Goal: Information Seeking & Learning: Check status

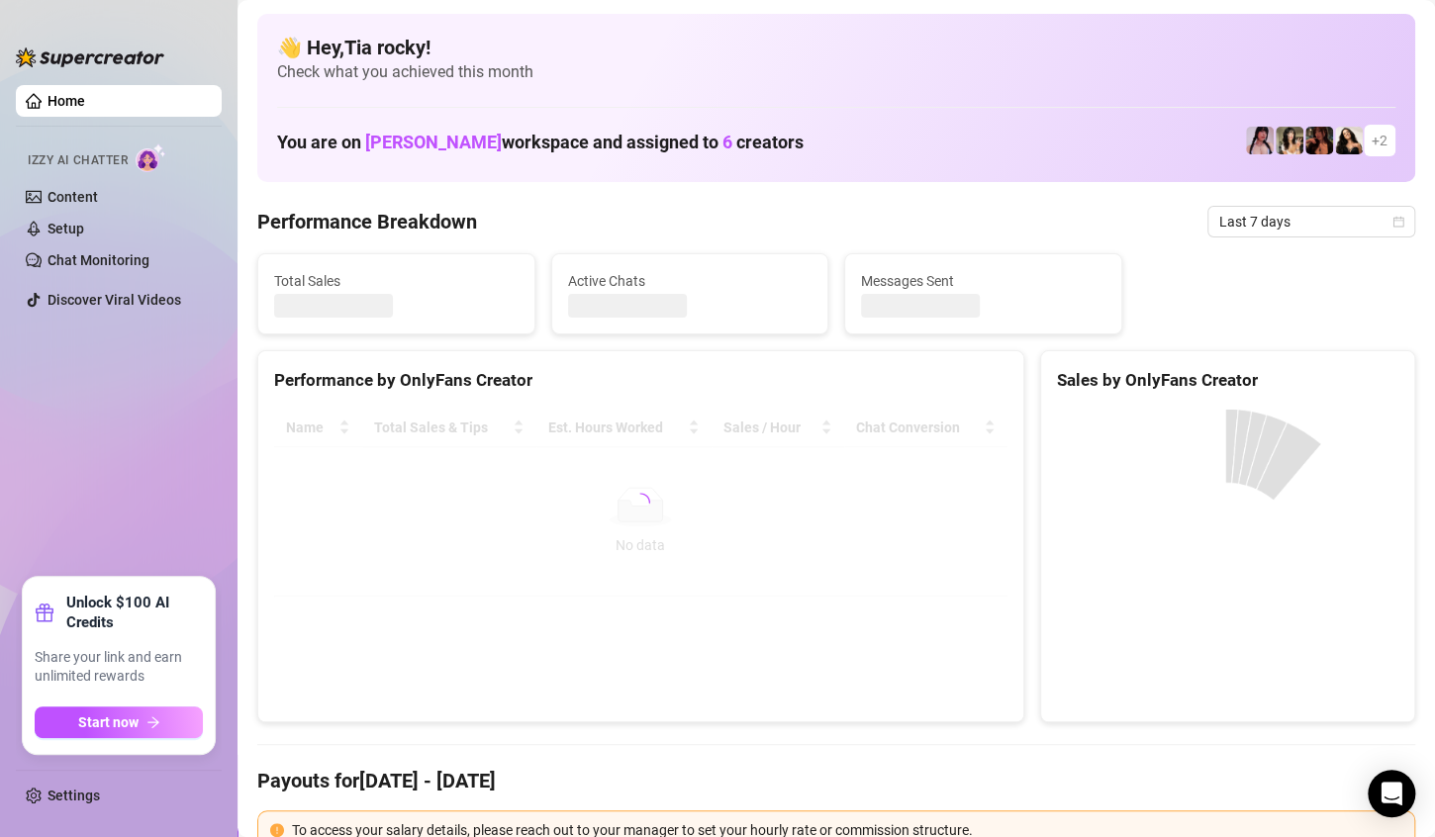
click at [426, 536] on div at bounding box center [640, 503] width 733 height 188
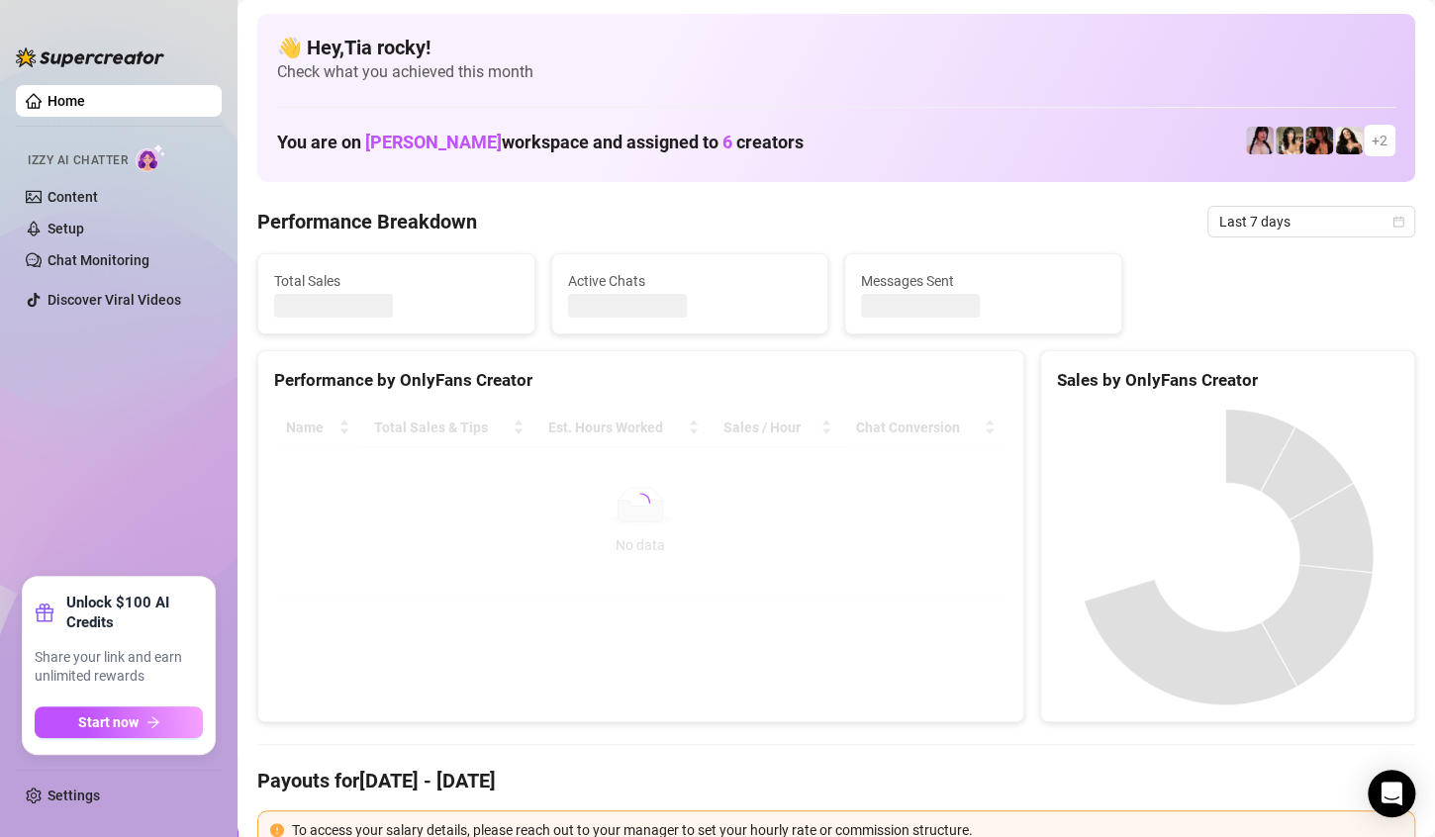
click at [426, 536] on div at bounding box center [640, 503] width 733 height 188
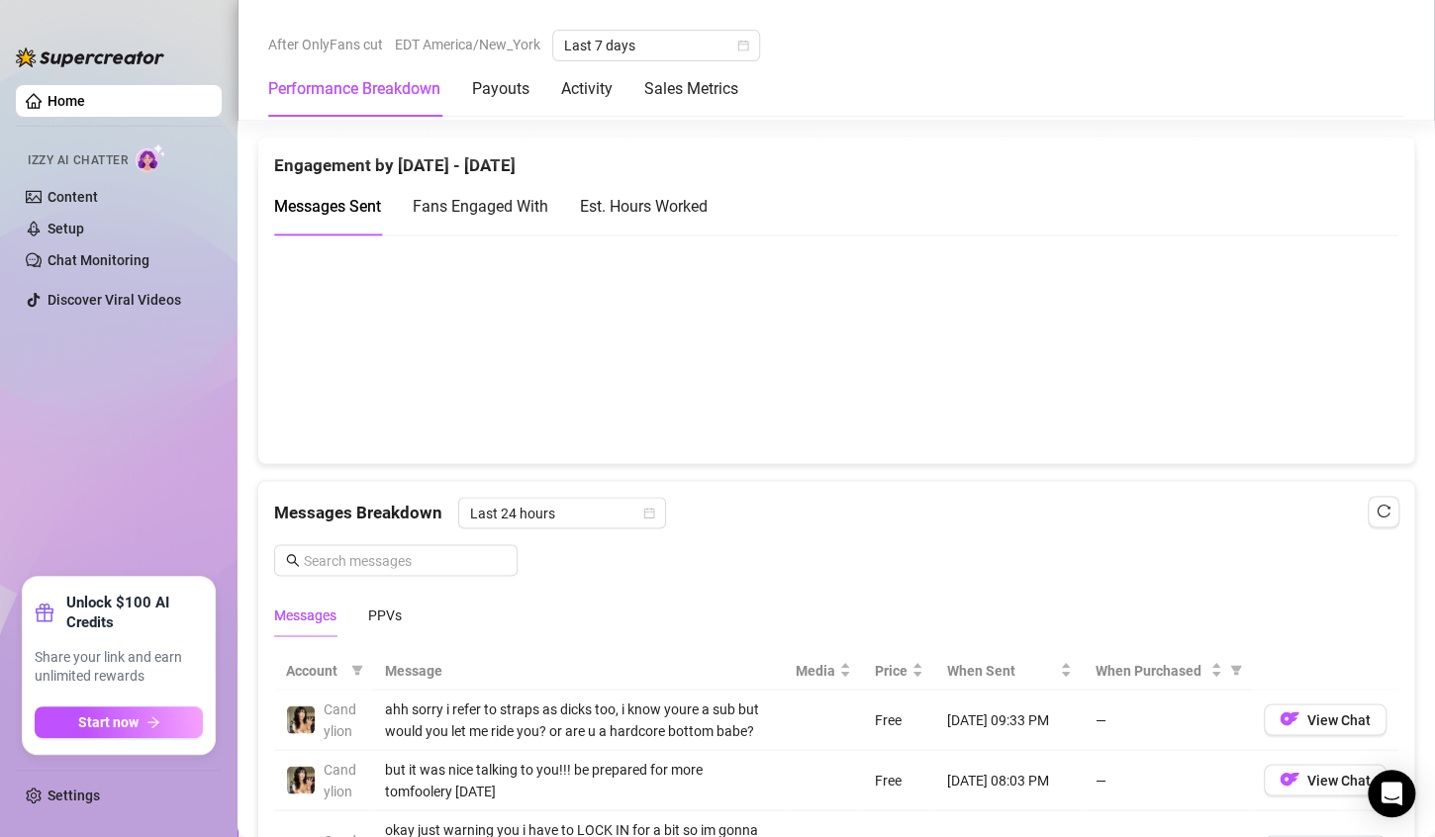
scroll to position [1350, 0]
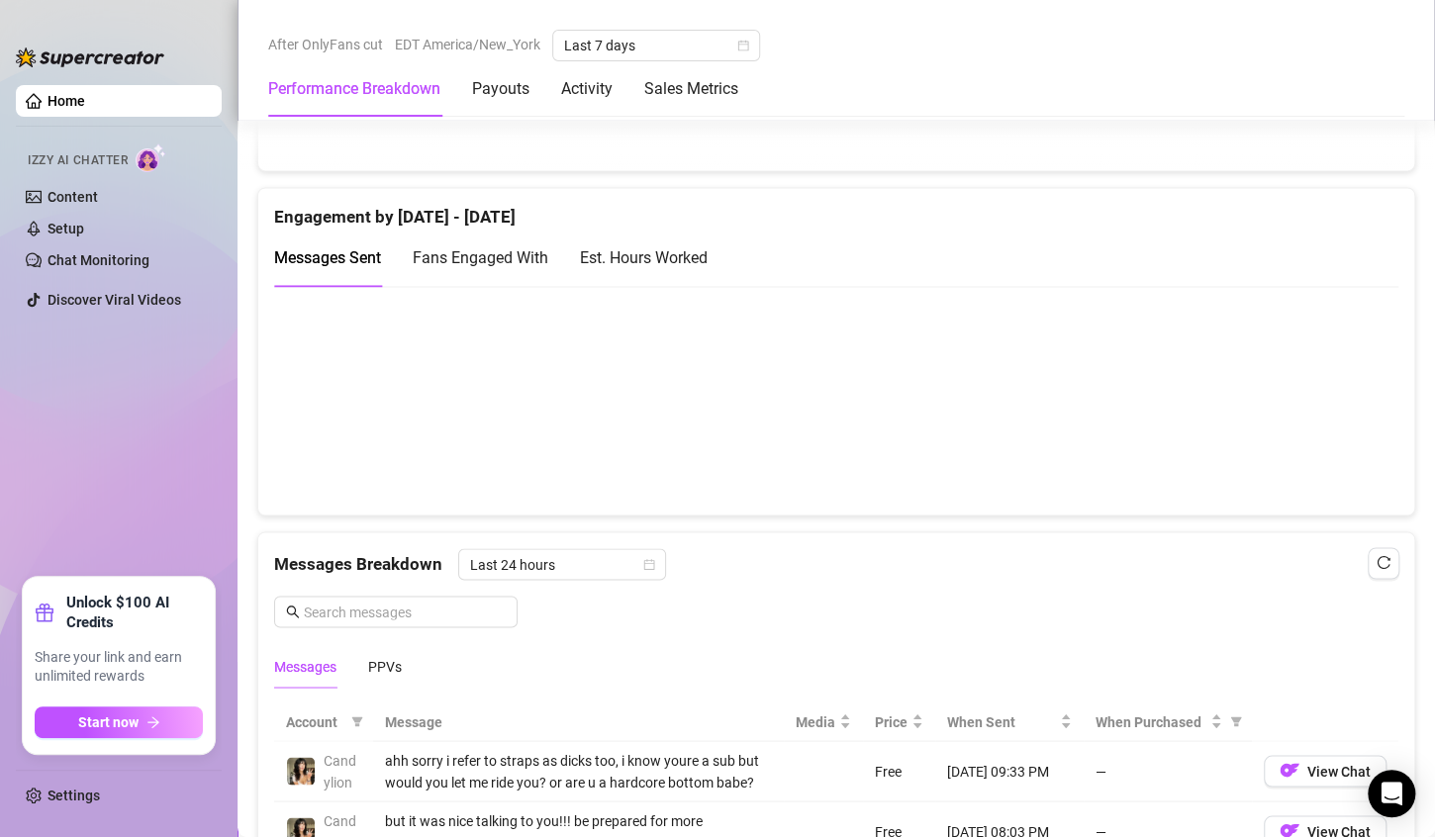
click at [413, 666] on div "Messages PPVs" at bounding box center [836, 666] width 1124 height 46
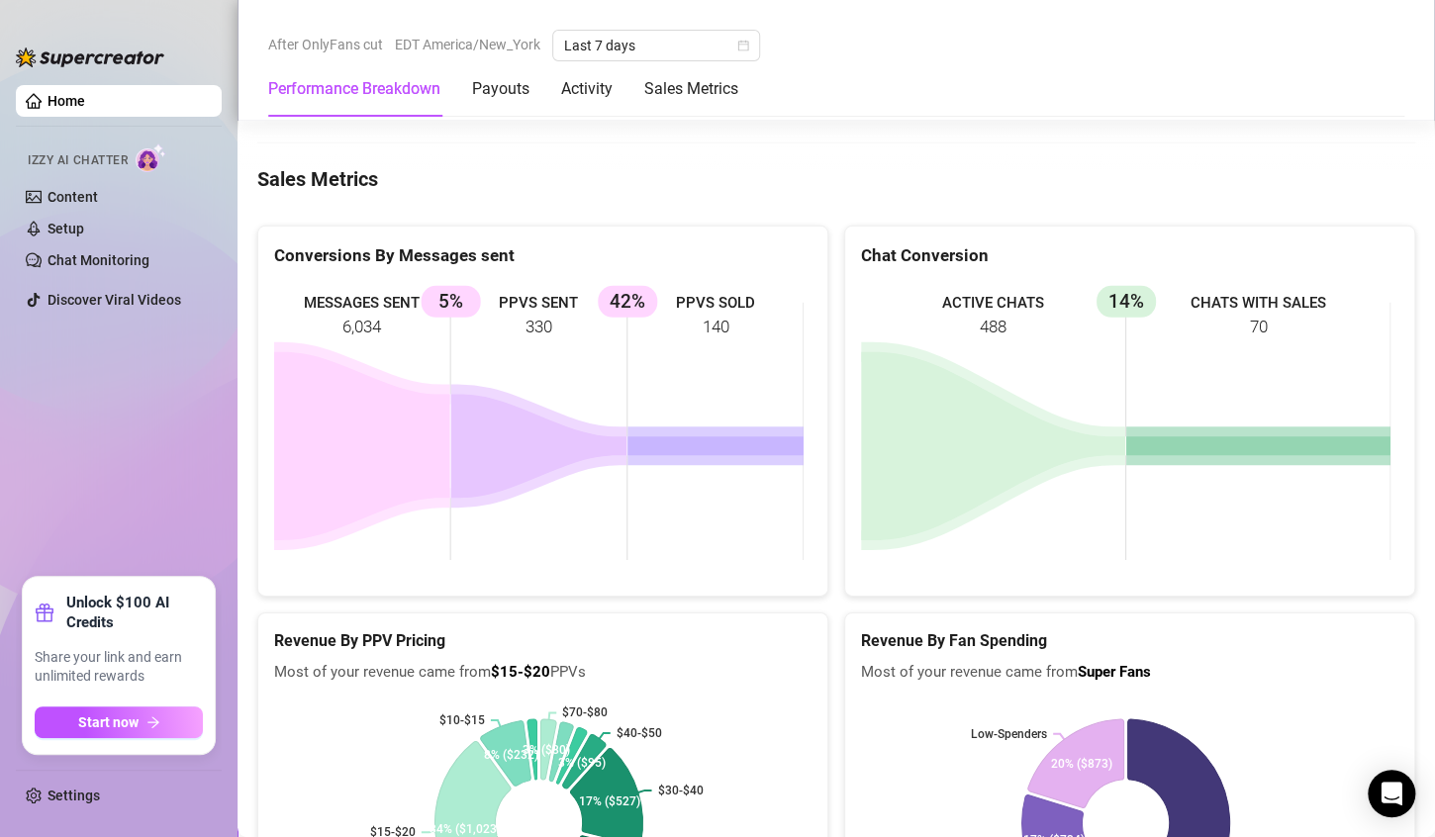
scroll to position [2668, 0]
click at [539, 459] on icon at bounding box center [539, 447] width 176 height 104
drag, startPoint x: 430, startPoint y: 321, endPoint x: 700, endPoint y: 336, distance: 269.6
click at [700, 336] on rect at bounding box center [538, 431] width 529 height 297
drag, startPoint x: 664, startPoint y: 336, endPoint x: 586, endPoint y: 329, distance: 78.6
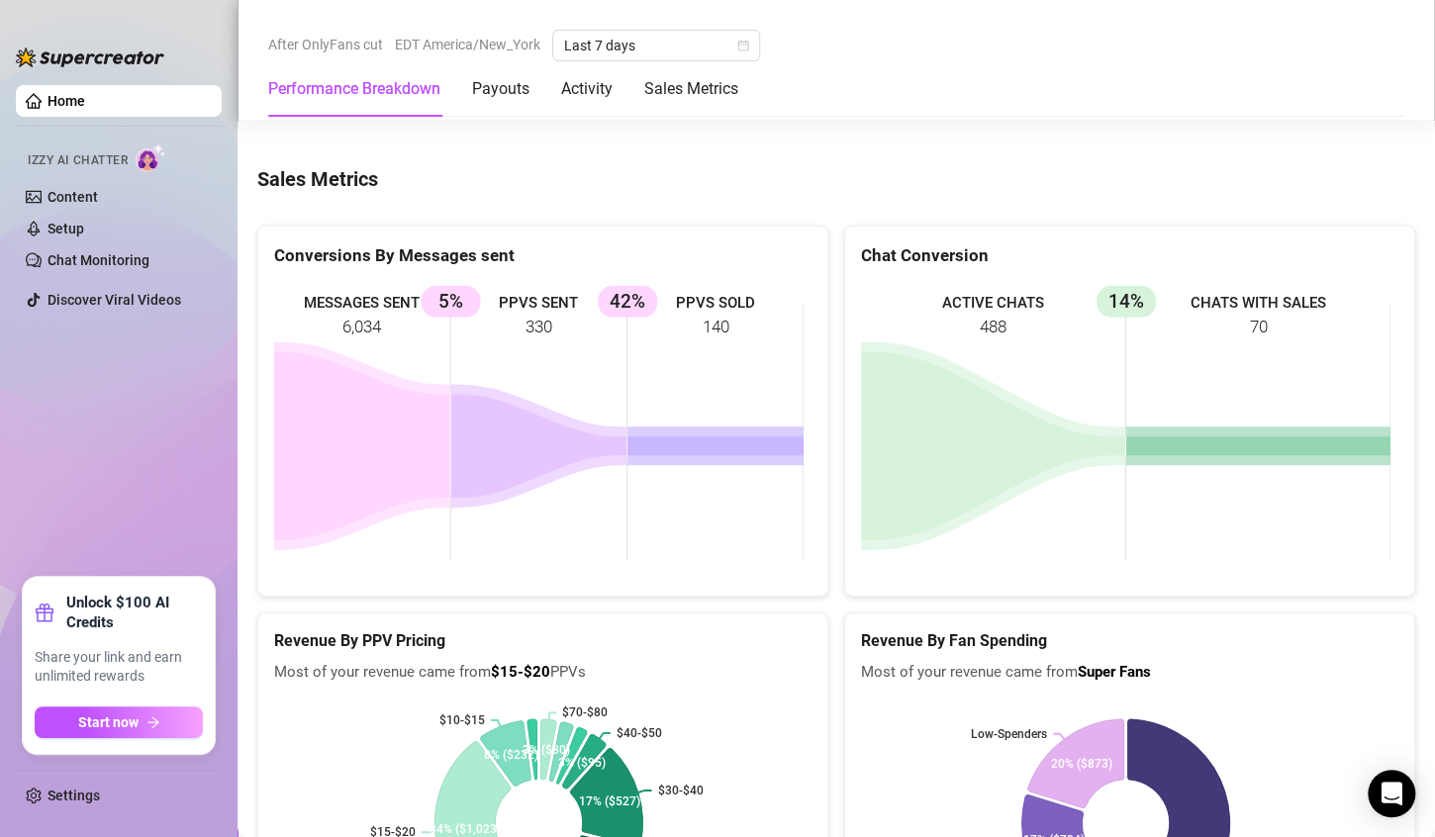
click at [586, 329] on rect at bounding box center [538, 431] width 529 height 297
click at [534, 333] on rect at bounding box center [538, 431] width 529 height 297
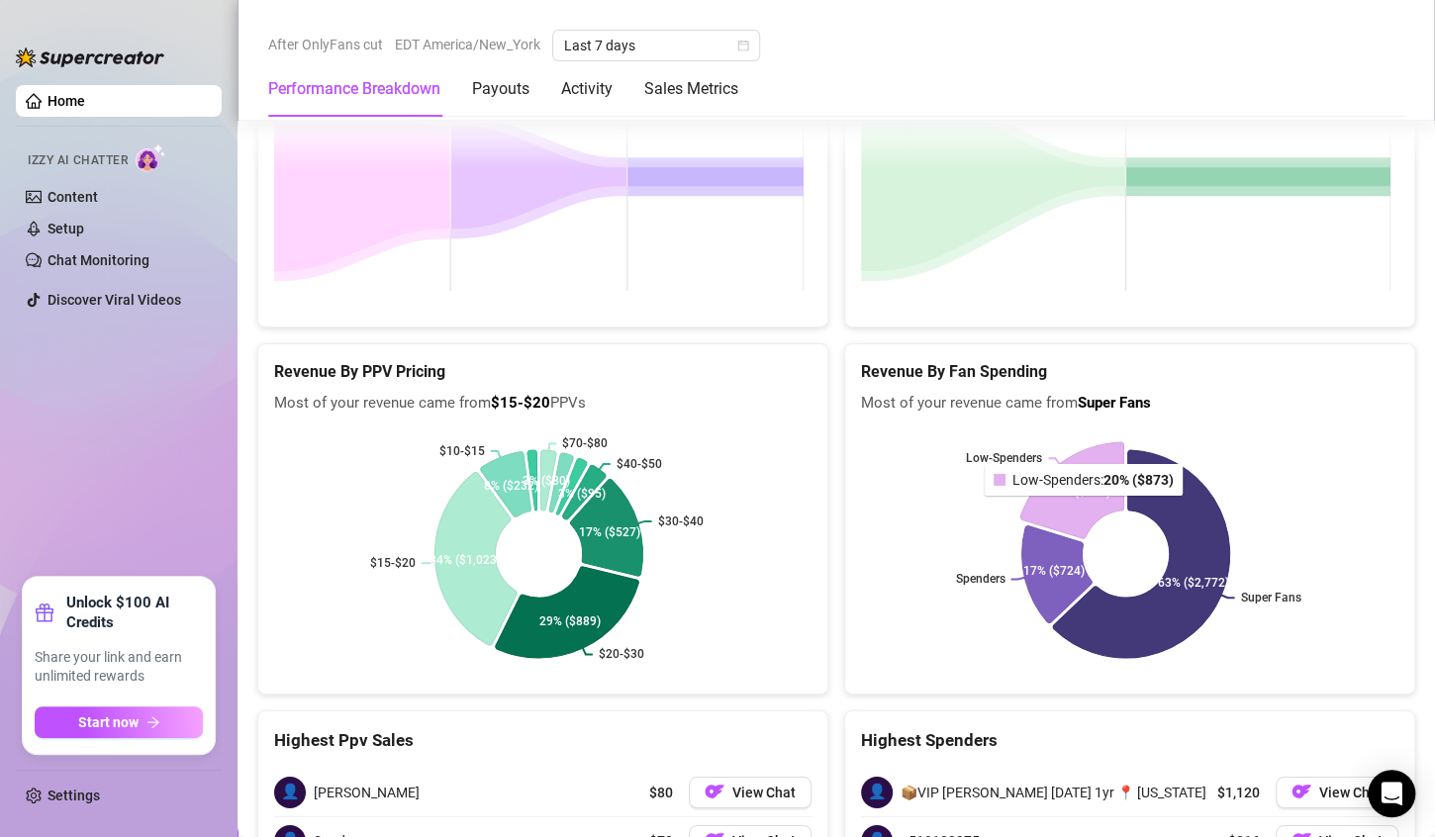
scroll to position [3246, 0]
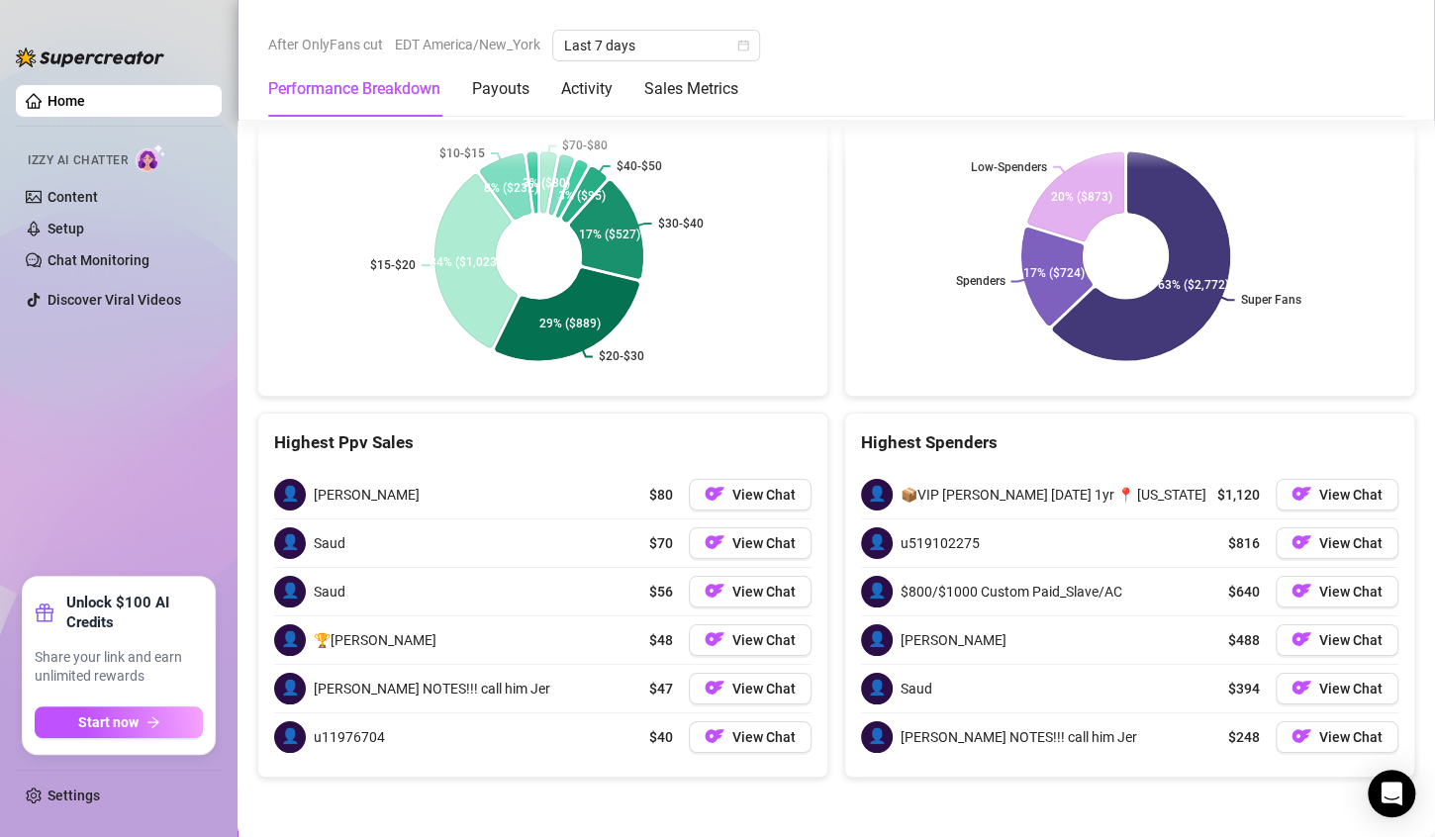
click at [533, 508] on div "👤 Mike $80 View Chat" at bounding box center [542, 494] width 537 height 47
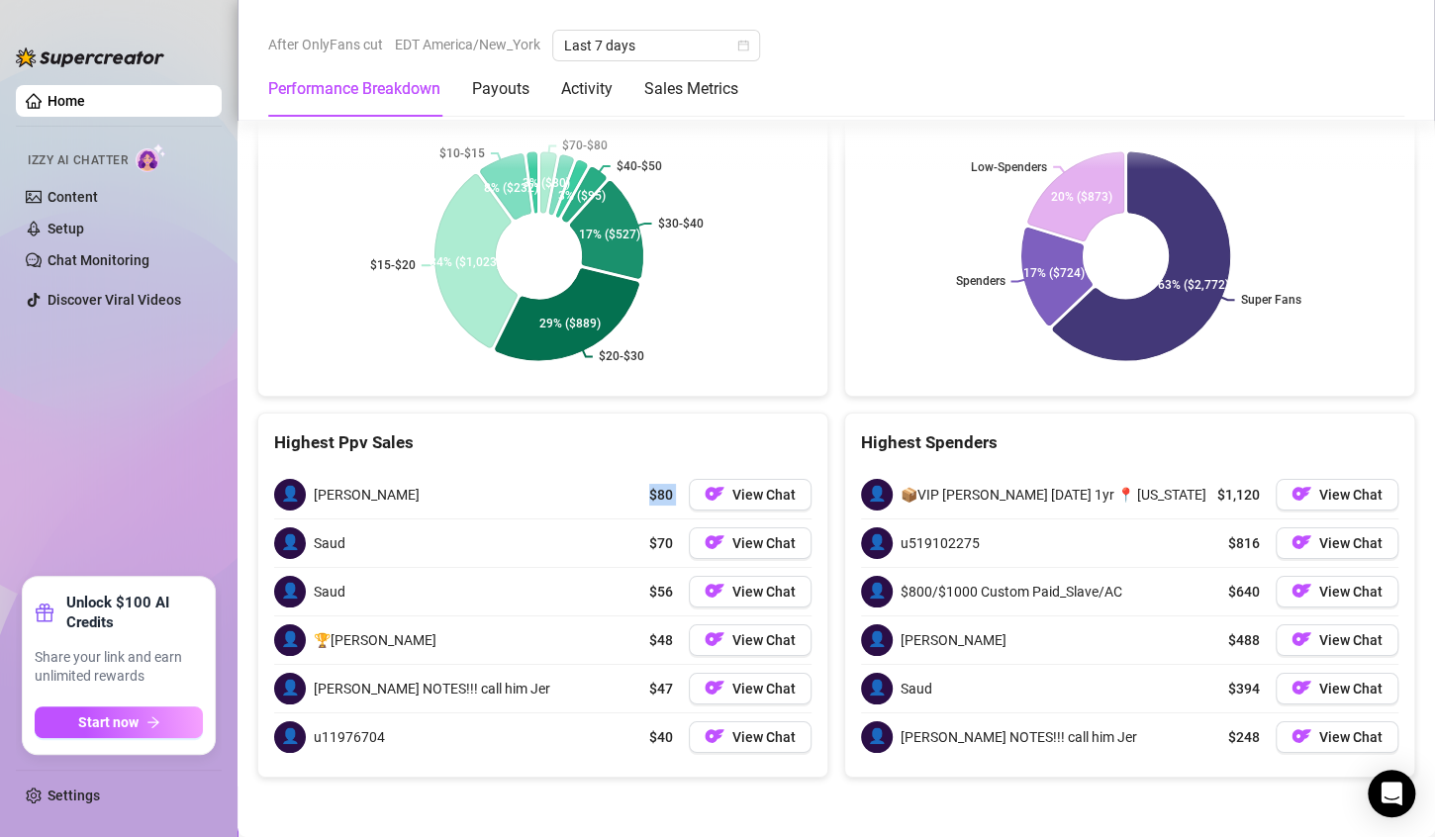
click at [533, 508] on div "👤 Mike $80 View Chat" at bounding box center [542, 494] width 537 height 47
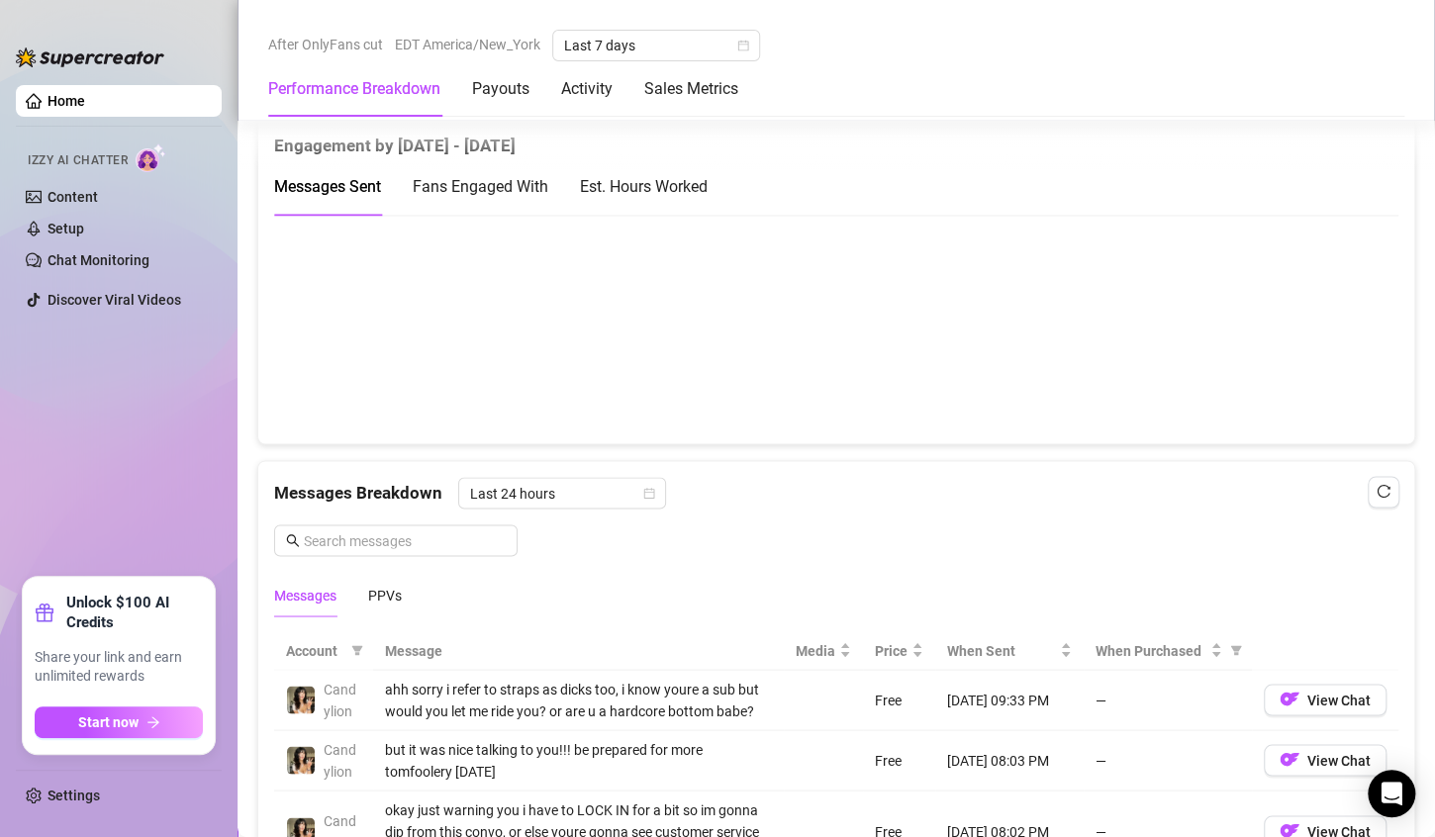
scroll to position [1560, 0]
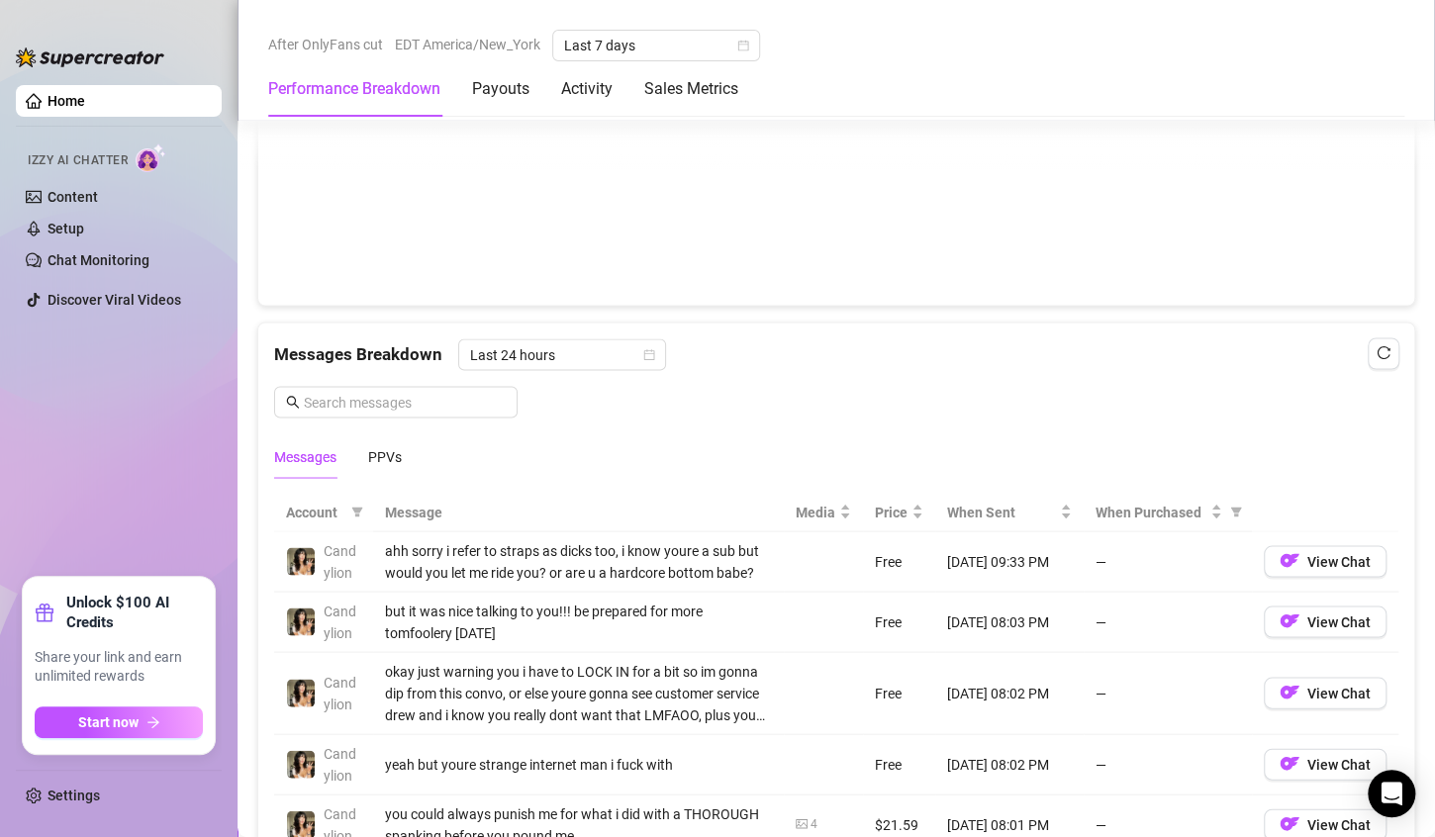
click at [387, 477] on div "Account Message Media Price When Sent When Purchased Candylion ahh sorry i refe…" at bounding box center [836, 852] width 1156 height 751
click at [391, 451] on div "PPVs" at bounding box center [385, 456] width 34 height 22
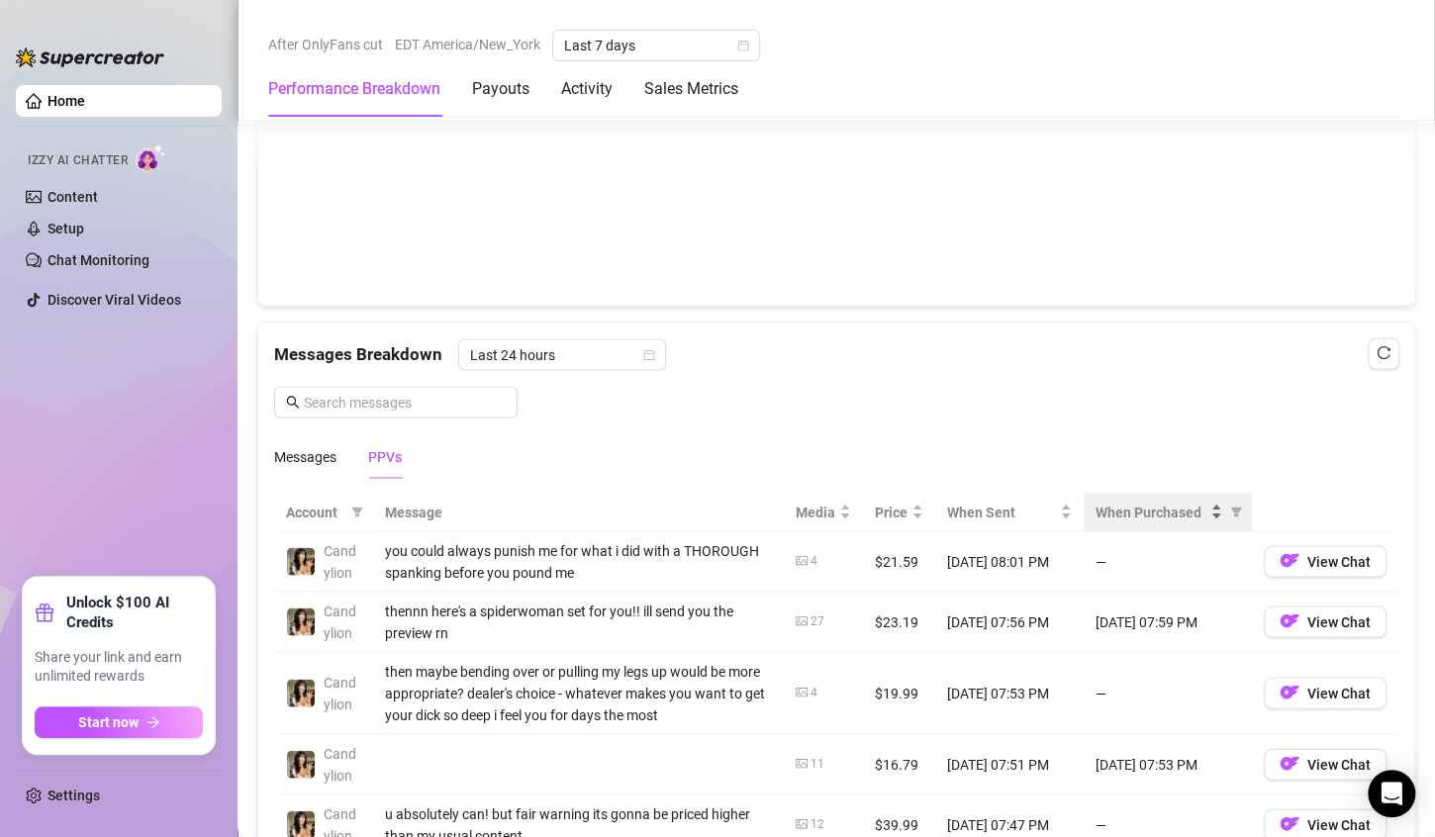
click at [1166, 516] on span "When Purchased" at bounding box center [1150, 512] width 111 height 22
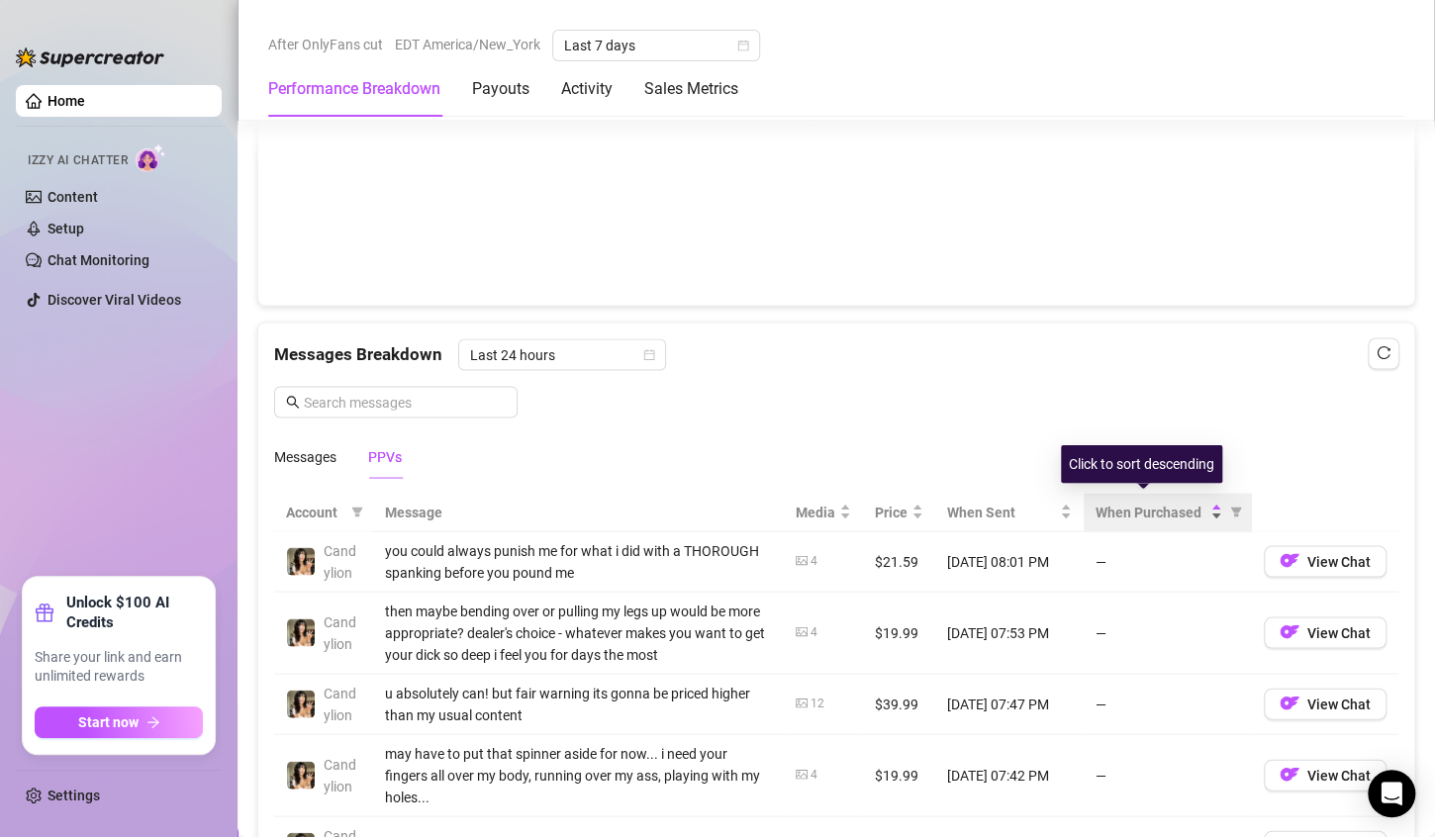
click at [1166, 516] on span "When Purchased" at bounding box center [1150, 512] width 111 height 22
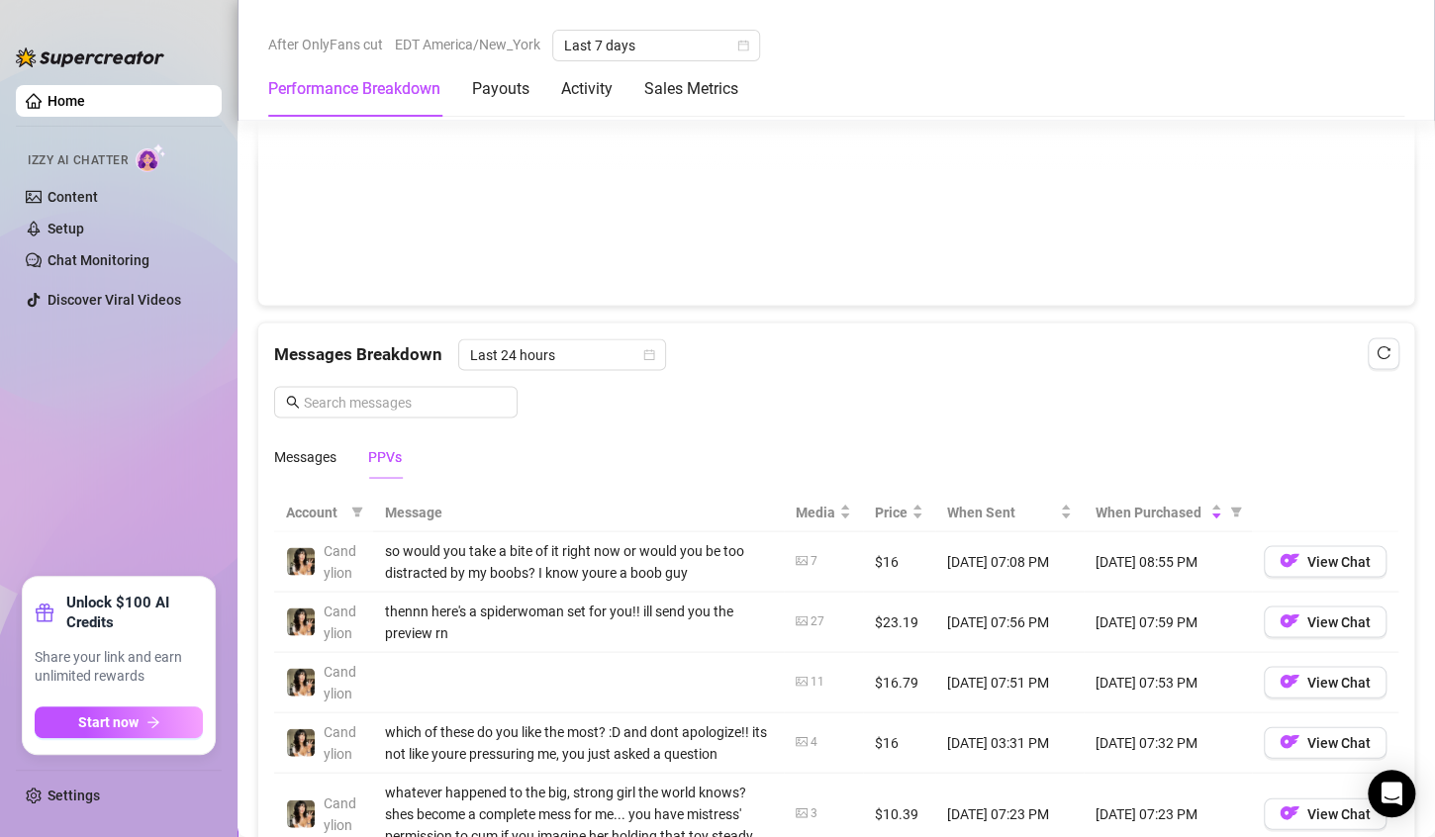
click at [451, 554] on div "so would you take a bite of it right now or would you be too distracted by my b…" at bounding box center [578, 561] width 387 height 44
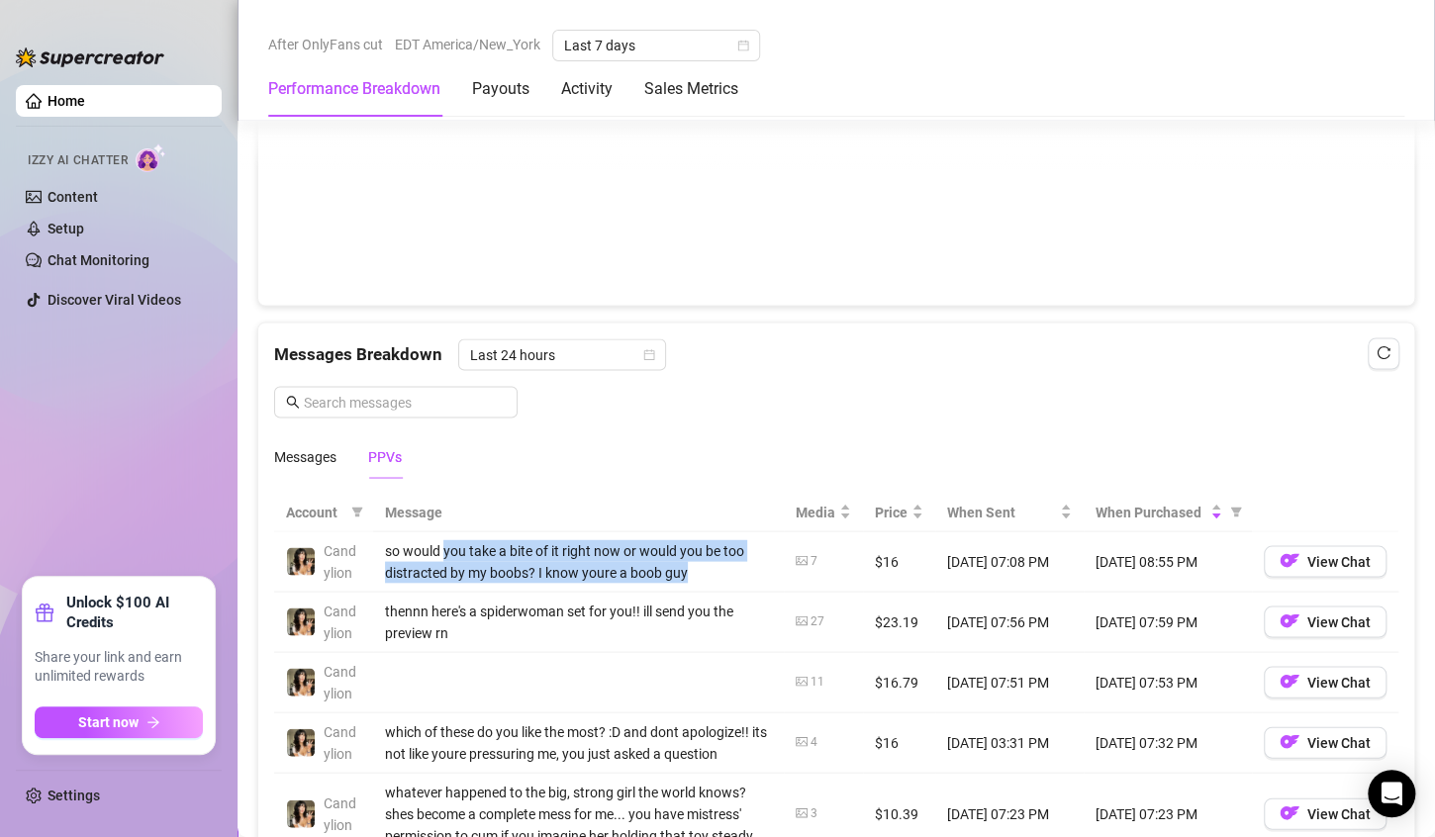
drag, startPoint x: 451, startPoint y: 554, endPoint x: 728, endPoint y: 568, distance: 277.4
click at [728, 568] on div "so would you take a bite of it right now or would you be too distracted by my b…" at bounding box center [578, 561] width 387 height 44
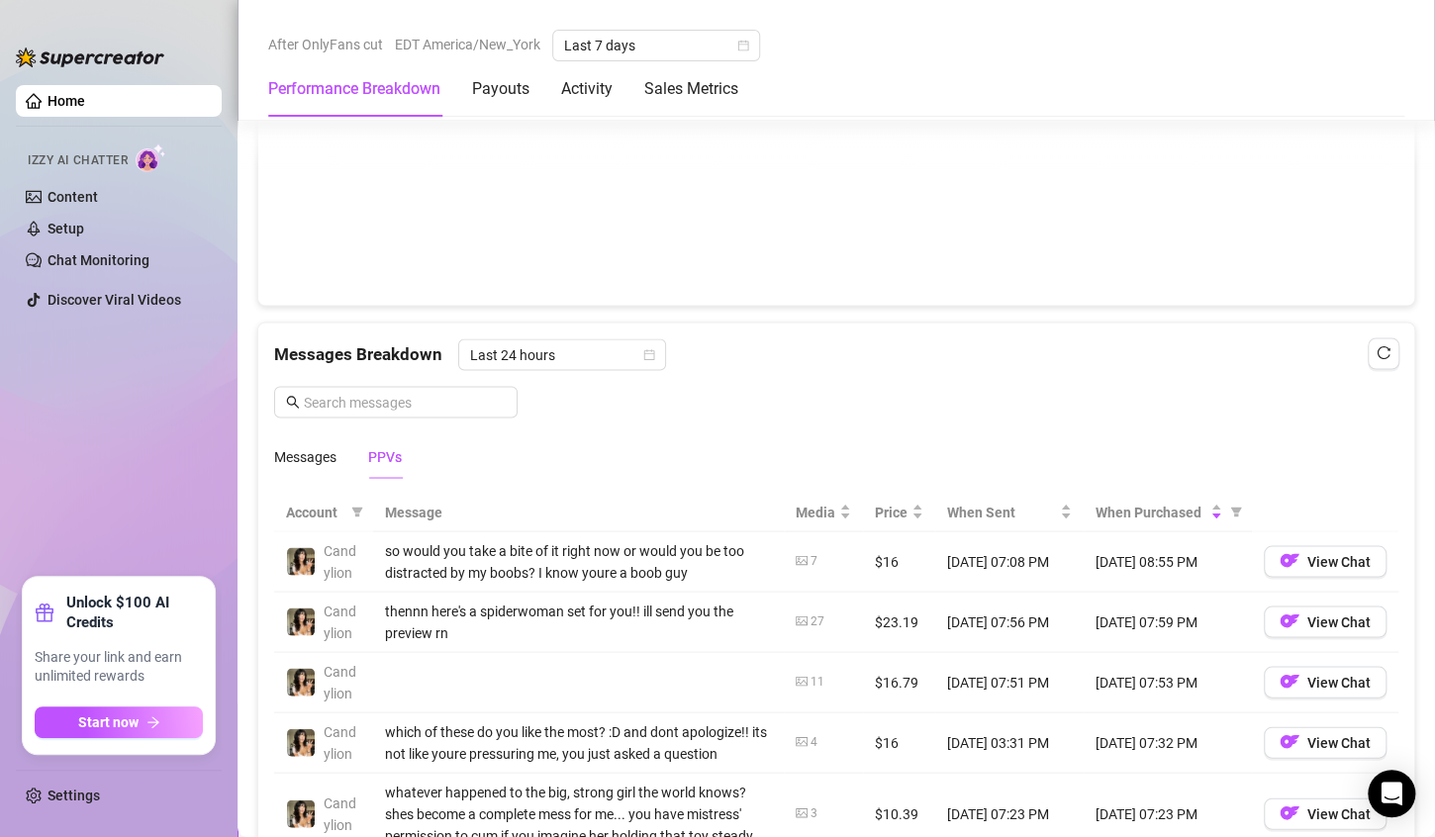
click at [863, 553] on td "$16" at bounding box center [899, 561] width 72 height 60
click at [784, 593] on td "27" at bounding box center [823, 622] width 79 height 60
drag, startPoint x: 773, startPoint y: 593, endPoint x: 911, endPoint y: 602, distance: 138.8
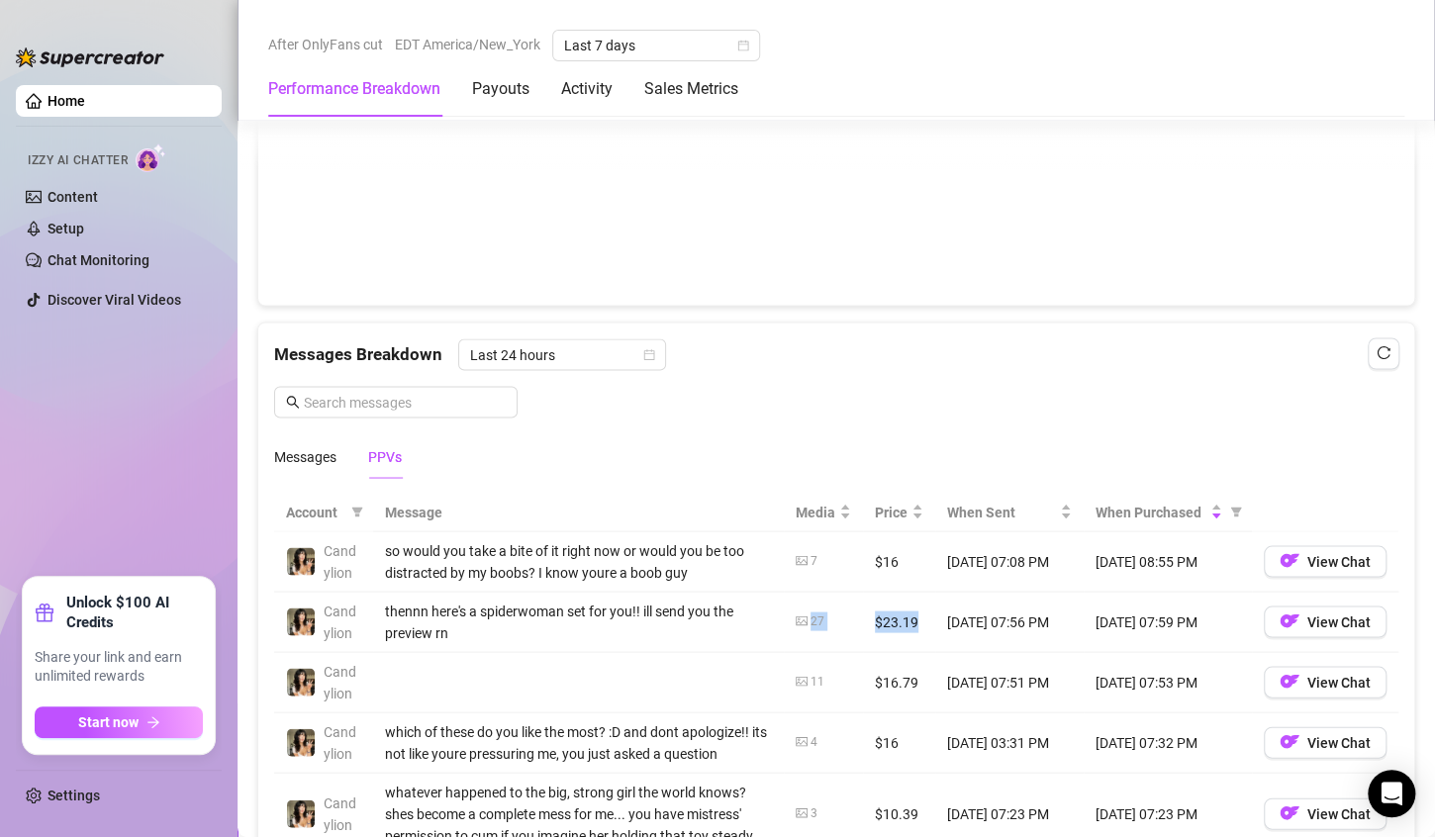
click at [911, 602] on tr "Candylion thennn here's a spiderwoman set for you!! ill send you the preview rn…" at bounding box center [836, 622] width 1124 height 60
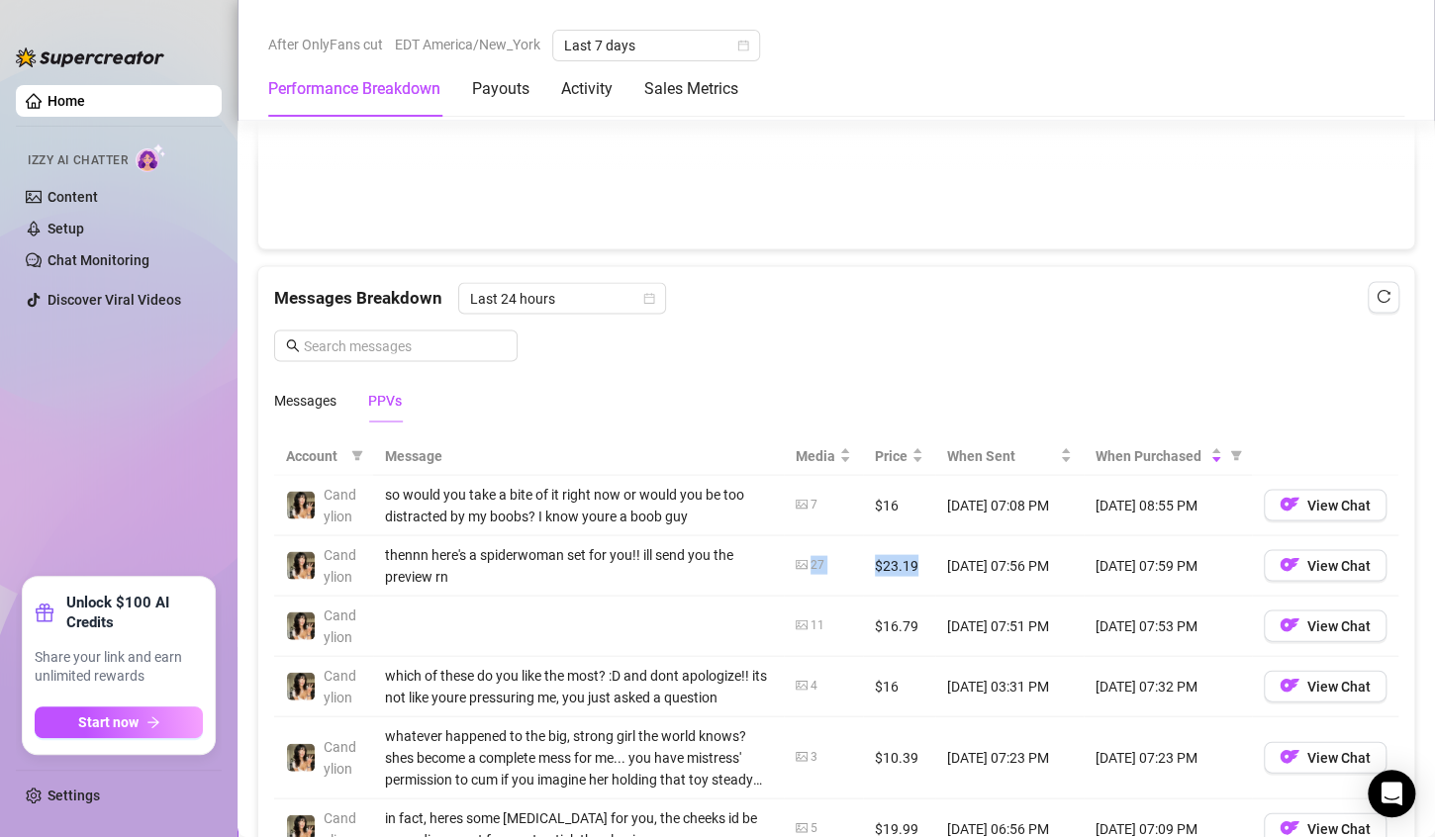
scroll to position [1618, 0]
click at [702, 662] on div "which of these do you like the most? :D and dont apologize!! its not like youre…" at bounding box center [578, 684] width 387 height 44
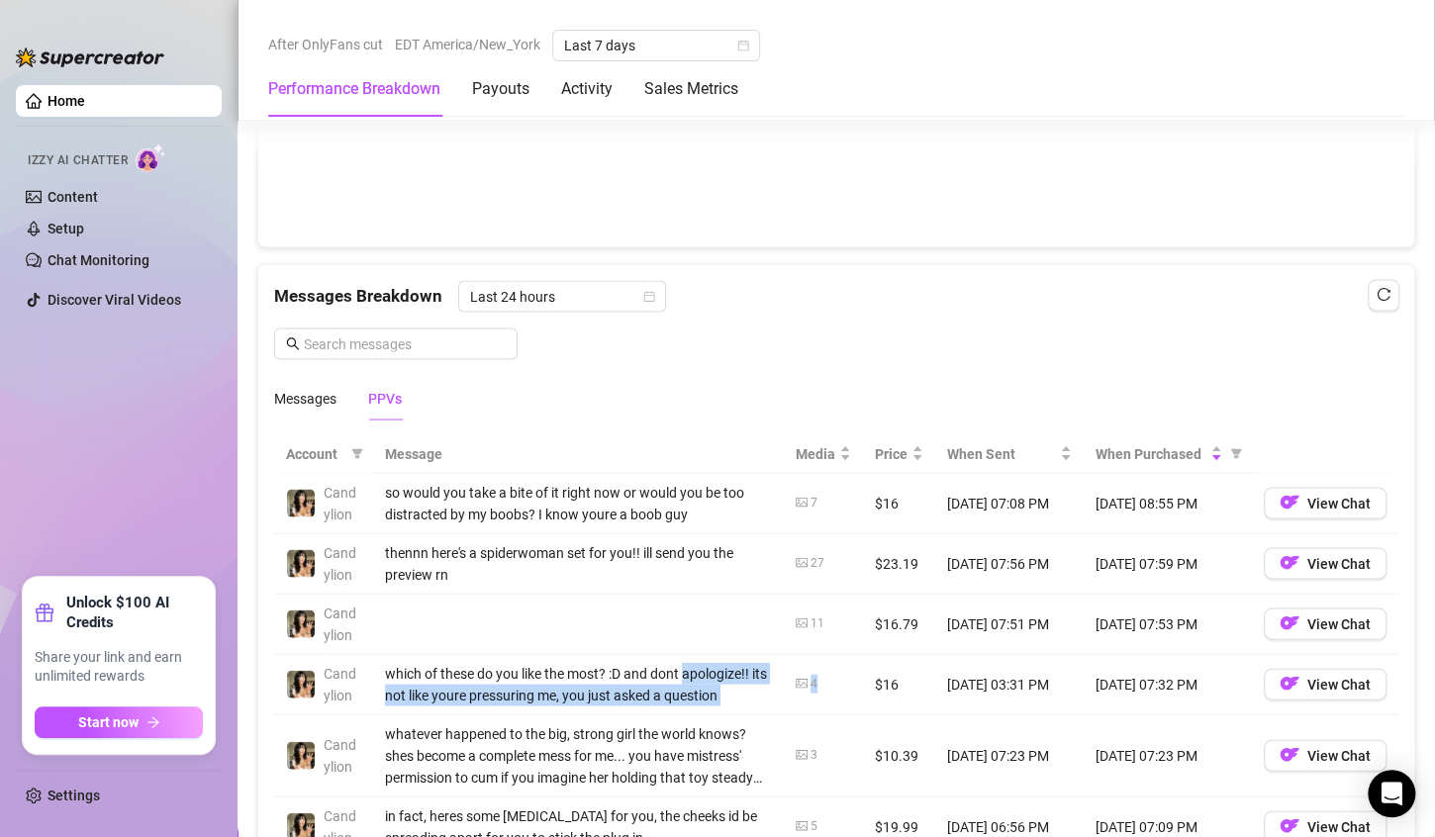
drag, startPoint x: 702, startPoint y: 662, endPoint x: 798, endPoint y: 685, distance: 98.6
click at [798, 685] on tr "Candylion which of these do you like the most? :D and dont apologize!! its not …" at bounding box center [836, 684] width 1124 height 60
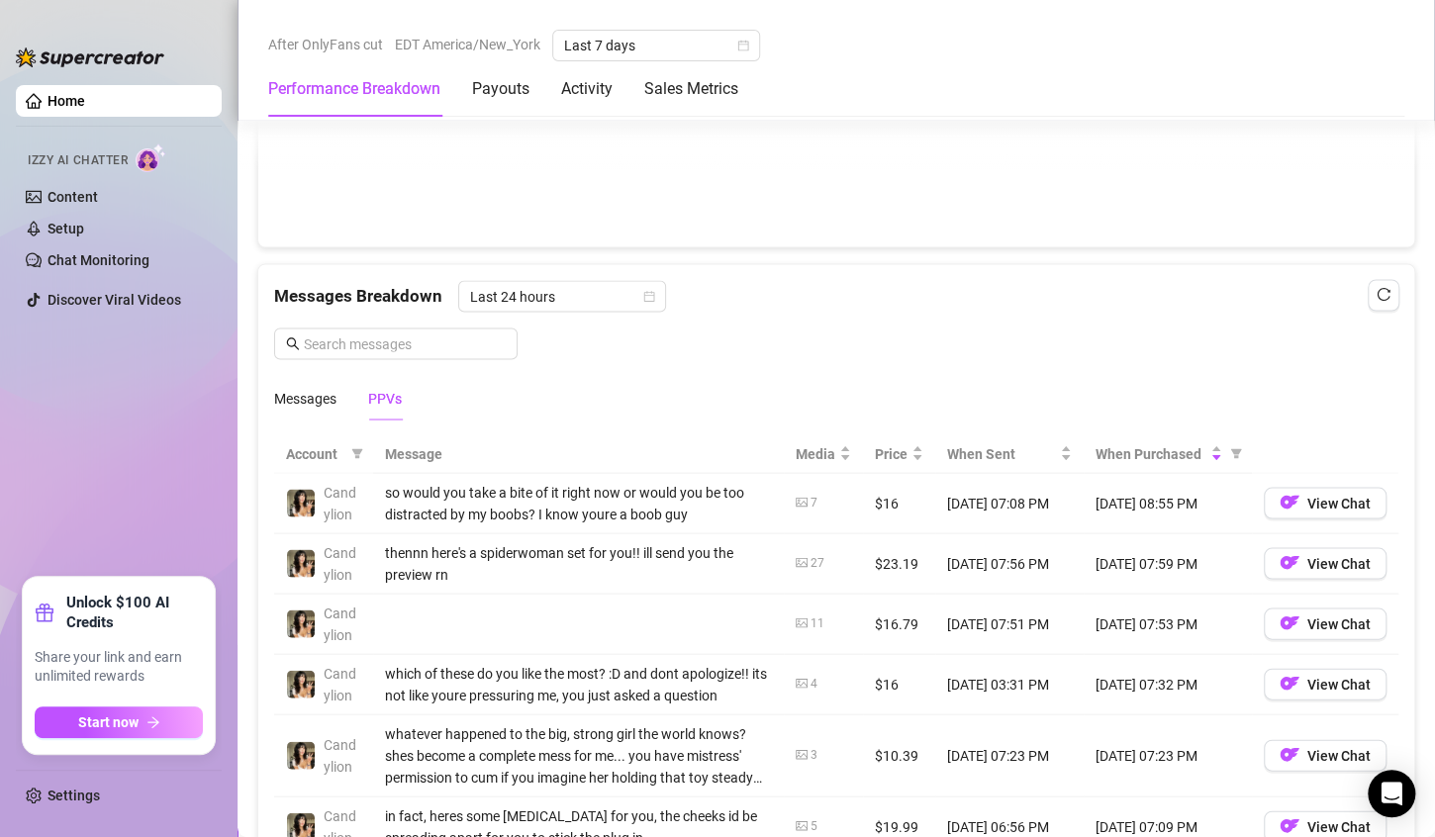
click at [835, 680] on td "4" at bounding box center [823, 684] width 79 height 60
drag, startPoint x: 835, startPoint y: 680, endPoint x: 934, endPoint y: 682, distance: 99.0
click at [934, 682] on tr "Candylion which of these do you like the most? :D and dont apologize!! its not …" at bounding box center [836, 684] width 1124 height 60
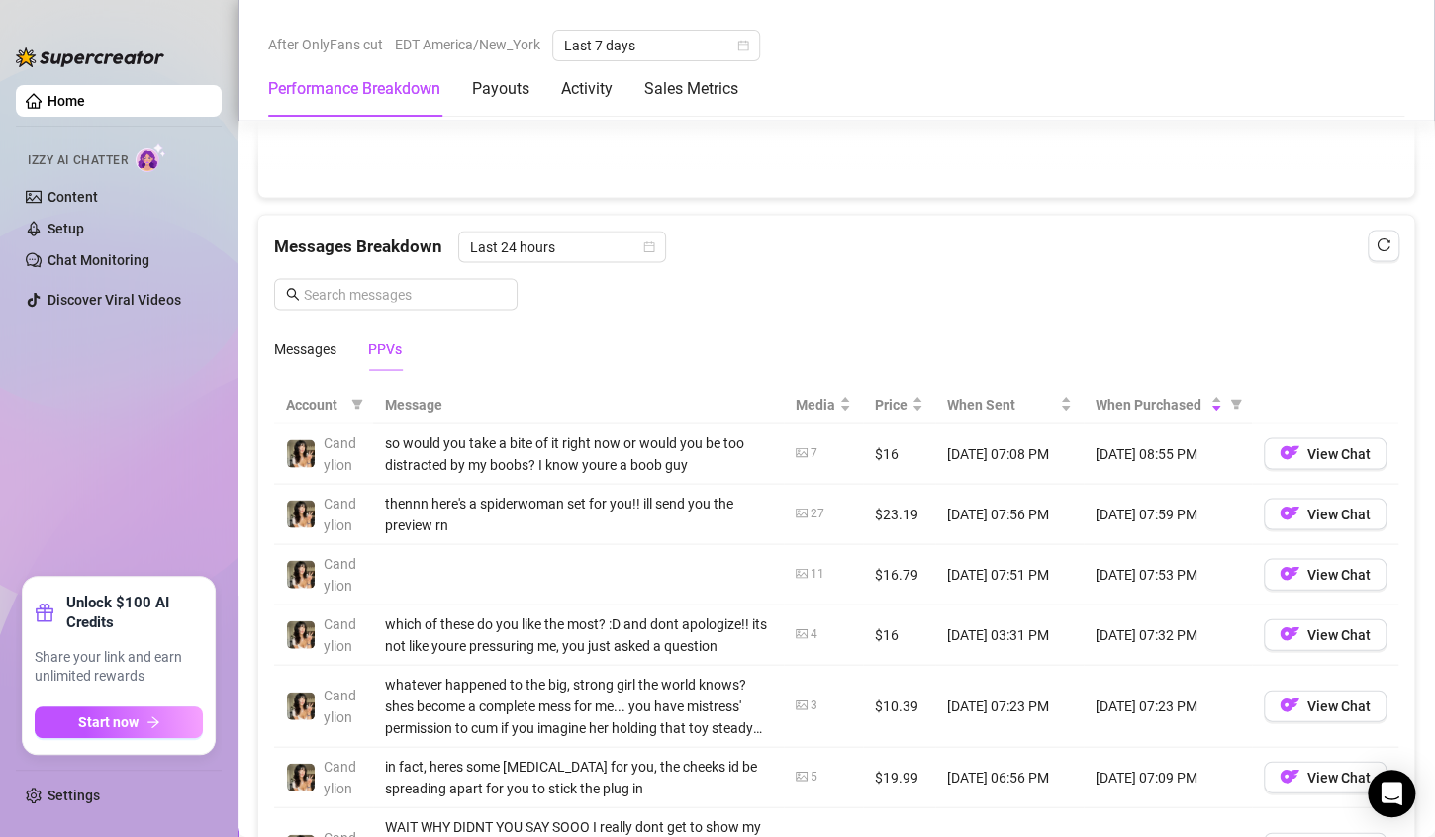
click at [834, 708] on div "3" at bounding box center [823, 705] width 55 height 19
drag, startPoint x: 834, startPoint y: 708, endPoint x: 883, endPoint y: 705, distance: 48.6
click at [883, 705] on tr "Candylion whatever happened to the big, strong girl the world knows? shes becom…" at bounding box center [836, 706] width 1124 height 82
click at [883, 705] on td "$10.39" at bounding box center [899, 706] width 72 height 82
drag, startPoint x: 883, startPoint y: 705, endPoint x: 846, endPoint y: 703, distance: 36.7
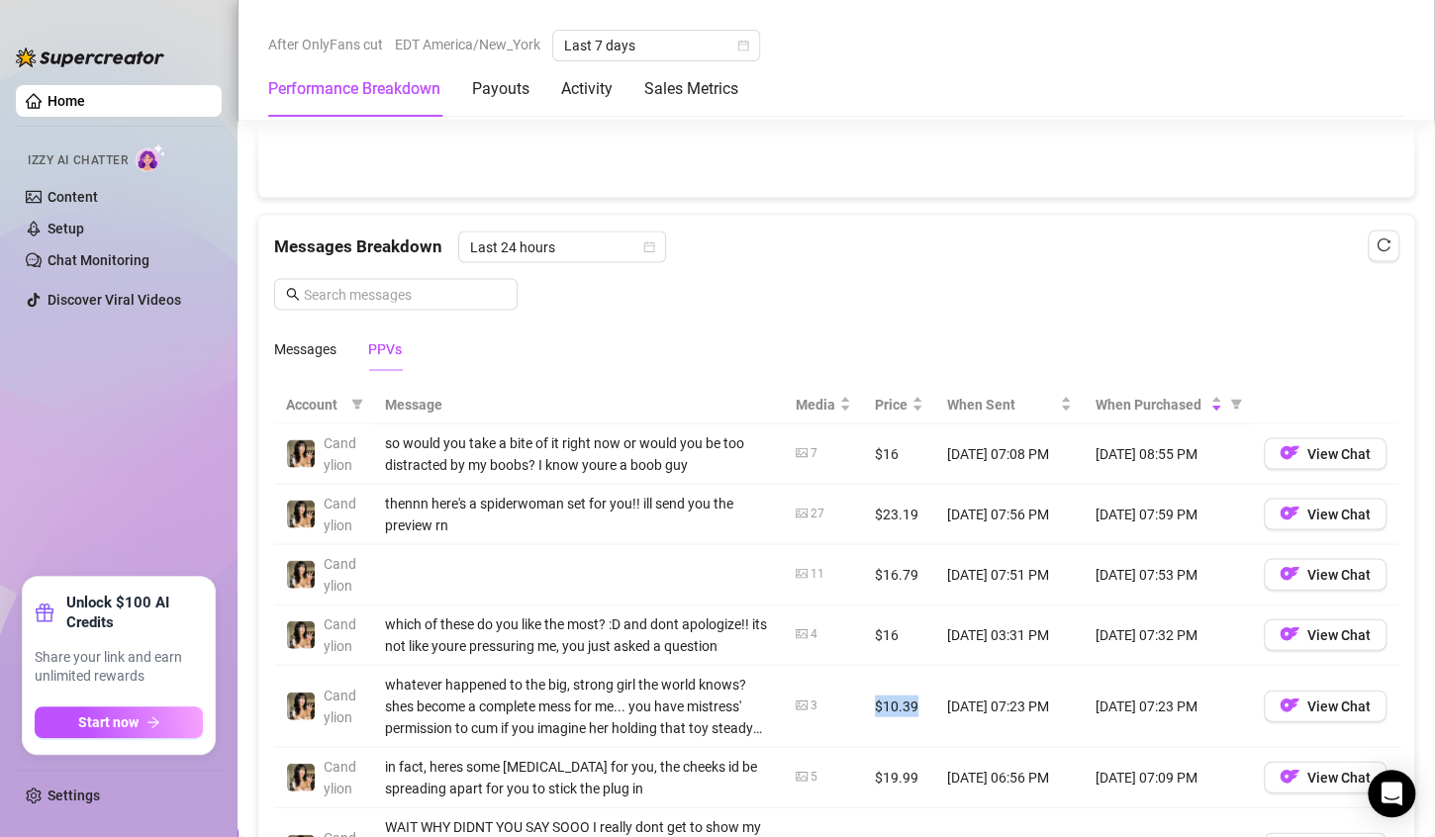
click at [863, 703] on td "$10.39" at bounding box center [899, 706] width 72 height 82
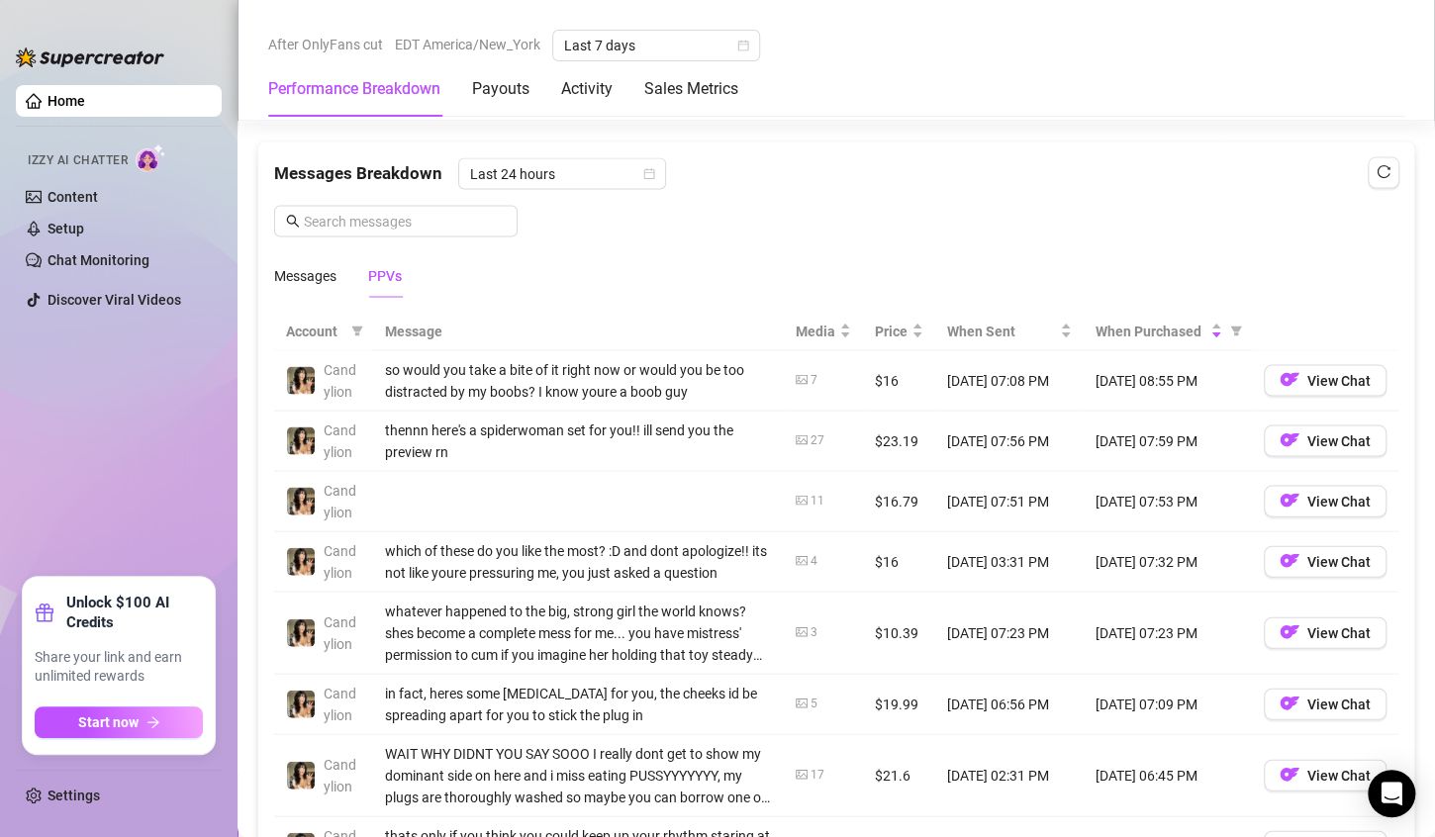
click at [863, 703] on td "$19.99" at bounding box center [899, 704] width 72 height 60
drag, startPoint x: 846, startPoint y: 703, endPoint x: 872, endPoint y: 703, distance: 25.7
click at [872, 703] on td "$19.99" at bounding box center [899, 704] width 72 height 60
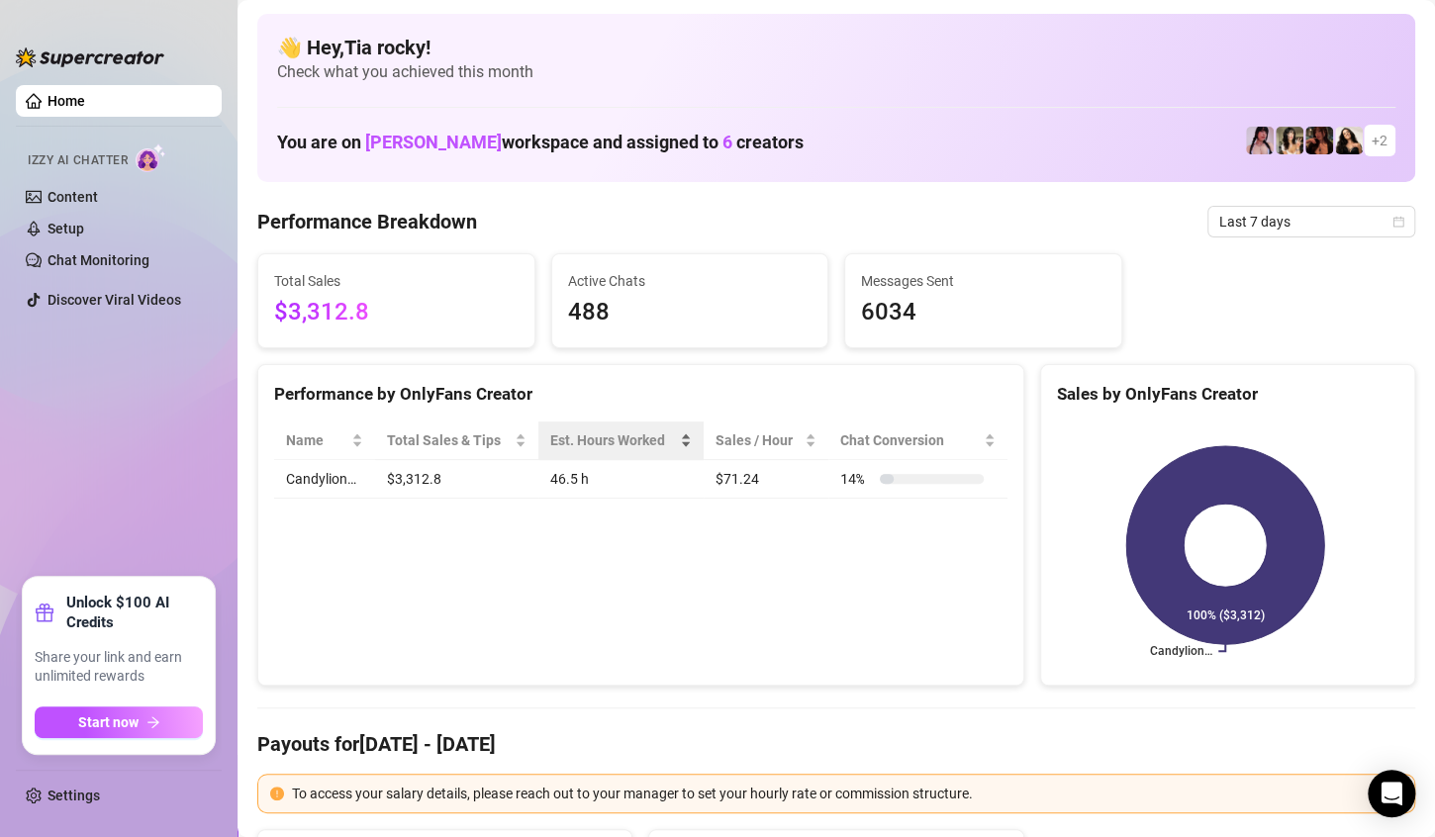
scroll to position [0, 0]
click at [47, 101] on link "Home" at bounding box center [66, 101] width 38 height 16
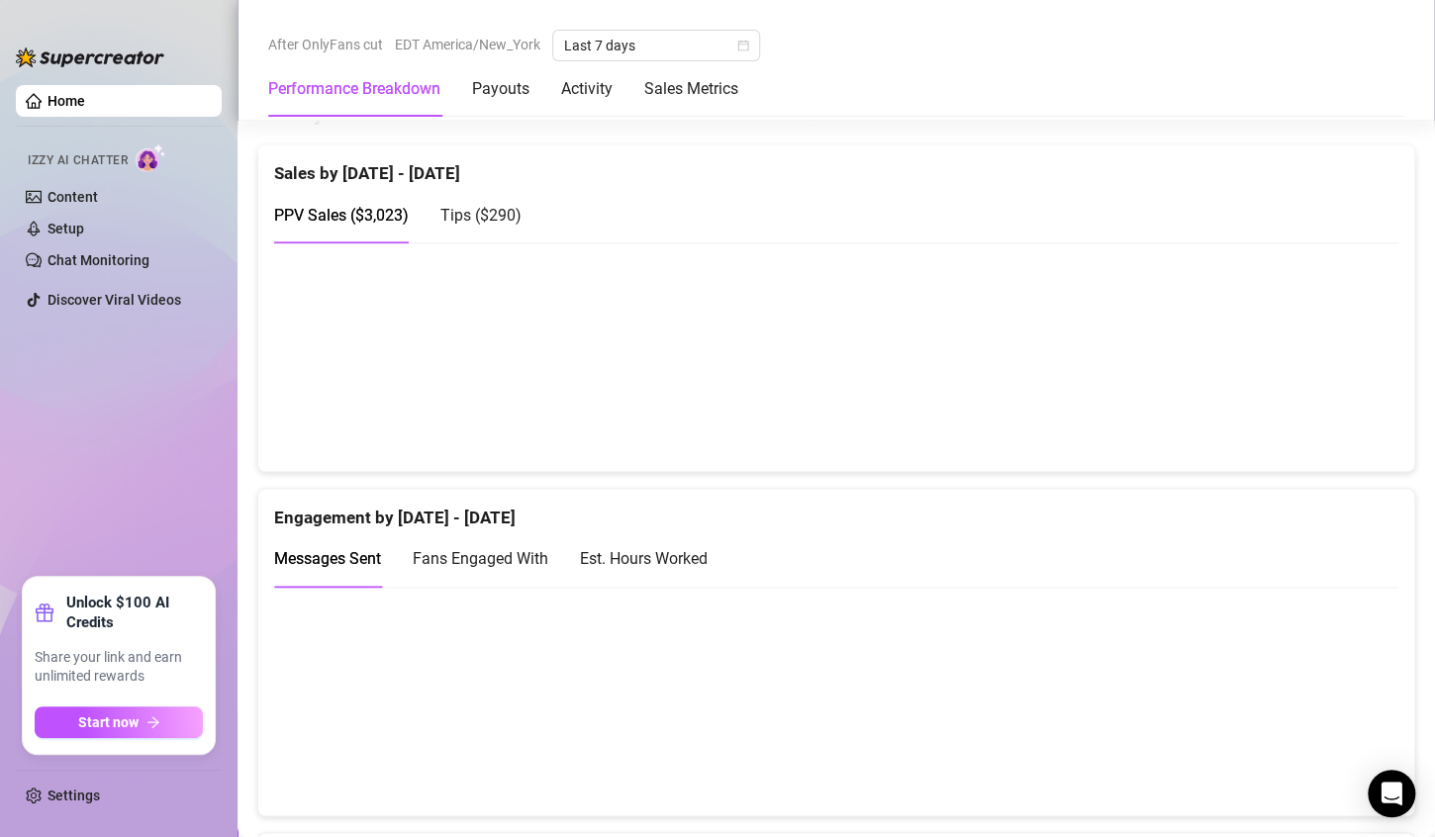
scroll to position [1052, 0]
click at [469, 558] on span "Fans Engaged With" at bounding box center [481, 555] width 136 height 19
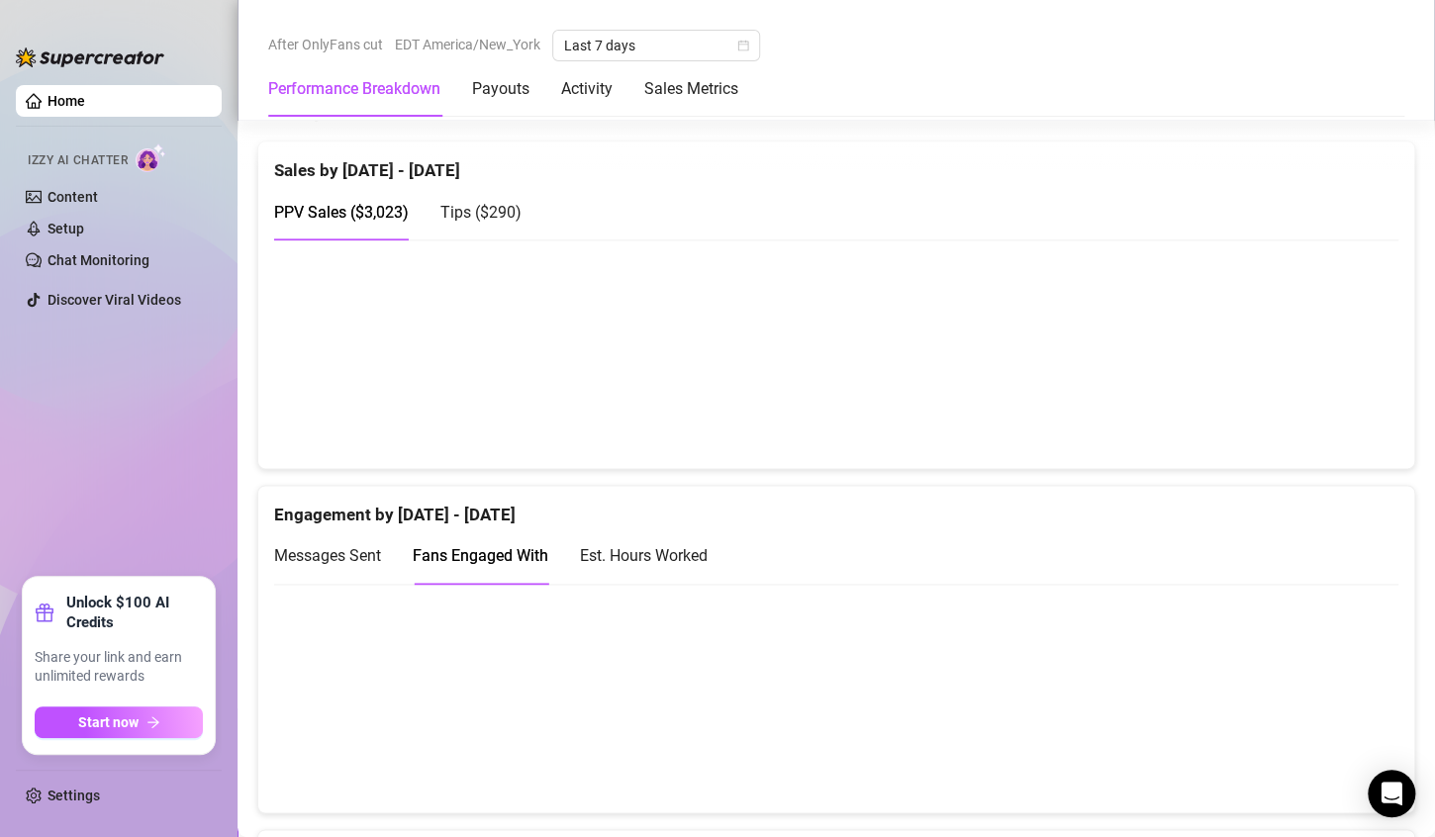
click at [1311, 761] on canvas at bounding box center [827, 698] width 1107 height 198
click at [478, 184] on div "Tips ( $290 )" at bounding box center [480, 212] width 81 height 56
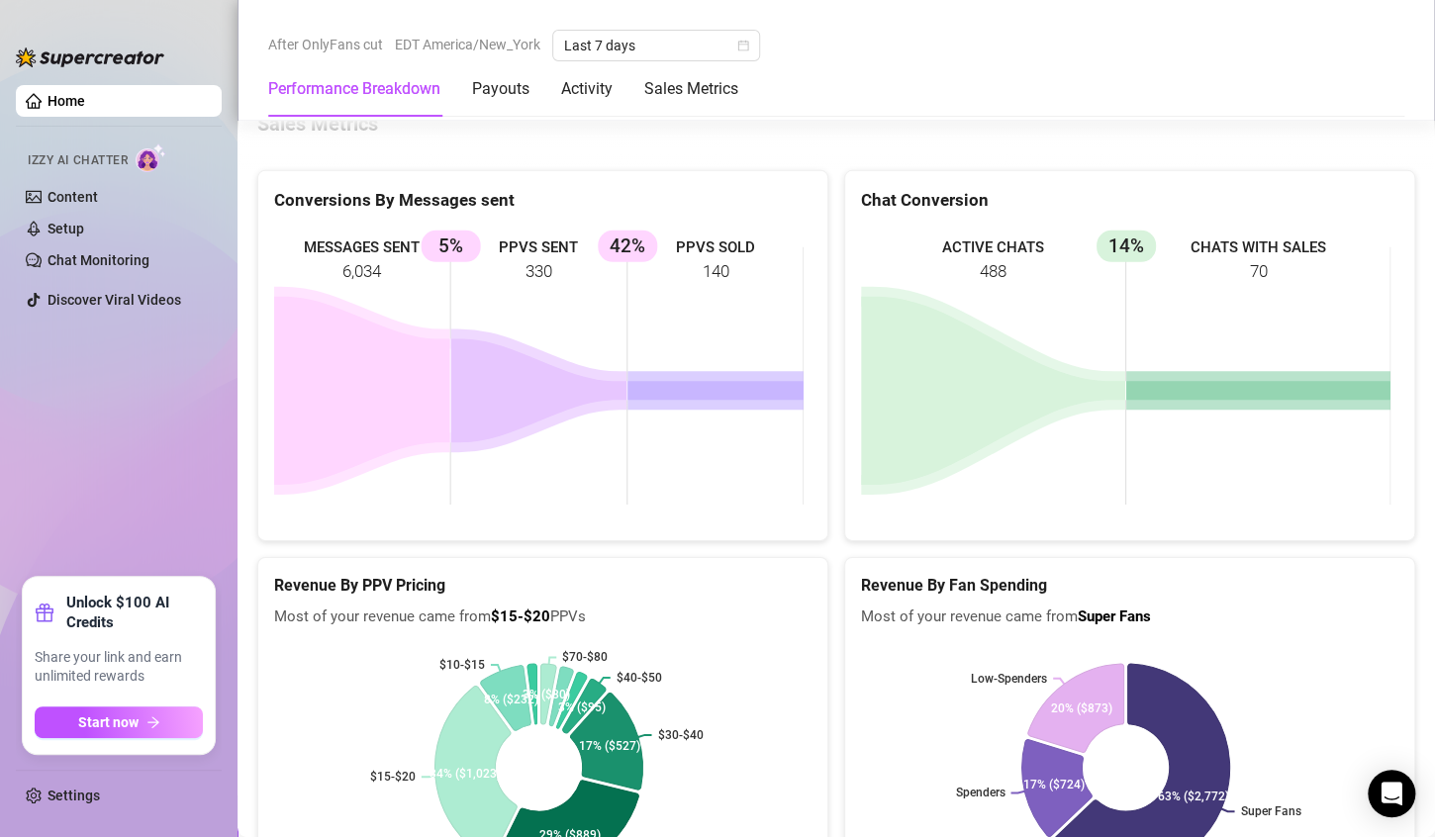
scroll to position [2836, 0]
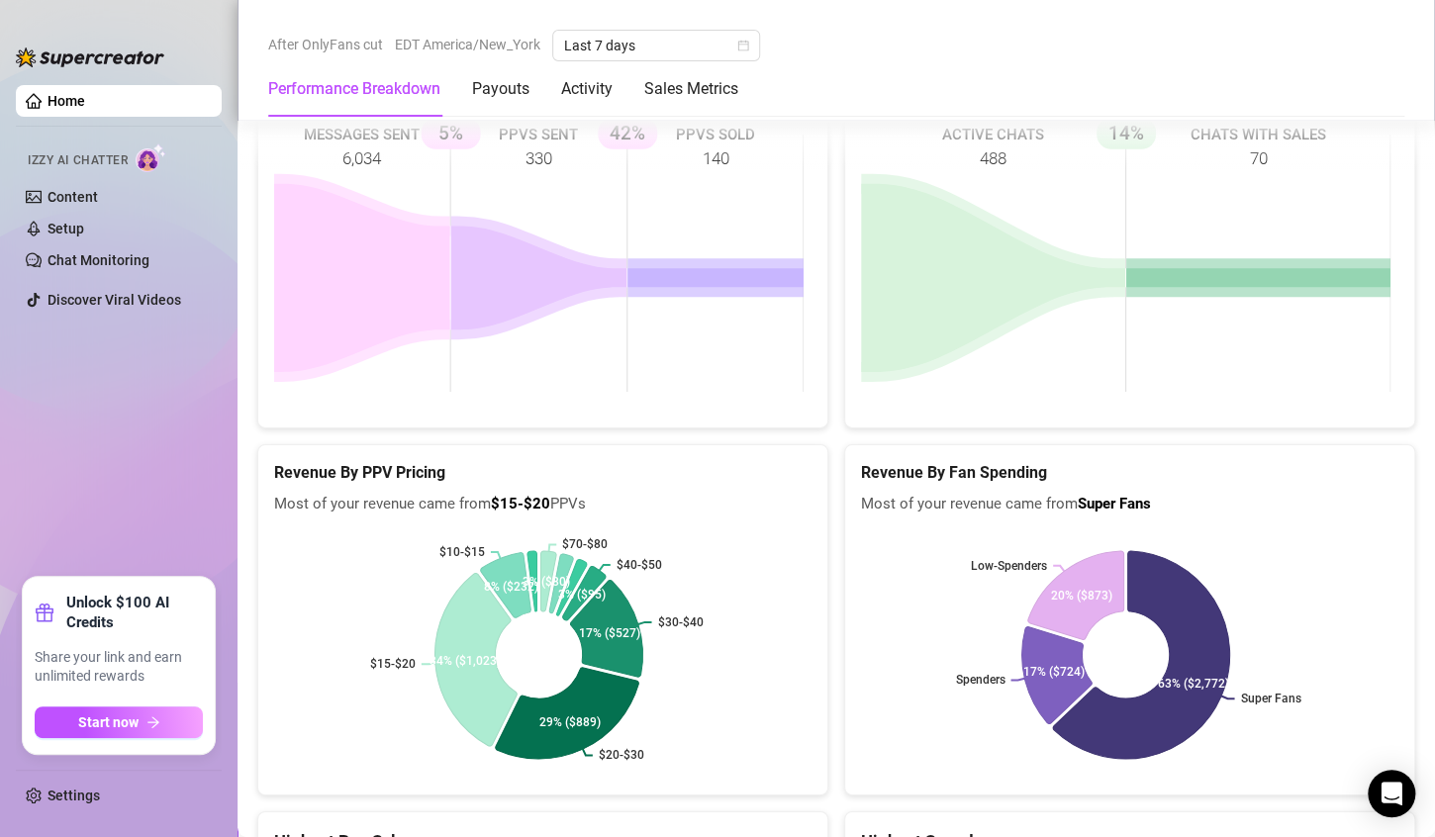
click at [513, 154] on rect at bounding box center [538, 263] width 529 height 297
drag, startPoint x: 513, startPoint y: 154, endPoint x: 532, endPoint y: 159, distance: 20.4
click at [532, 159] on rect at bounding box center [538, 263] width 529 height 297
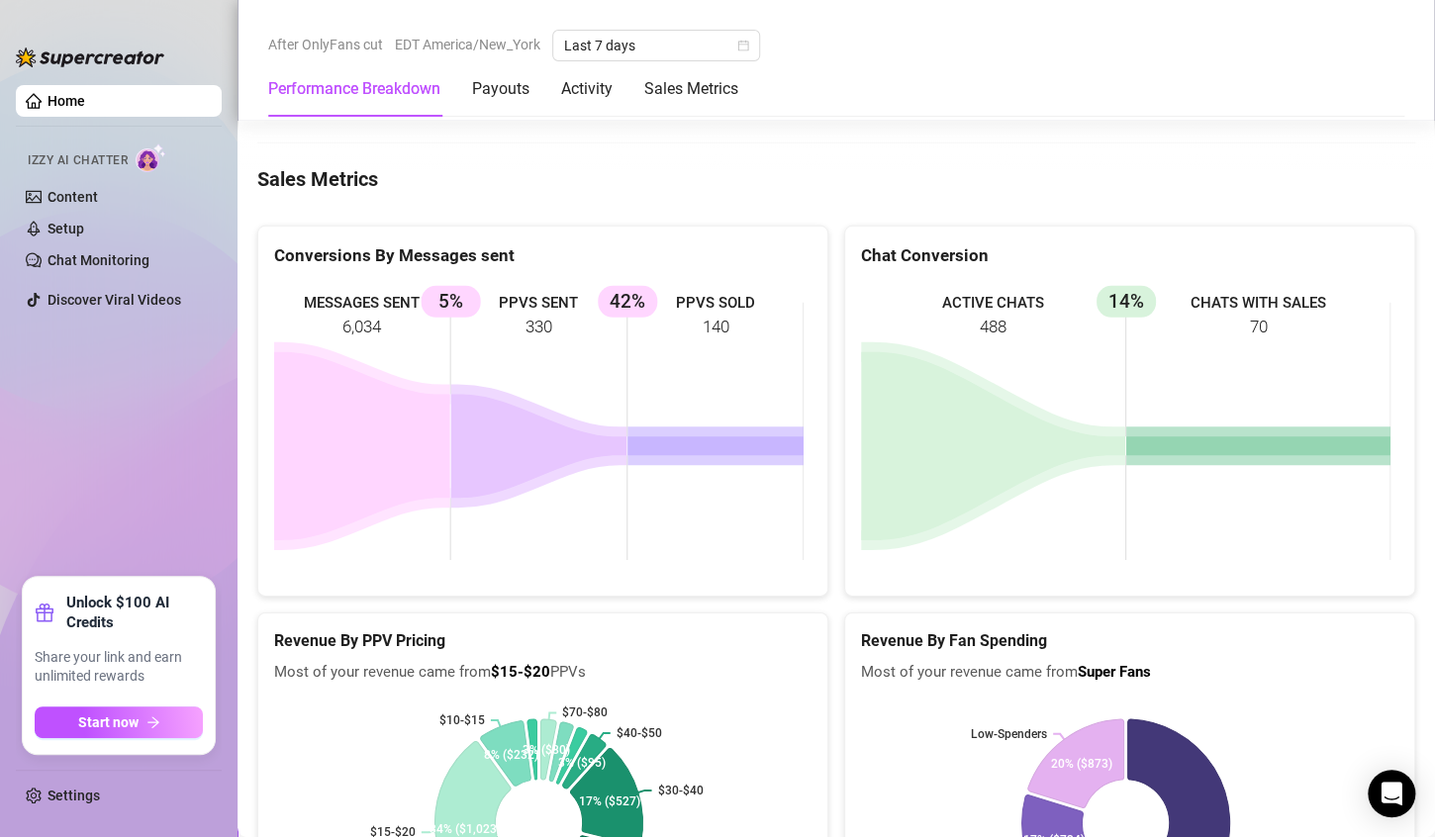
click at [518, 307] on rect at bounding box center [538, 431] width 529 height 297
drag, startPoint x: 518, startPoint y: 307, endPoint x: 556, endPoint y: 368, distance: 72.5
click at [556, 368] on rect at bounding box center [538, 431] width 529 height 297
click at [741, 325] on rect at bounding box center [538, 431] width 529 height 297
drag, startPoint x: 741, startPoint y: 325, endPoint x: 701, endPoint y: 320, distance: 40.9
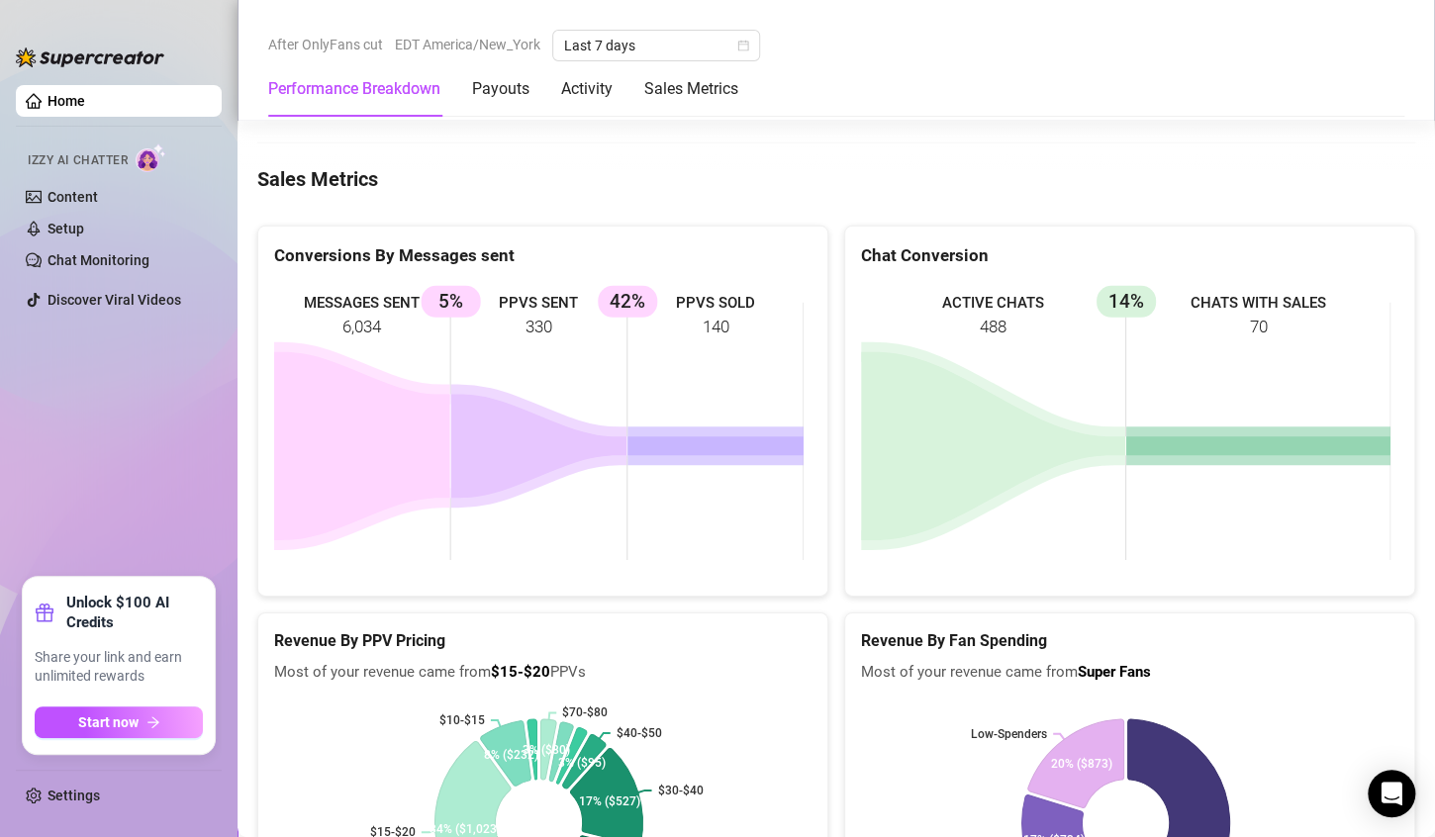
click at [703, 322] on rect at bounding box center [538, 431] width 529 height 297
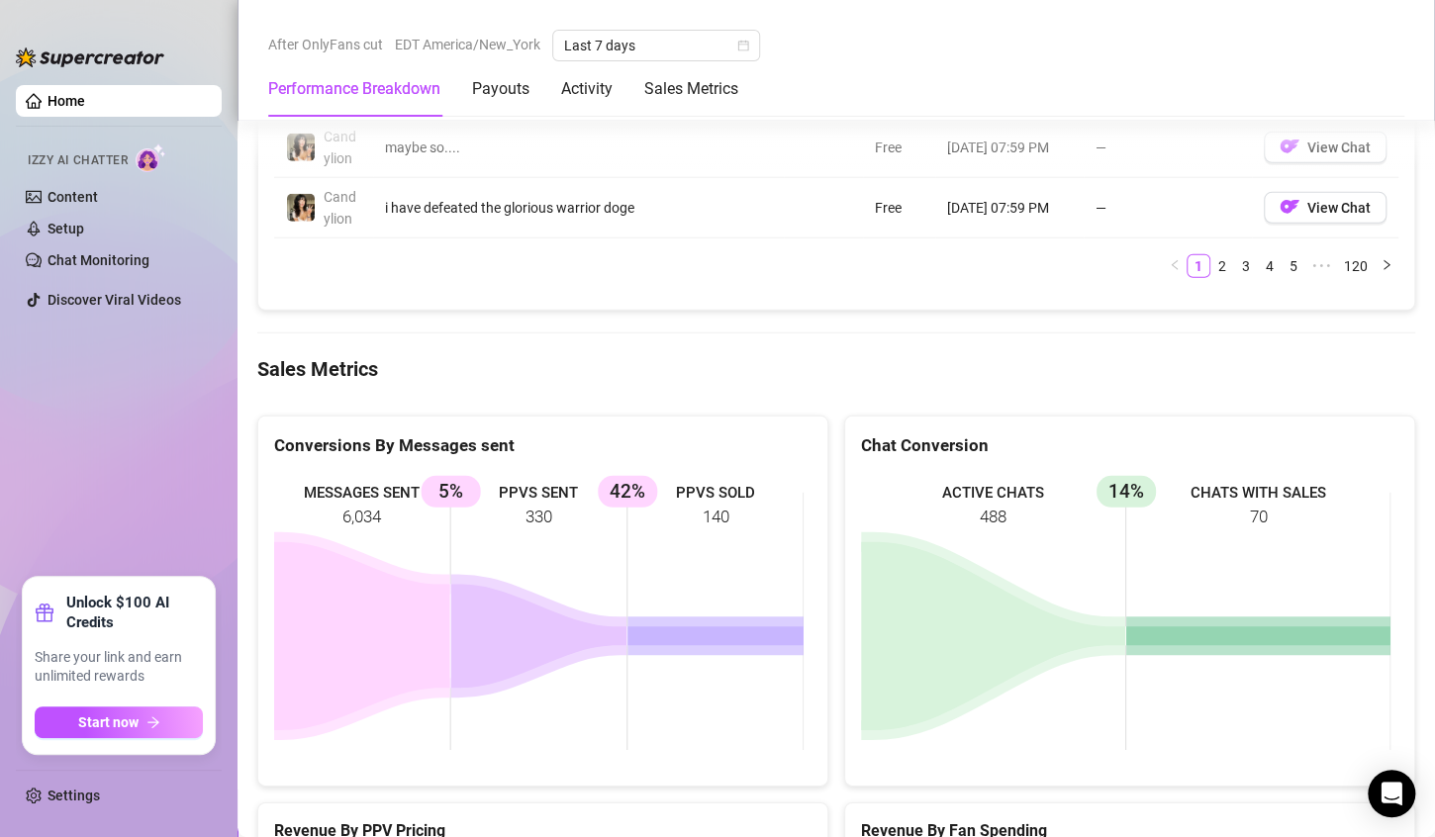
scroll to position [2474, 0]
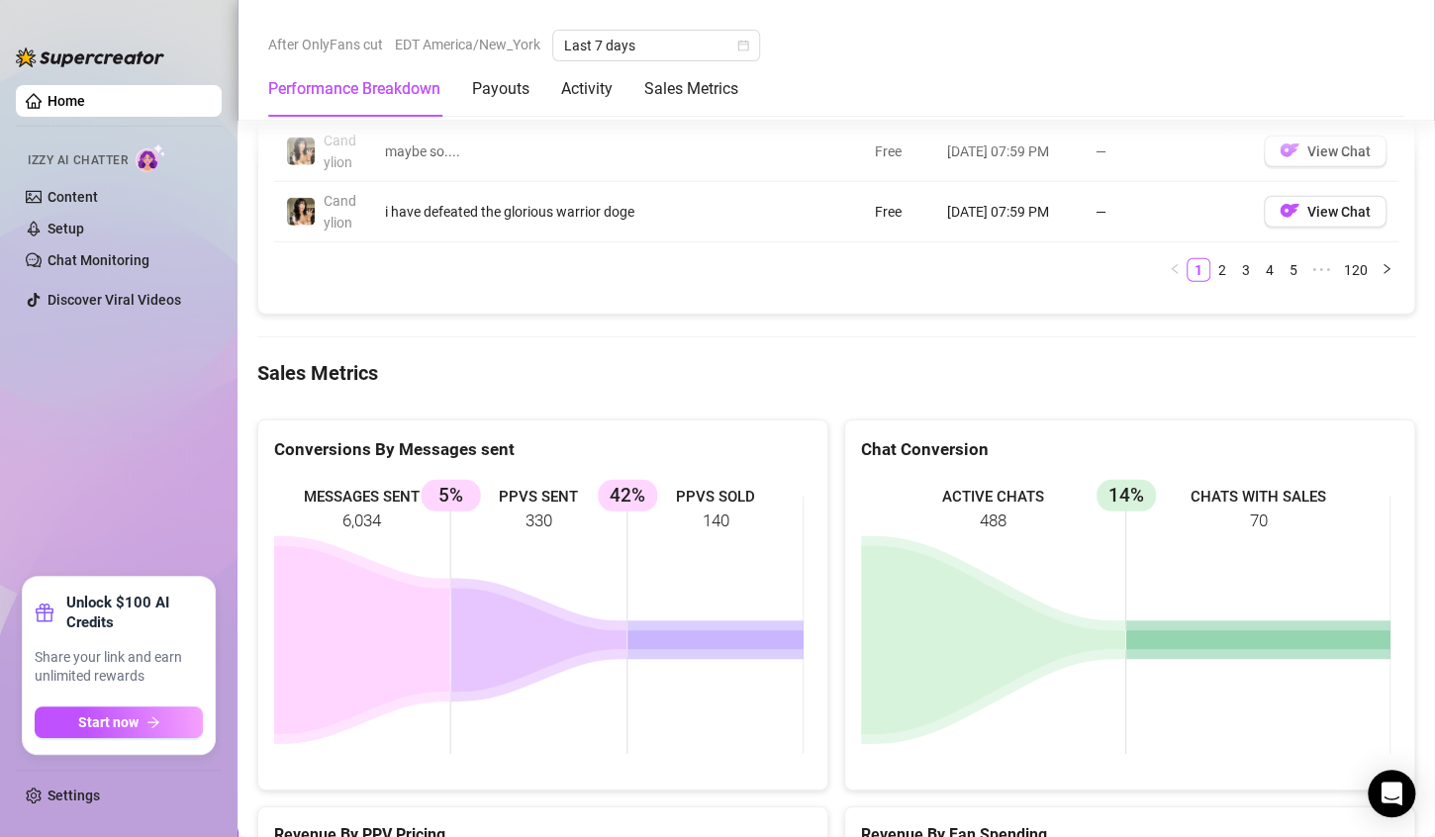
drag, startPoint x: 707, startPoint y: 474, endPoint x: 757, endPoint y: 554, distance: 94.7
click at [757, 554] on div "Conversions By Messages sent MESSAGES SENT 6,034 PPVS SENT 330 5% PPVS SOLD 140…" at bounding box center [542, 606] width 571 height 372
drag, startPoint x: 894, startPoint y: 542, endPoint x: 1067, endPoint y: 495, distance: 179.6
click at [1065, 495] on rect at bounding box center [1125, 625] width 529 height 297
drag, startPoint x: 1288, startPoint y: 527, endPoint x: 1317, endPoint y: 522, distance: 29.1
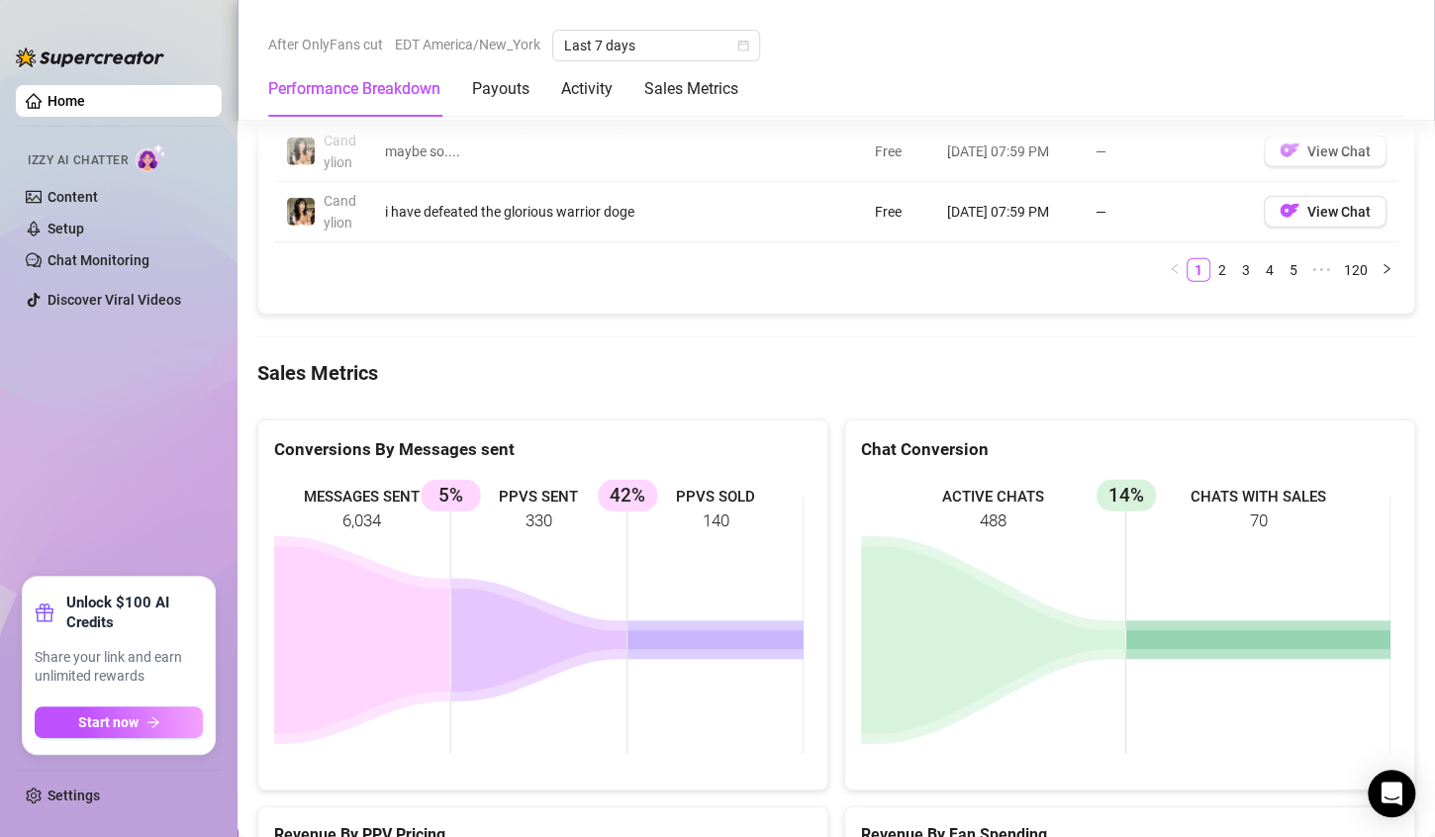
click at [1317, 522] on rect at bounding box center [1125, 625] width 529 height 297
drag, startPoint x: 1124, startPoint y: 570, endPoint x: 1156, endPoint y: 589, distance: 36.8
click at [1154, 588] on rect at bounding box center [1125, 625] width 529 height 297
drag, startPoint x: 566, startPoint y: 653, endPoint x: 681, endPoint y: 642, distance: 115.3
click at [722, 675] on icon "MESSAGES SENT 6,034 PPVS SENT 330 5% PPVS SOLD 140 42%" at bounding box center [538, 625] width 529 height 297
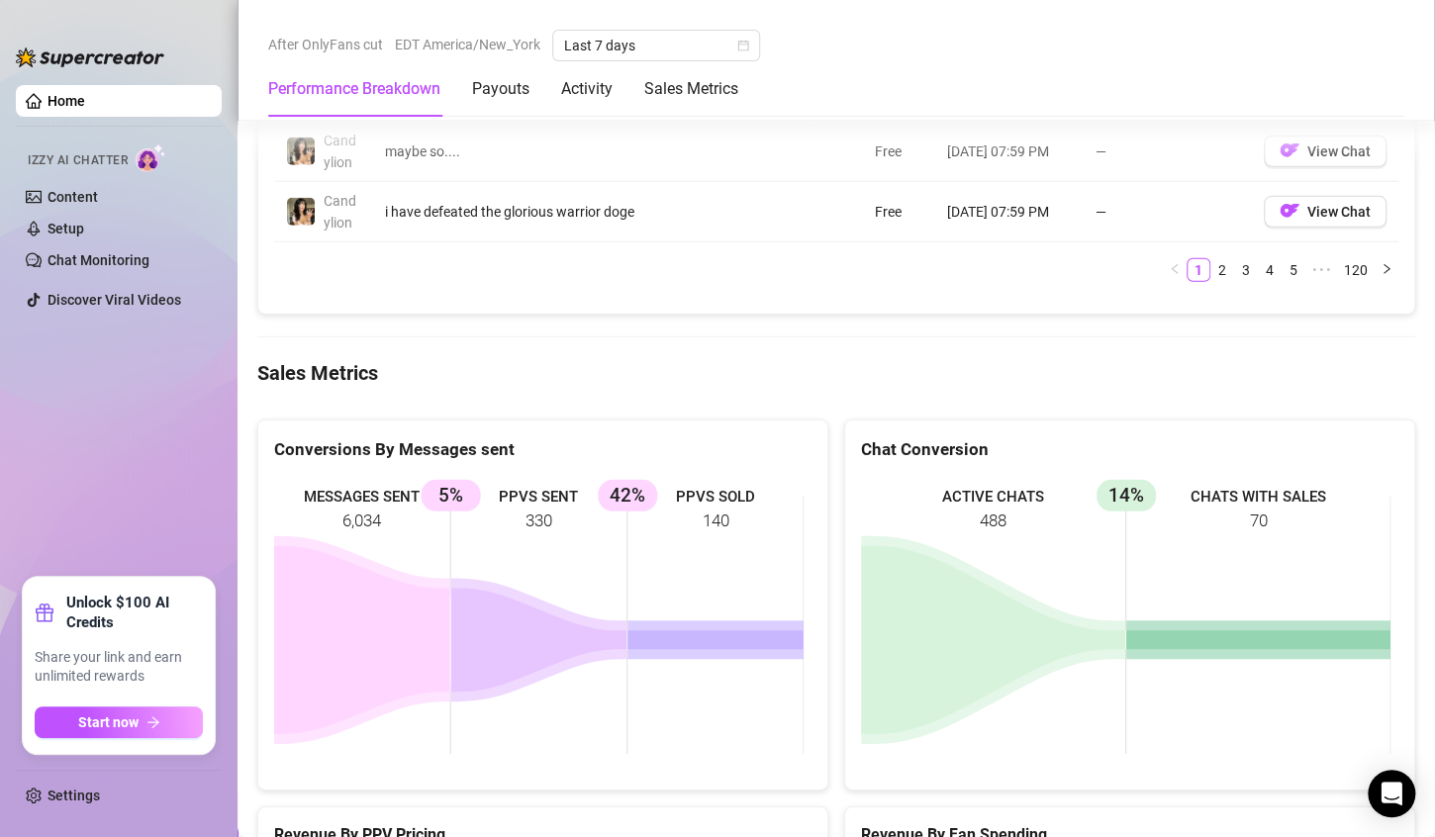
click at [520, 497] on rect at bounding box center [538, 625] width 529 height 297
drag, startPoint x: 520, startPoint y: 497, endPoint x: 595, endPoint y: 556, distance: 95.8
click at [593, 555] on rect at bounding box center [538, 625] width 529 height 297
click at [599, 558] on rect at bounding box center [538, 625] width 529 height 297
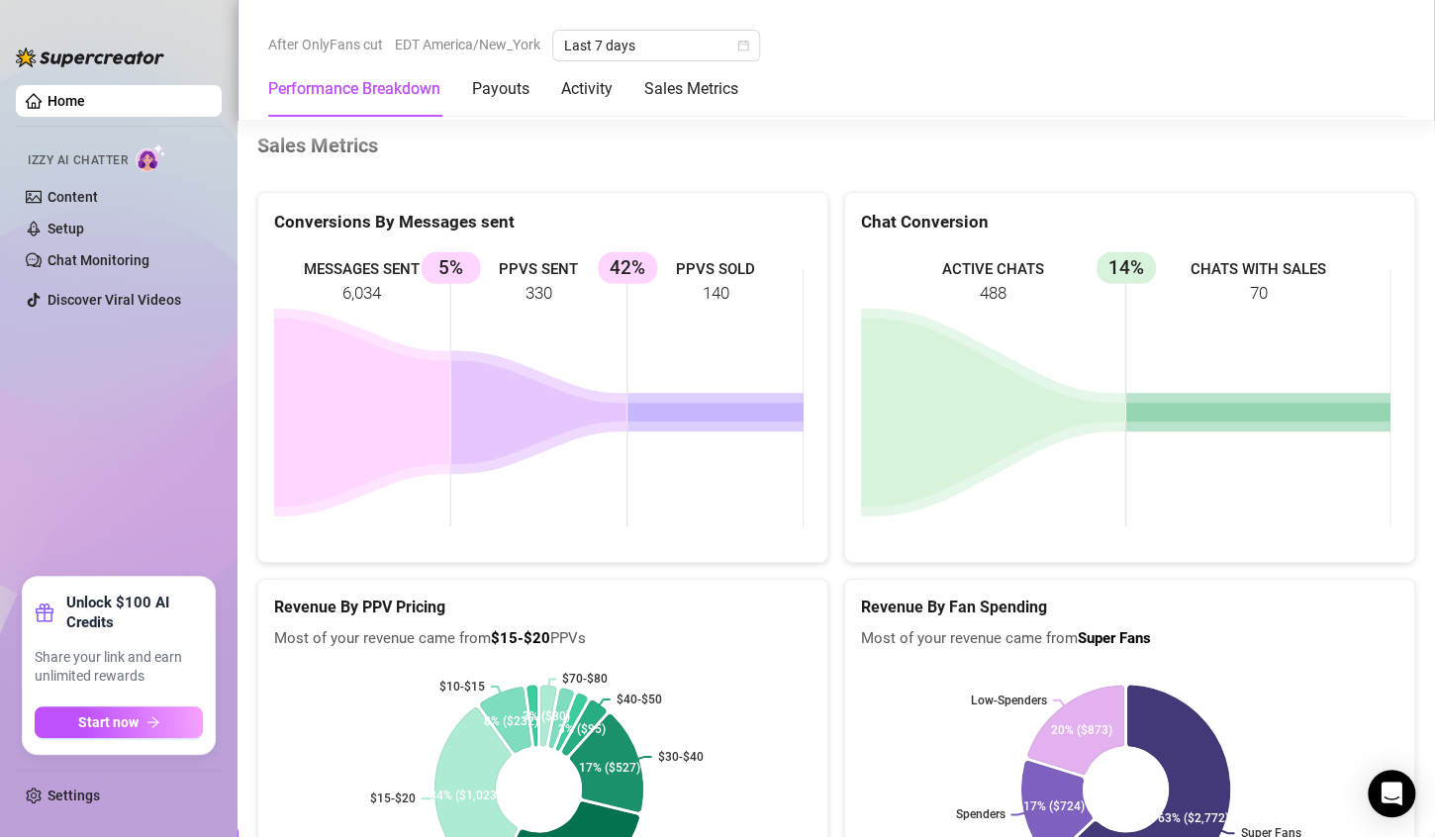
scroll to position [3081, 0]
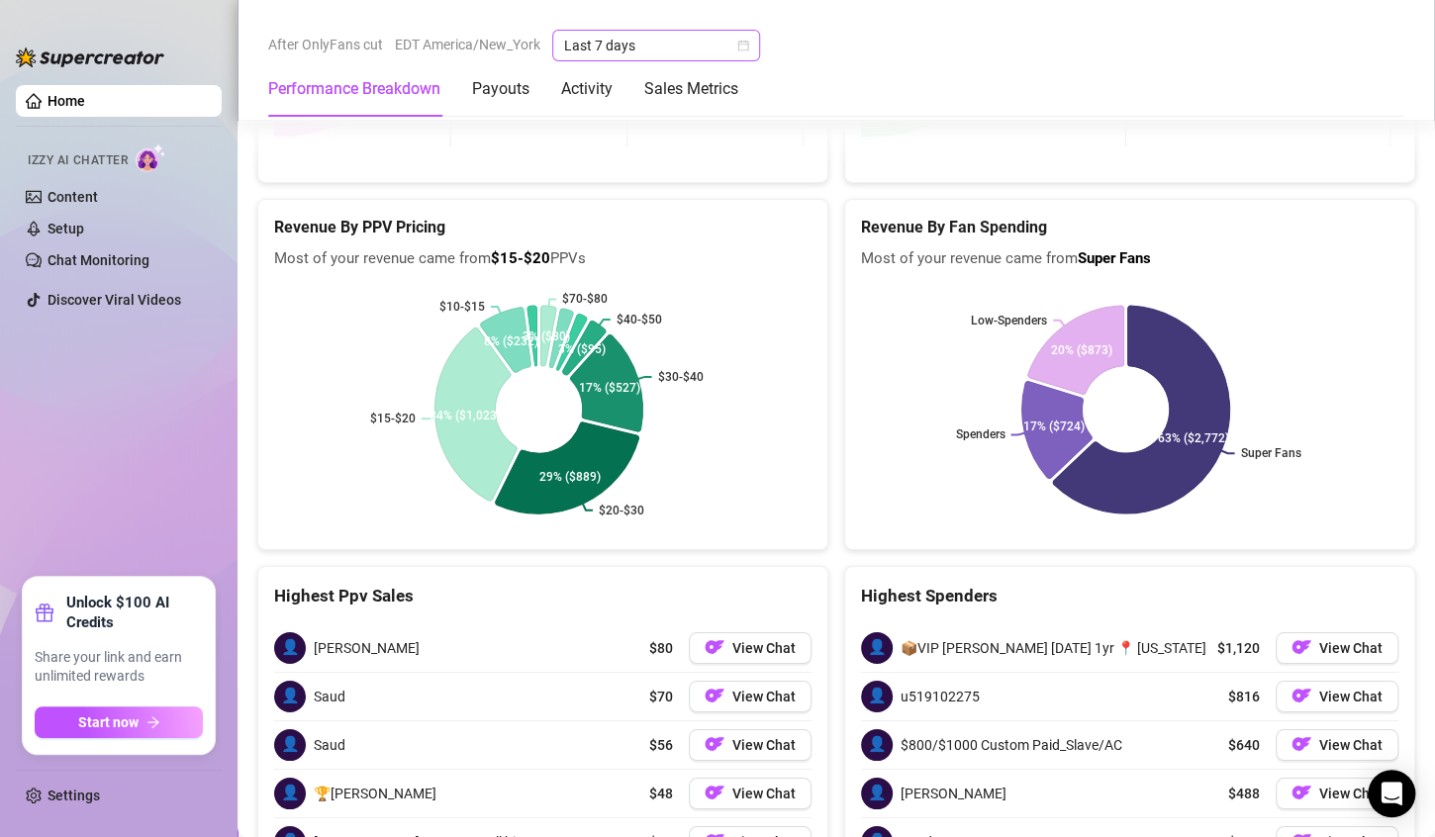
click at [716, 49] on span "Last 7 days" at bounding box center [656, 46] width 184 height 30
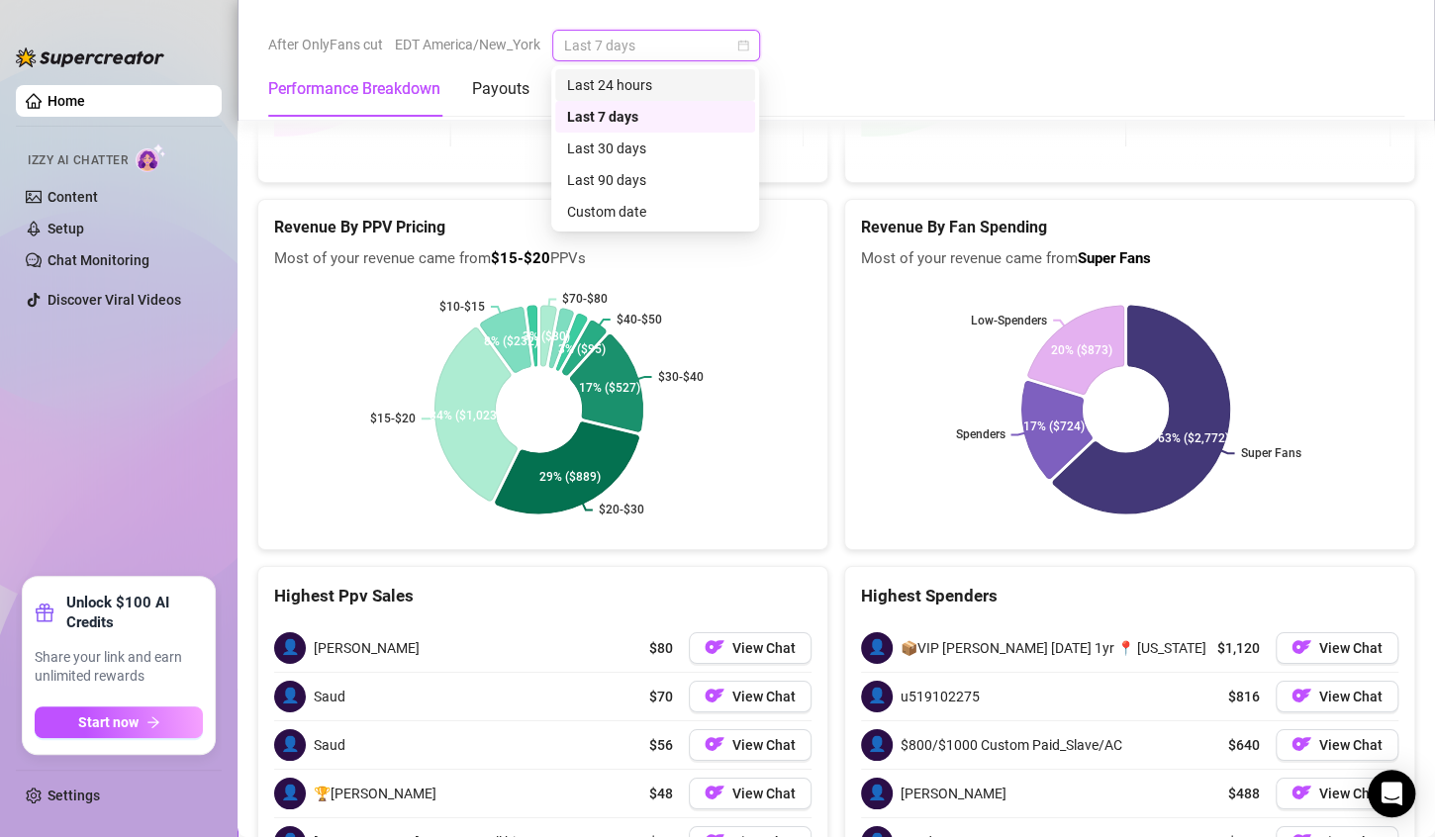
click at [707, 82] on div "Last 24 hours" at bounding box center [655, 85] width 176 height 22
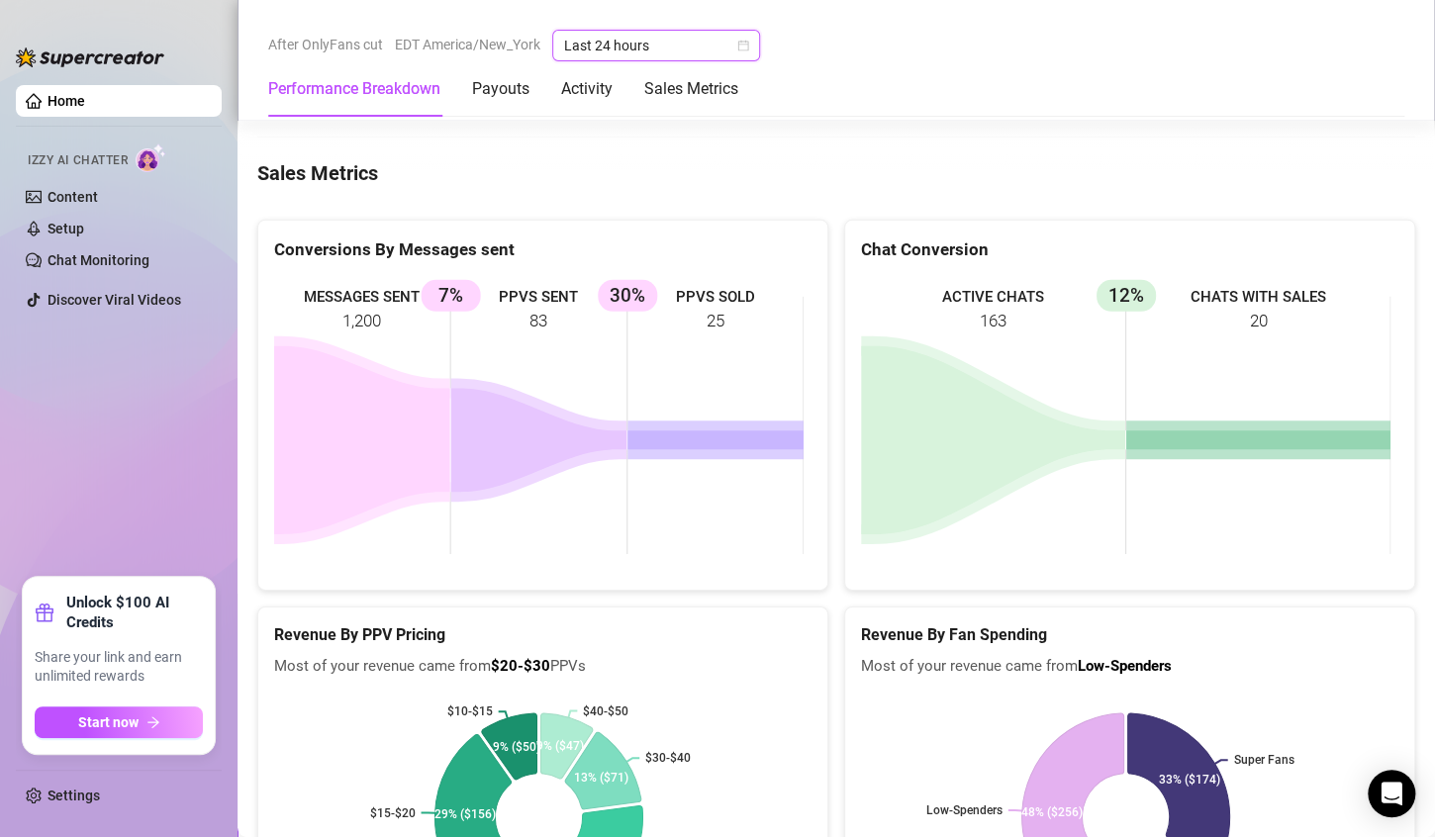
scroll to position [2675, 0]
drag, startPoint x: 363, startPoint y: 331, endPoint x: 396, endPoint y: 332, distance: 32.7
click at [396, 332] on rect at bounding box center [538, 424] width 529 height 297
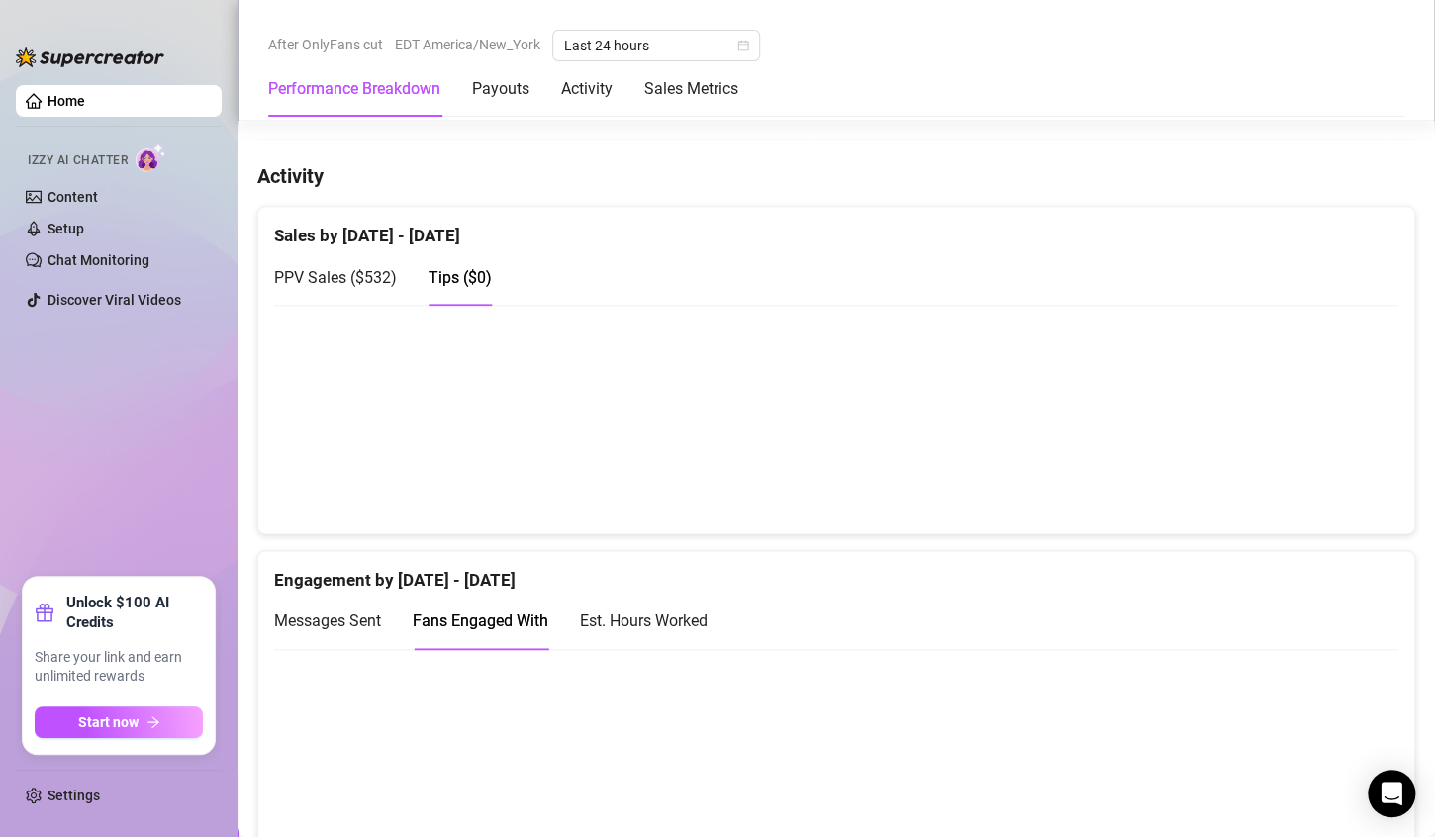
scroll to position [1153, 0]
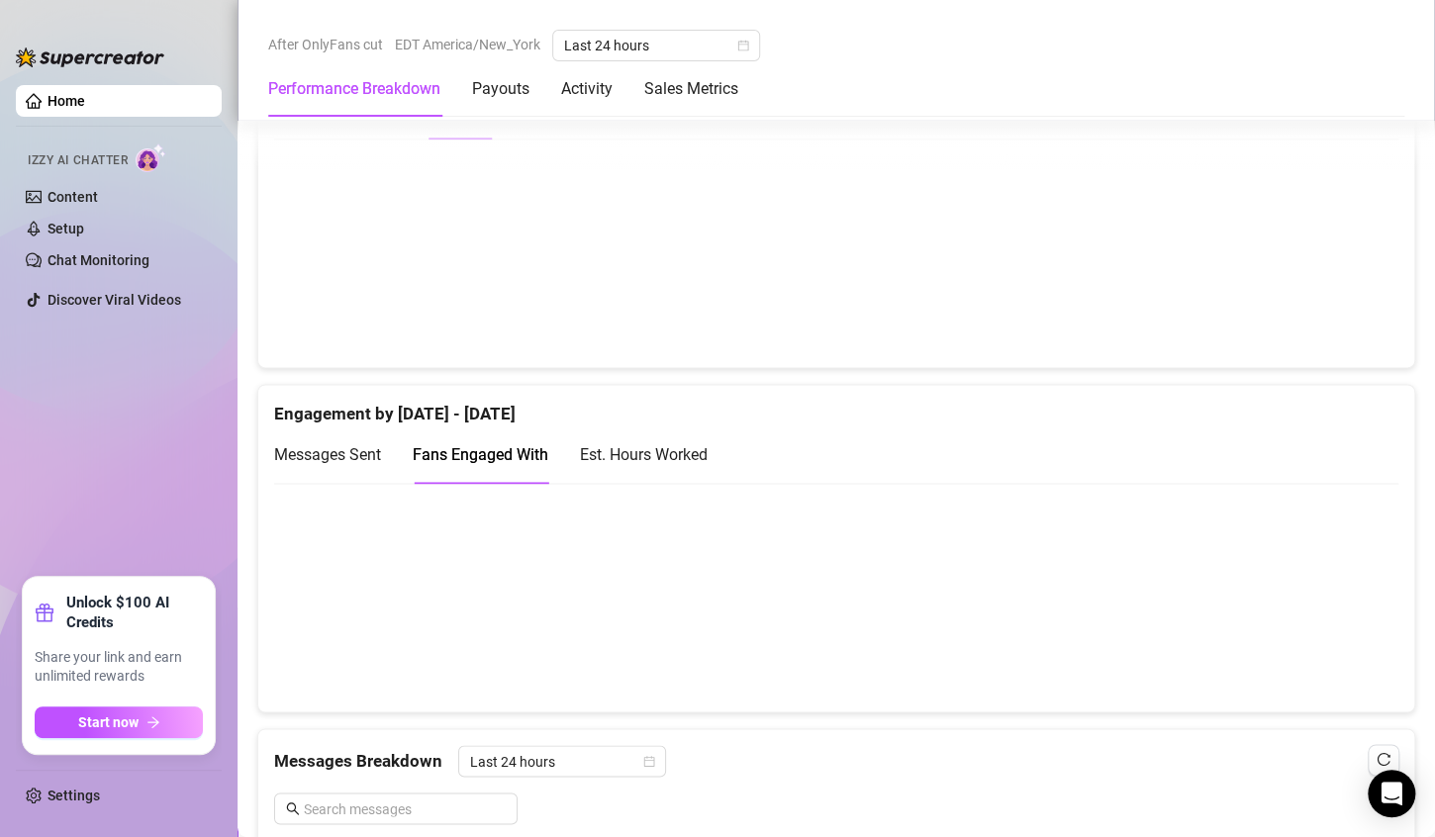
click at [551, 538] on canvas at bounding box center [827, 597] width 1107 height 198
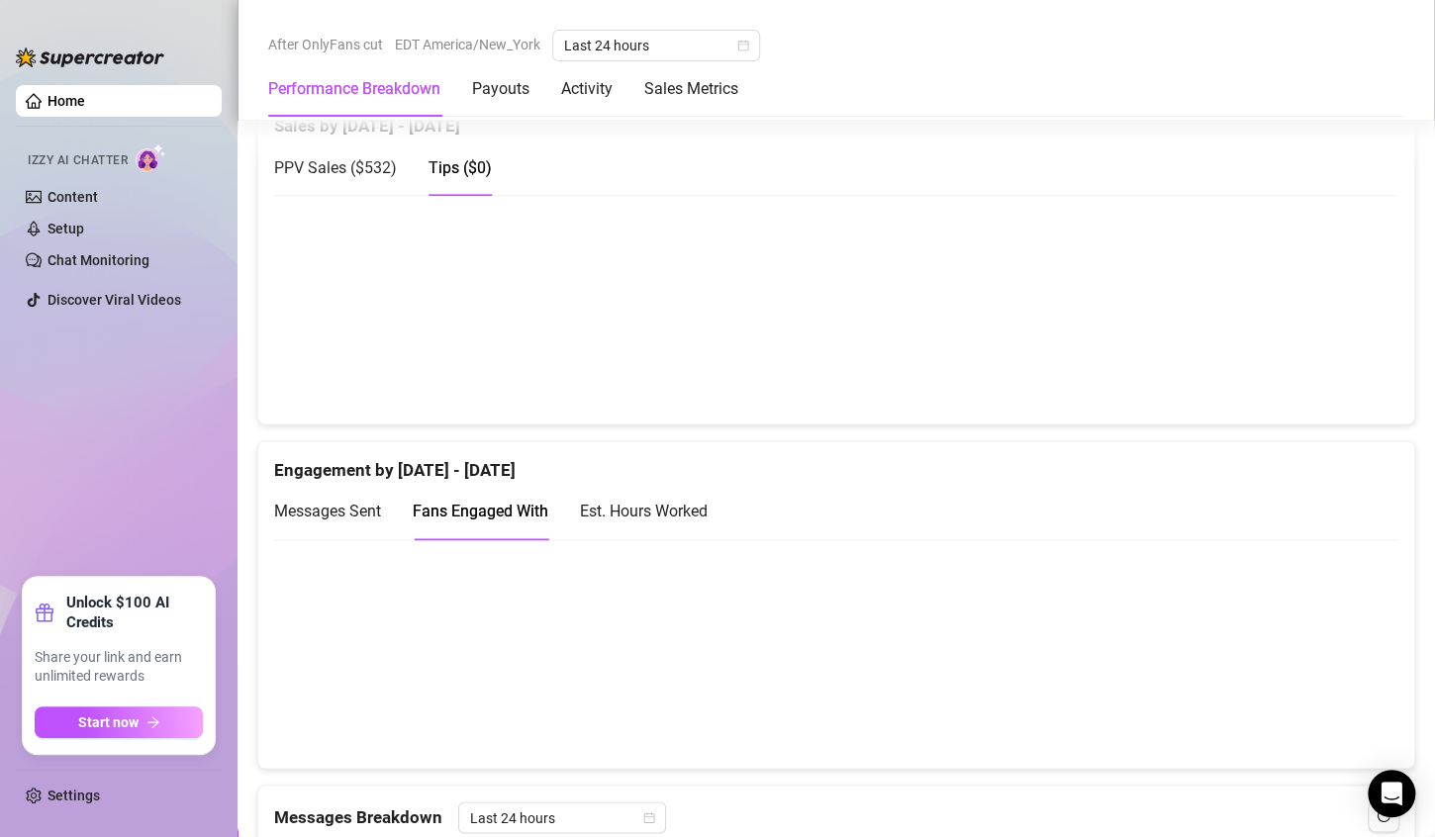
scroll to position [1096, 0]
click at [672, 523] on div "Est. Hours Worked" at bounding box center [644, 511] width 128 height 56
click at [317, 517] on div "Messages Sent" at bounding box center [327, 511] width 107 height 25
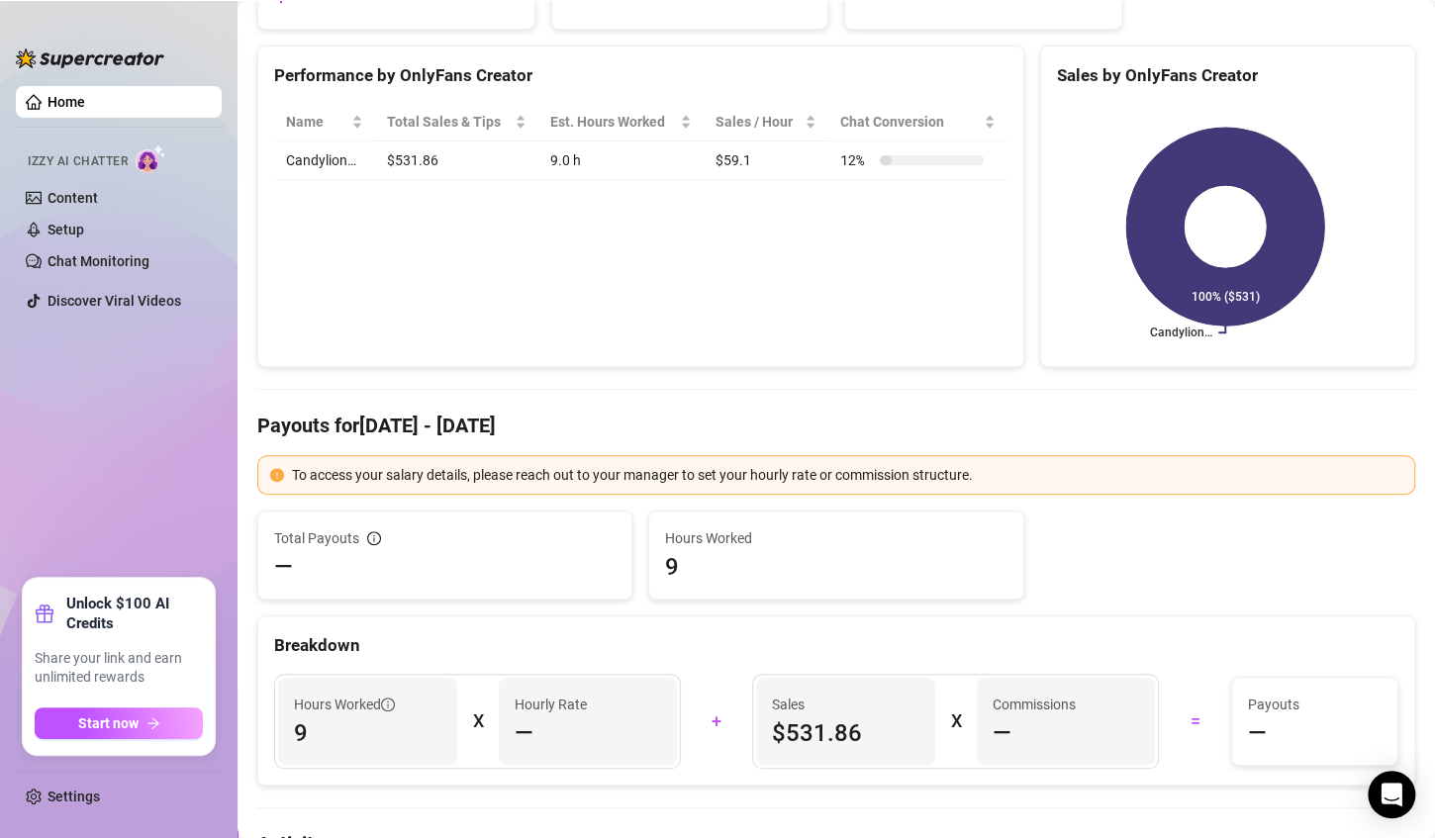
scroll to position [0, 0]
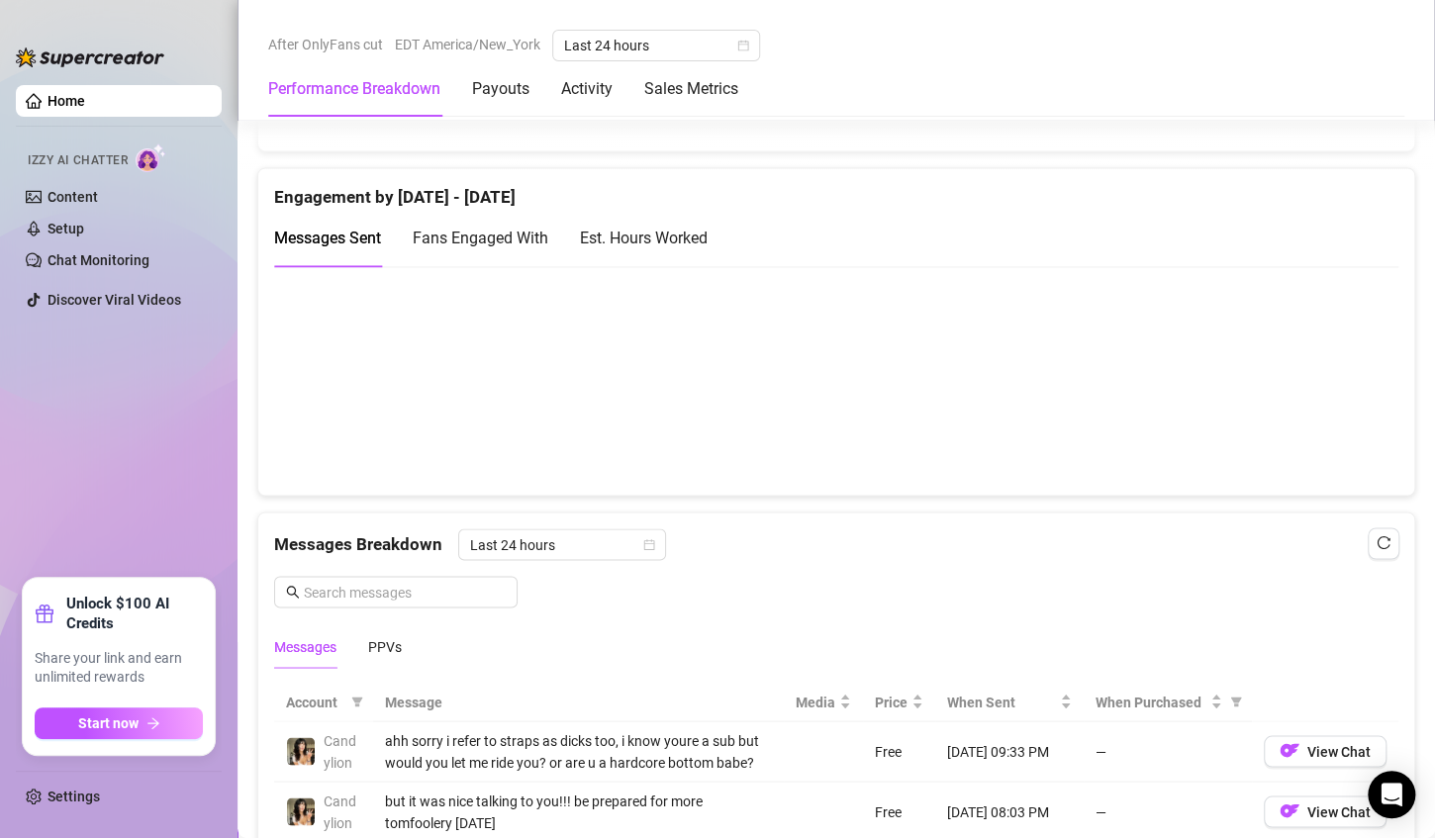
click at [441, 252] on div "Fans Engaged With" at bounding box center [481, 238] width 136 height 56
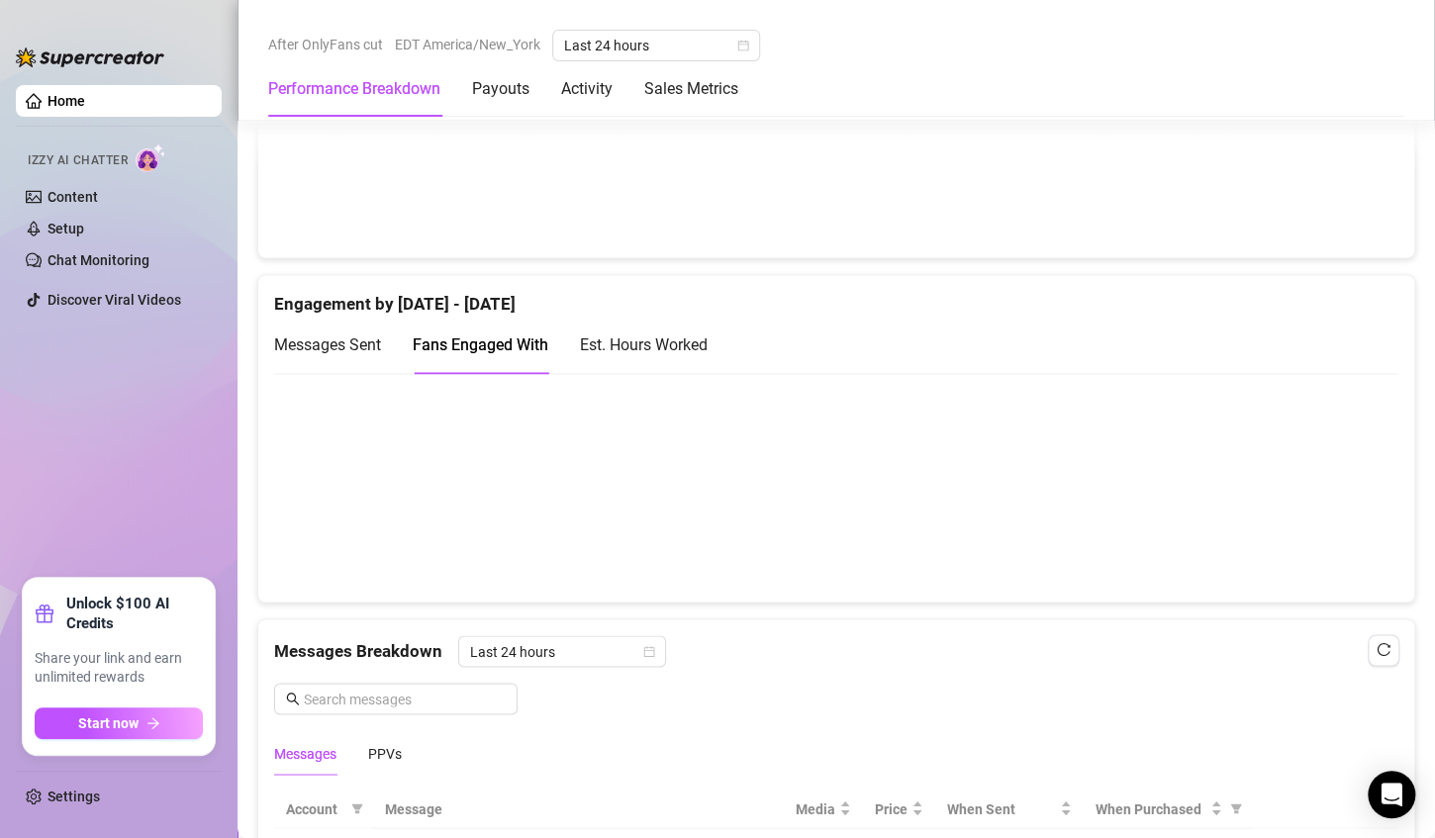
scroll to position [1261, 0]
drag, startPoint x: 675, startPoint y: 119, endPoint x: 683, endPoint y: 83, distance: 36.5
click at [675, 115] on div "After OnlyFans cut EDT America/New_York Last 24 hours Performance Breakdown Pay…" at bounding box center [835, 60] width 1197 height 121
click at [701, 45] on span "Last 24 hours" at bounding box center [656, 46] width 184 height 30
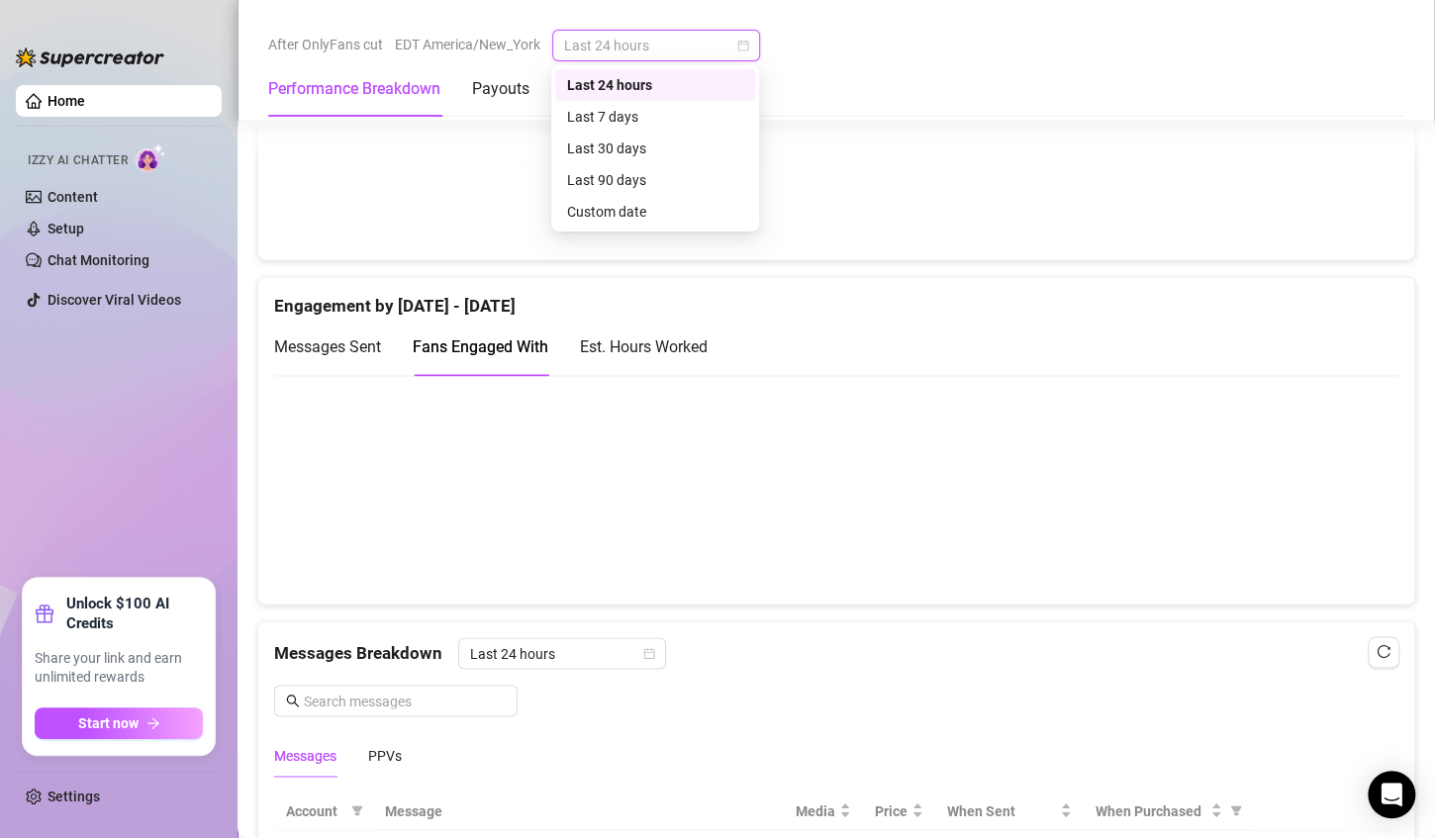
click at [700, 107] on div "Last 7 days" at bounding box center [655, 117] width 176 height 22
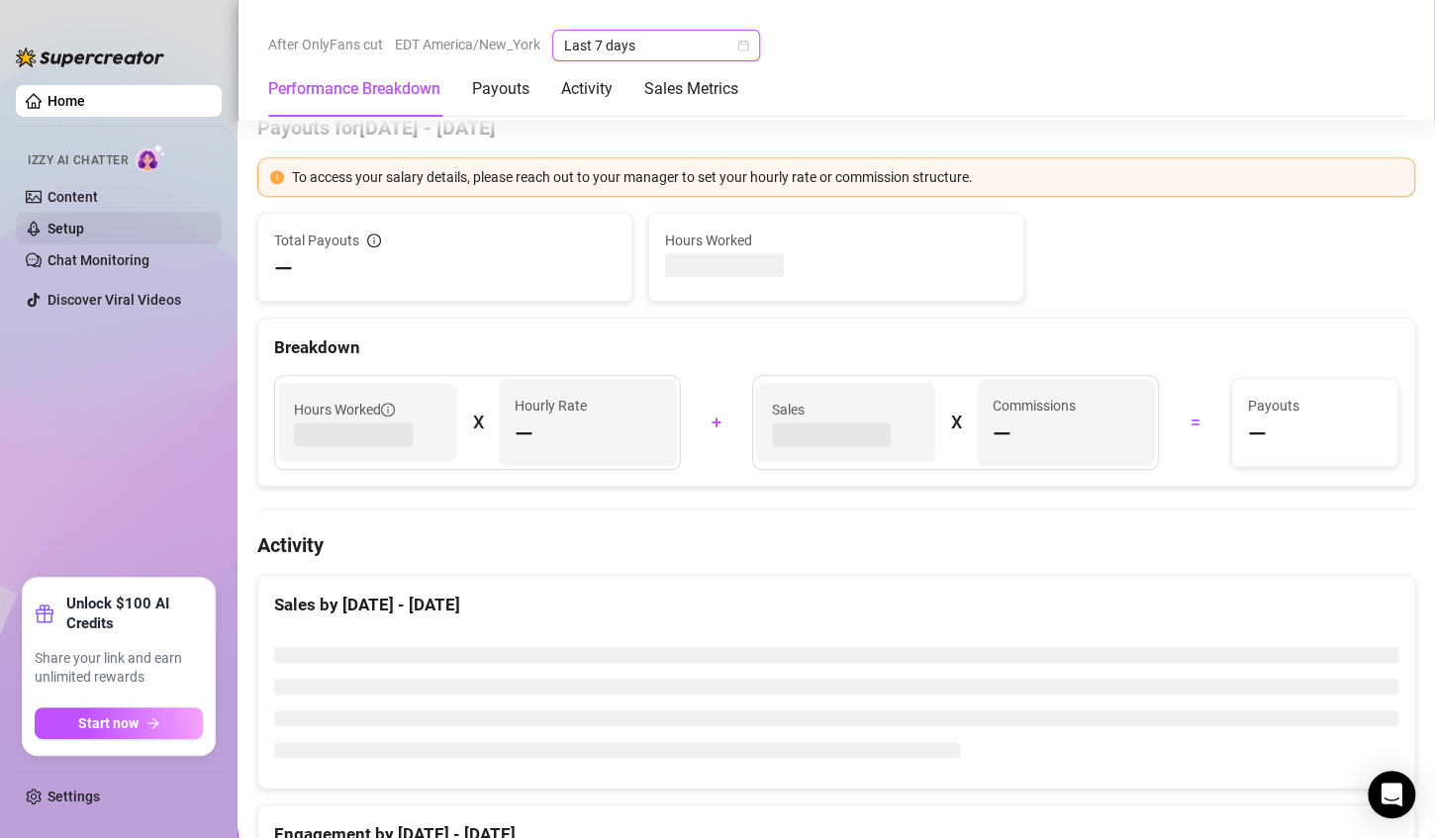
scroll to position [666, 0]
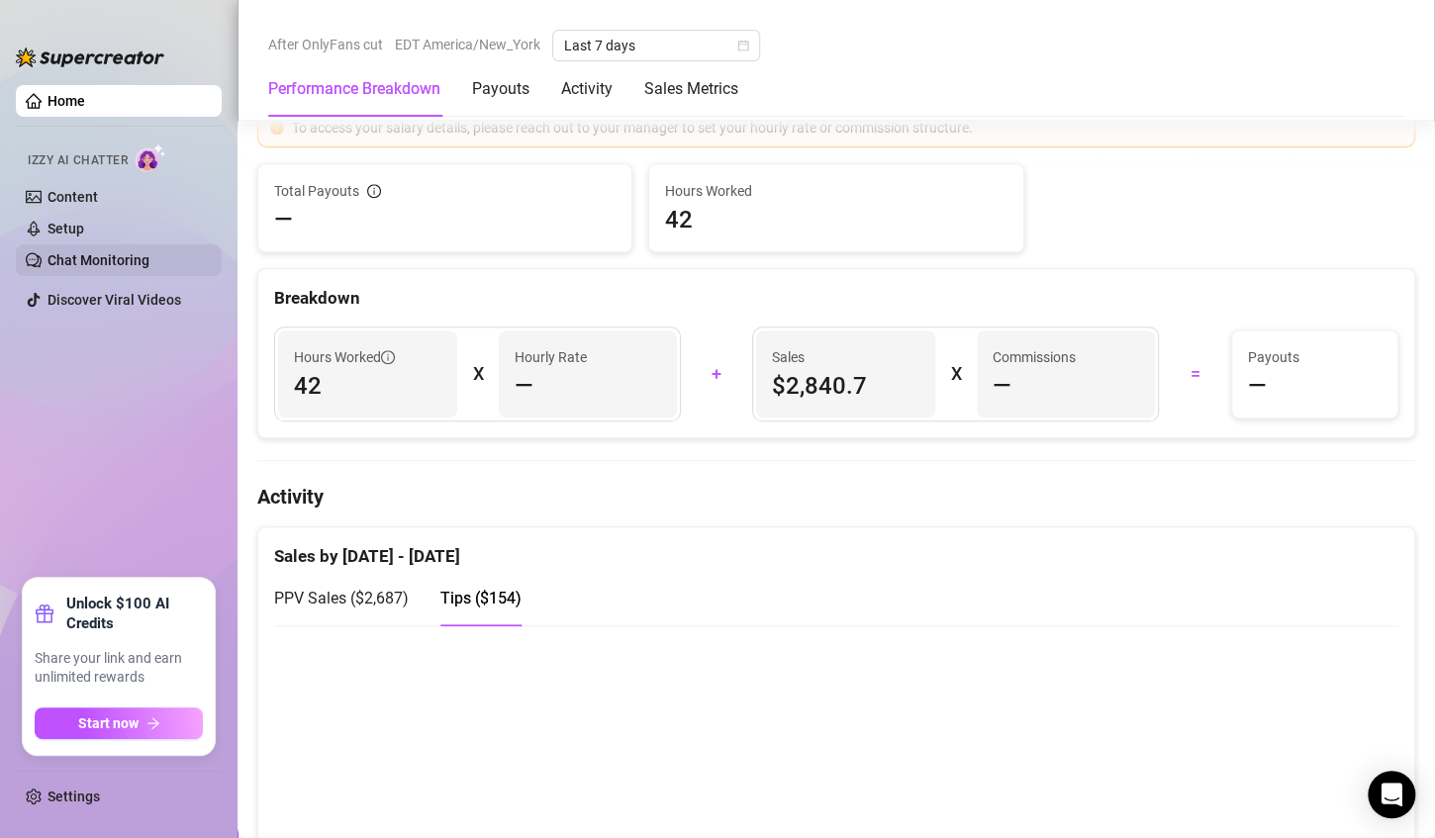
click at [149, 257] on link "Chat Monitoring" at bounding box center [98, 260] width 102 height 16
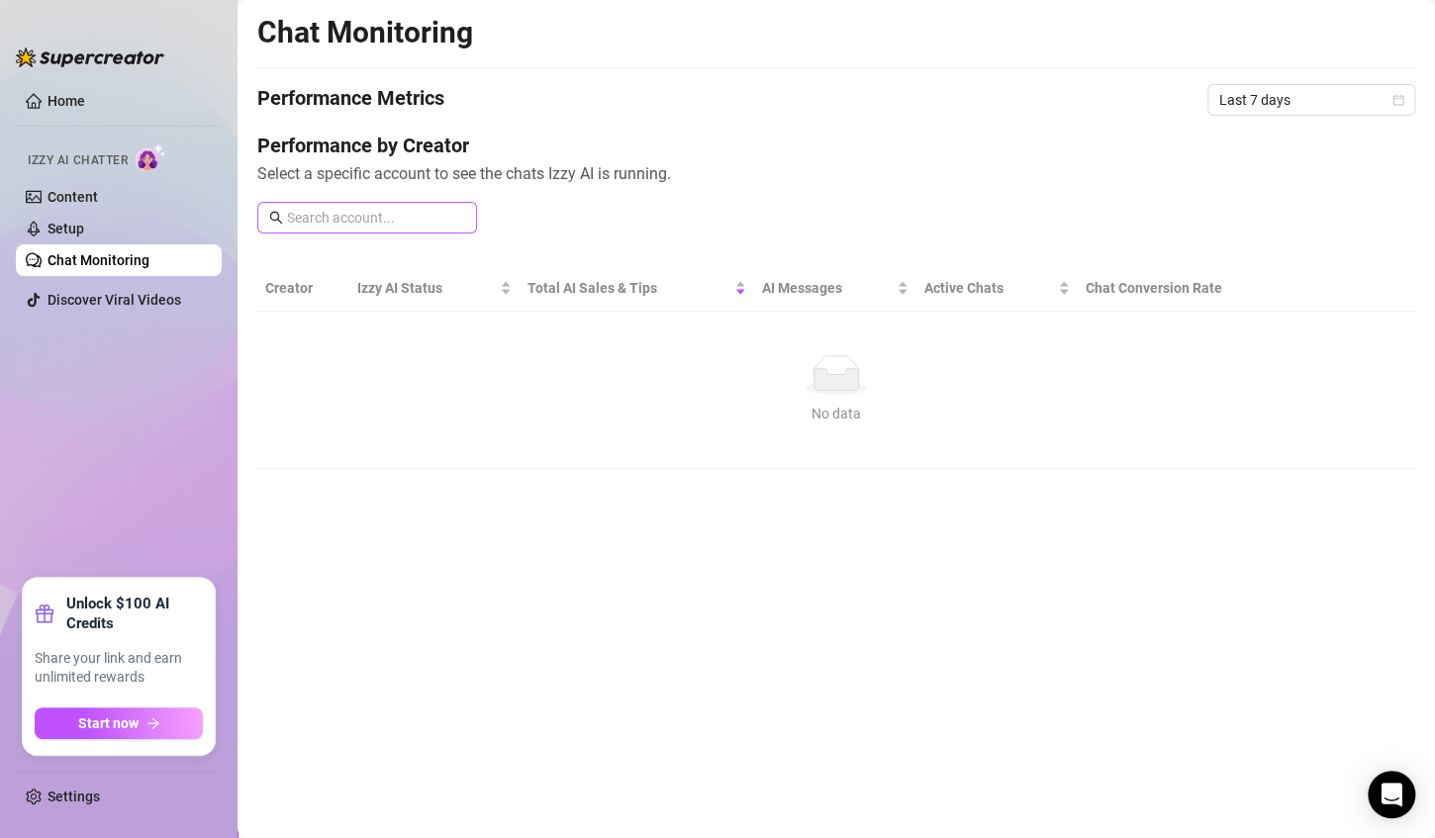
click at [362, 227] on span at bounding box center [367, 218] width 220 height 32
drag, startPoint x: 324, startPoint y: 275, endPoint x: 339, endPoint y: 285, distance: 18.7
click at [323, 276] on th "Creator" at bounding box center [303, 288] width 92 height 47
click at [98, 196] on link "Content" at bounding box center [72, 197] width 50 height 16
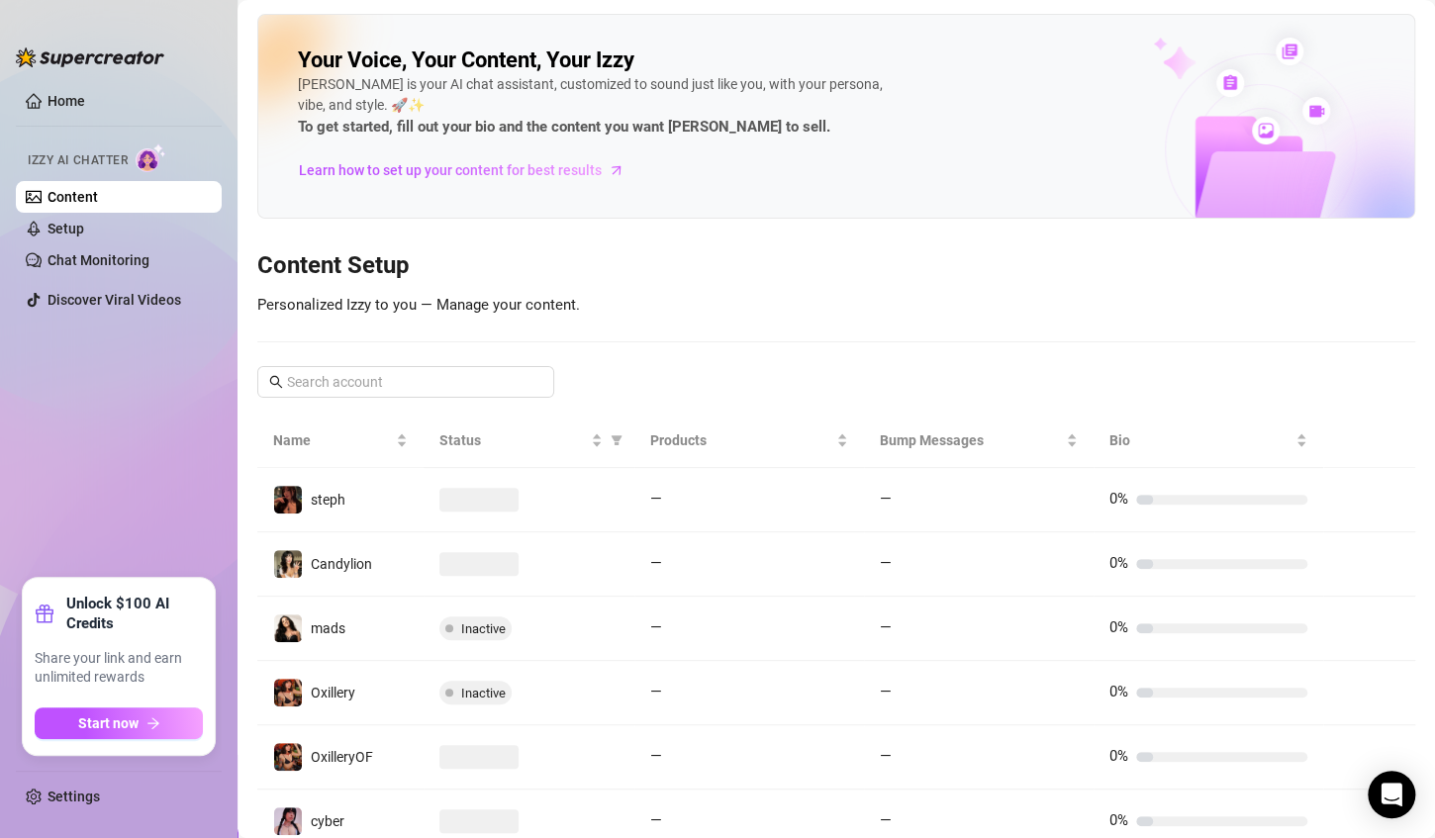
click at [433, 296] on span "Personalized Izzy to you — Manage your content." at bounding box center [418, 305] width 323 height 18
drag, startPoint x: 433, startPoint y: 296, endPoint x: 541, endPoint y: 297, distance: 107.9
click at [540, 297] on span "Personalized Izzy to you — Manage your content." at bounding box center [418, 305] width 323 height 18
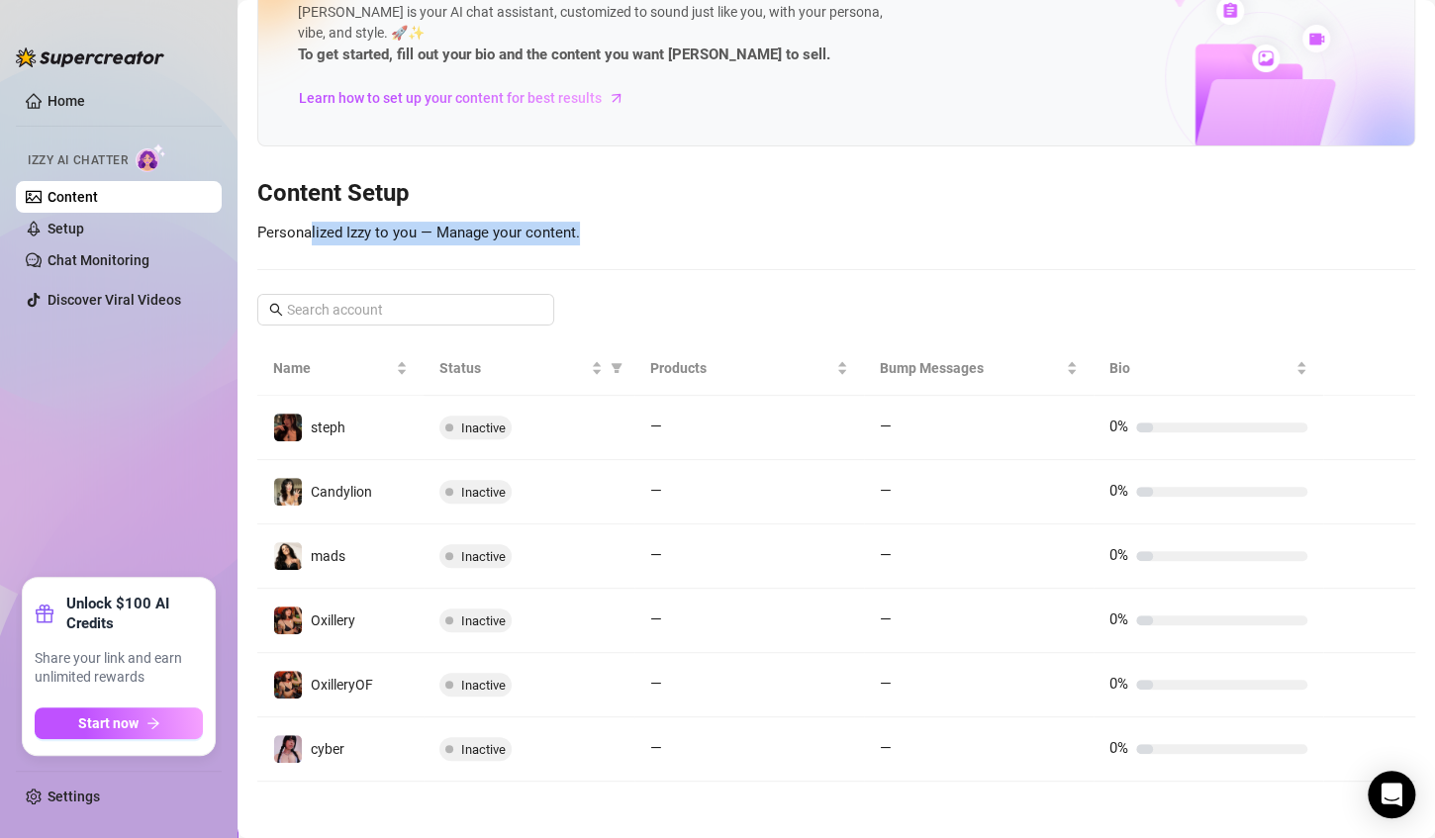
drag, startPoint x: 312, startPoint y: 223, endPoint x: 601, endPoint y: 239, distance: 289.4
click at [601, 240] on div "Your Voice, Your Content, Your [PERSON_NAME] is your AI chat assistant, customi…" at bounding box center [836, 362] width 1158 height 840
click at [601, 239] on div "Your Voice, Your Content, Your [PERSON_NAME] is your AI chat assistant, customi…" at bounding box center [836, 362] width 1158 height 840
click at [142, 258] on link "Chat Monitoring" at bounding box center [98, 260] width 102 height 16
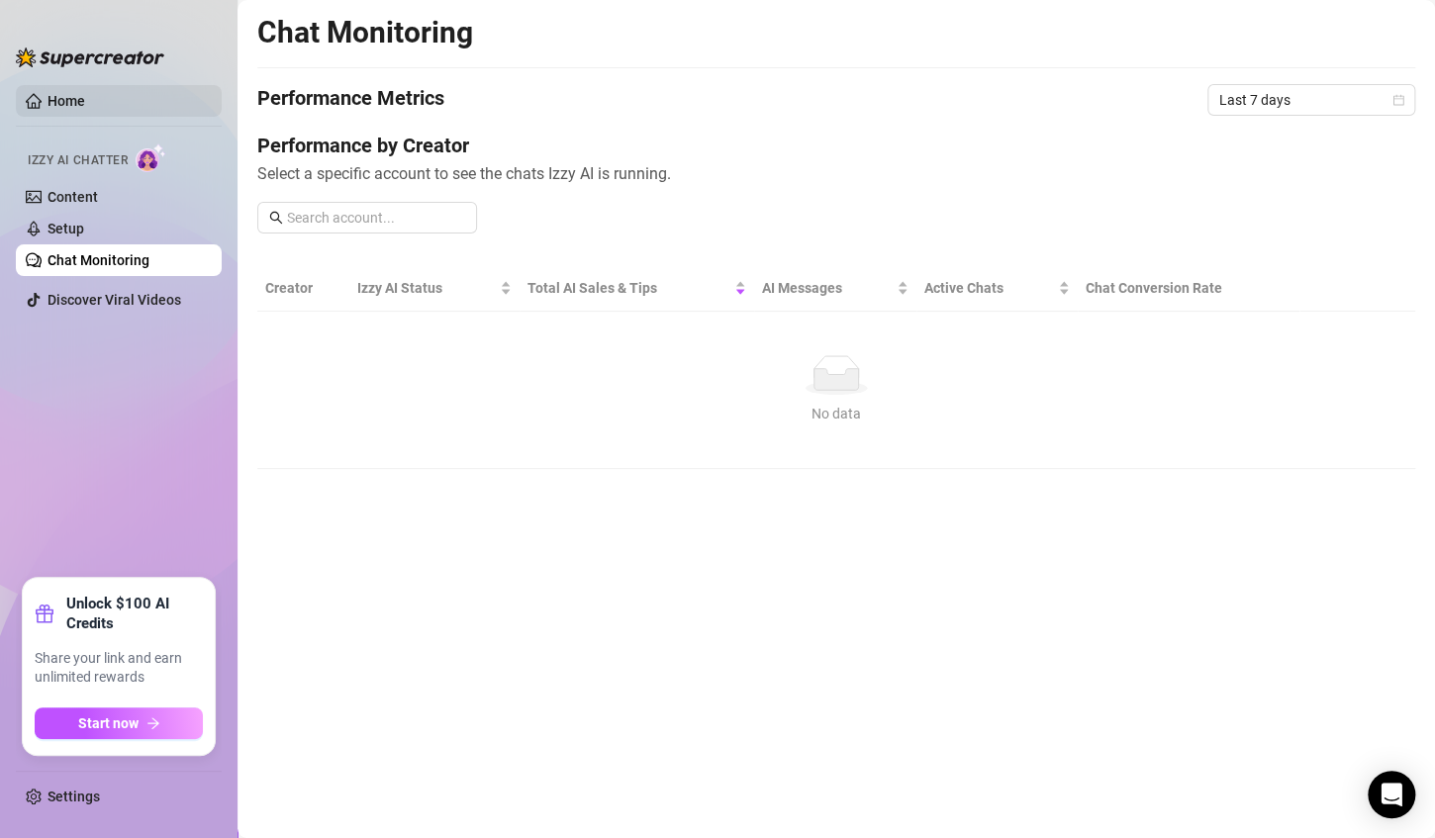
click at [85, 104] on link "Home" at bounding box center [66, 101] width 38 height 16
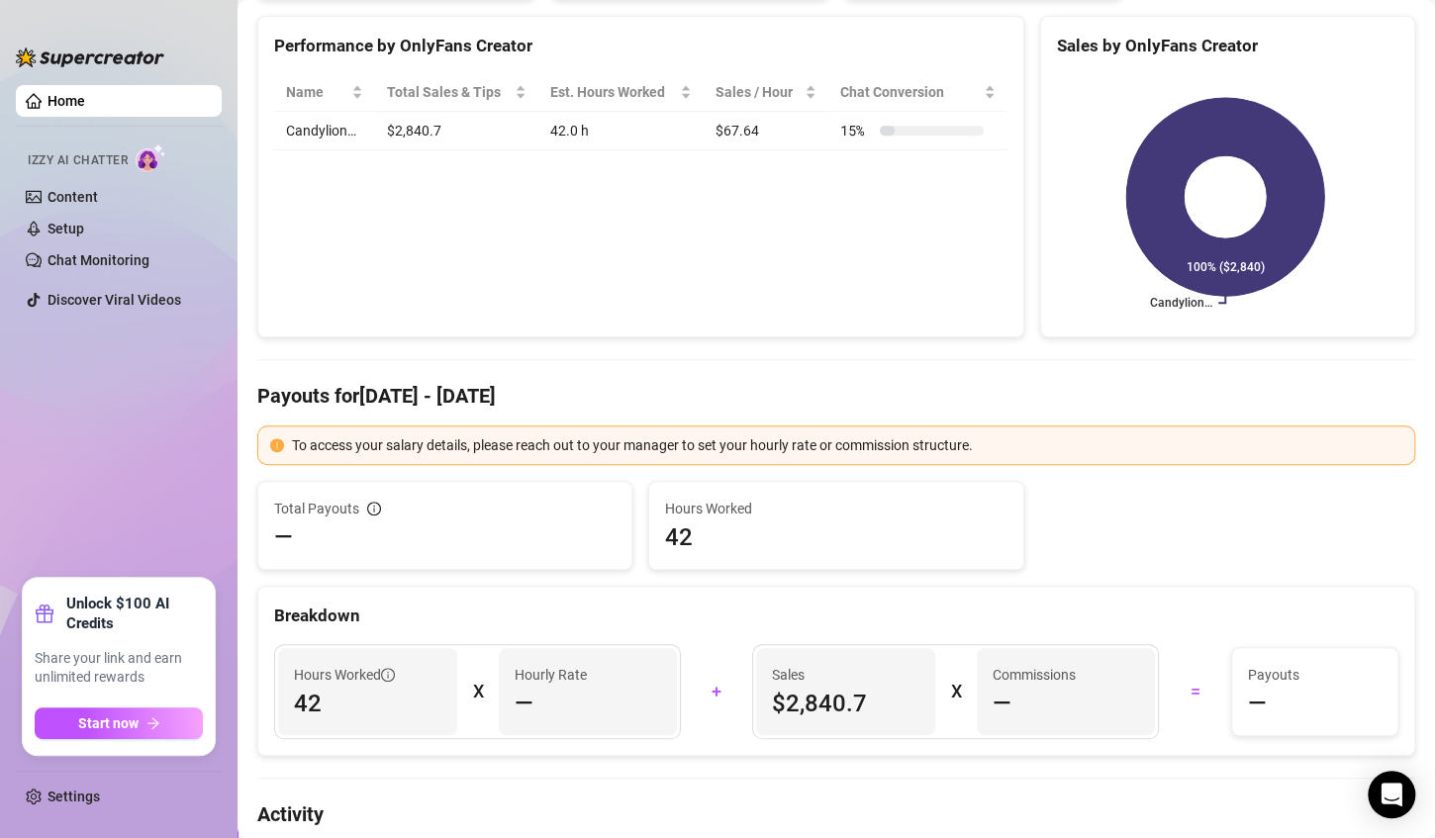
scroll to position [148, 0]
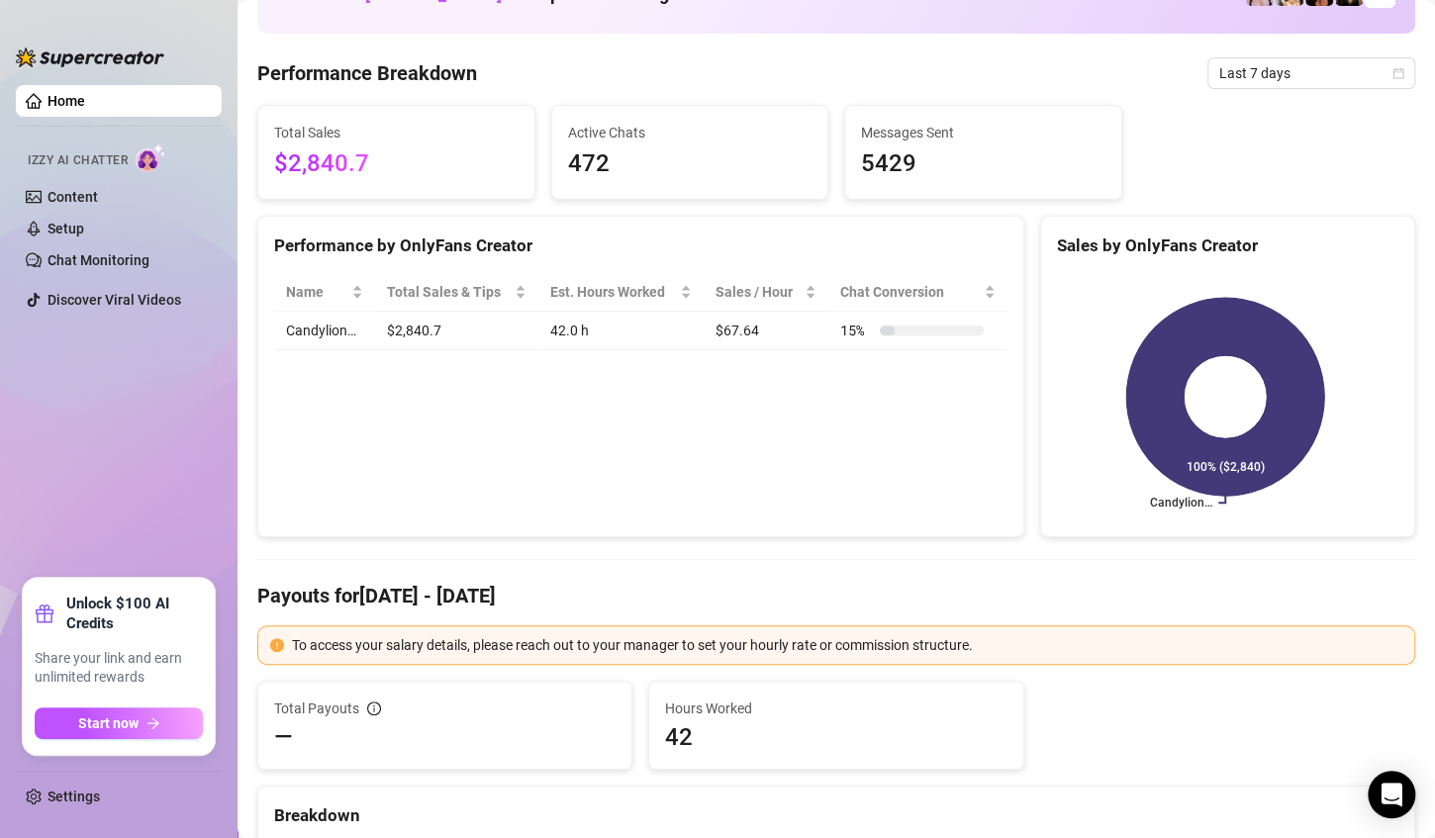
click at [720, 335] on td "$67.64" at bounding box center [766, 331] width 125 height 39
drag, startPoint x: 720, startPoint y: 335, endPoint x: 706, endPoint y: 332, distance: 15.1
click at [708, 334] on td "$67.64" at bounding box center [766, 331] width 125 height 39
click at [706, 332] on td "$67.64" at bounding box center [766, 331] width 125 height 39
drag, startPoint x: 706, startPoint y: 332, endPoint x: 727, endPoint y: 332, distance: 21.8
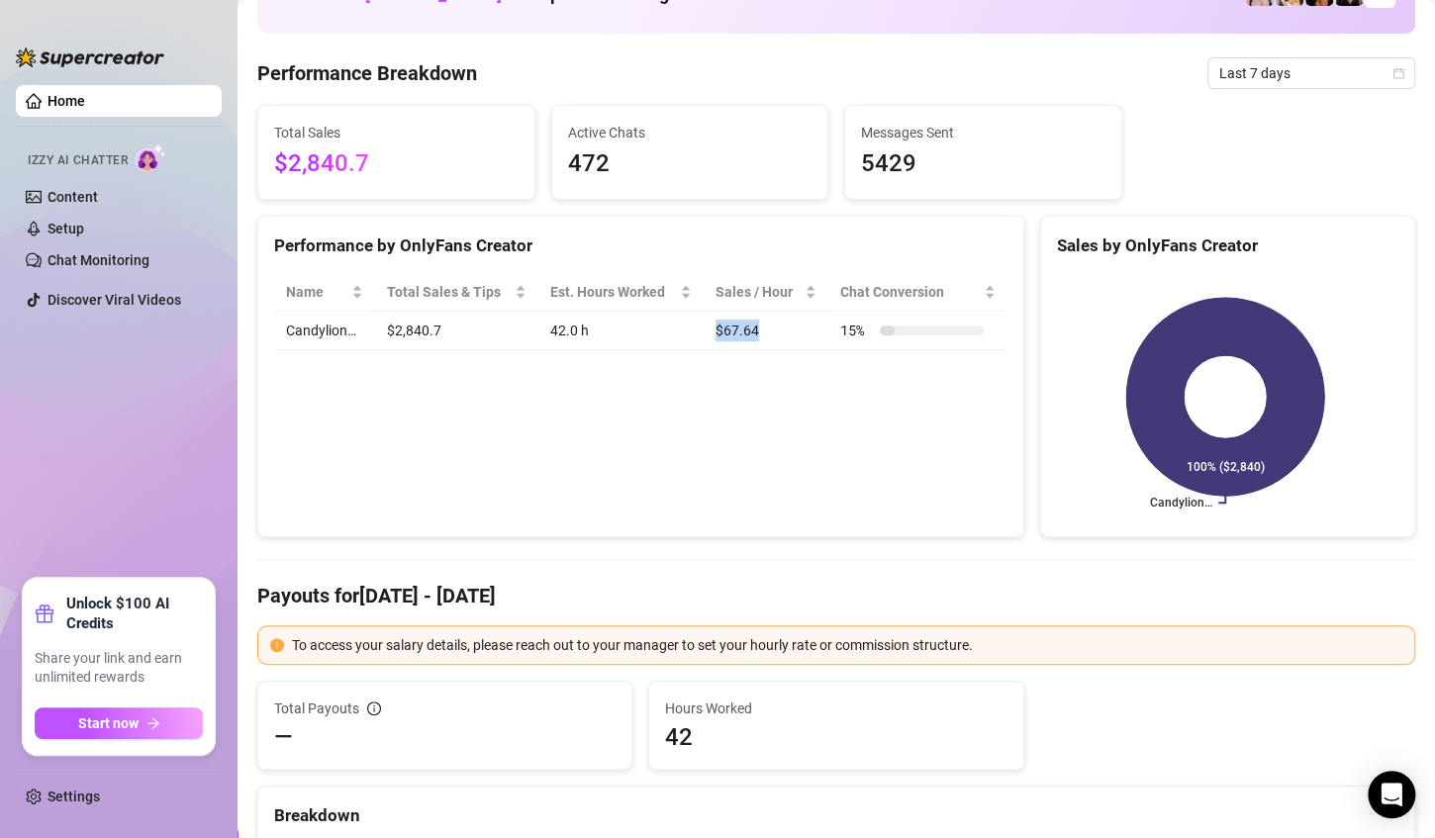
click at [726, 332] on td "$67.64" at bounding box center [766, 331] width 125 height 39
click at [727, 332] on td "$67.64" at bounding box center [766, 331] width 125 height 39
drag, startPoint x: 727, startPoint y: 332, endPoint x: 696, endPoint y: 334, distance: 31.7
click at [704, 336] on td "$67.64" at bounding box center [766, 331] width 125 height 39
click at [704, 334] on td "$67.64" at bounding box center [766, 331] width 125 height 39
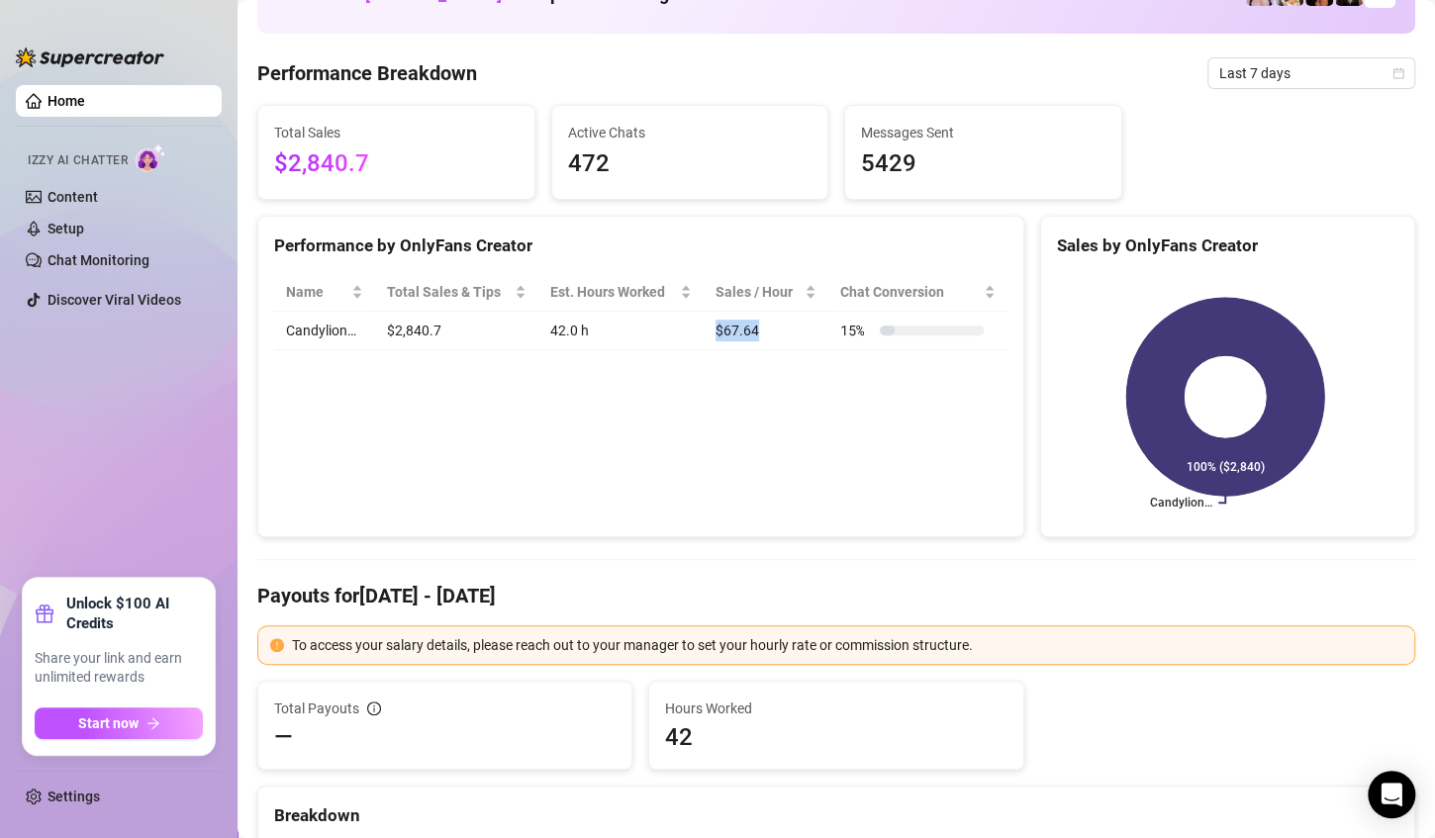
drag, startPoint x: 696, startPoint y: 334, endPoint x: 726, endPoint y: 334, distance: 30.7
click at [726, 334] on td "$67.64" at bounding box center [766, 331] width 125 height 39
click at [577, 297] on div "Est. Hours Worked" at bounding box center [613, 292] width 126 height 22
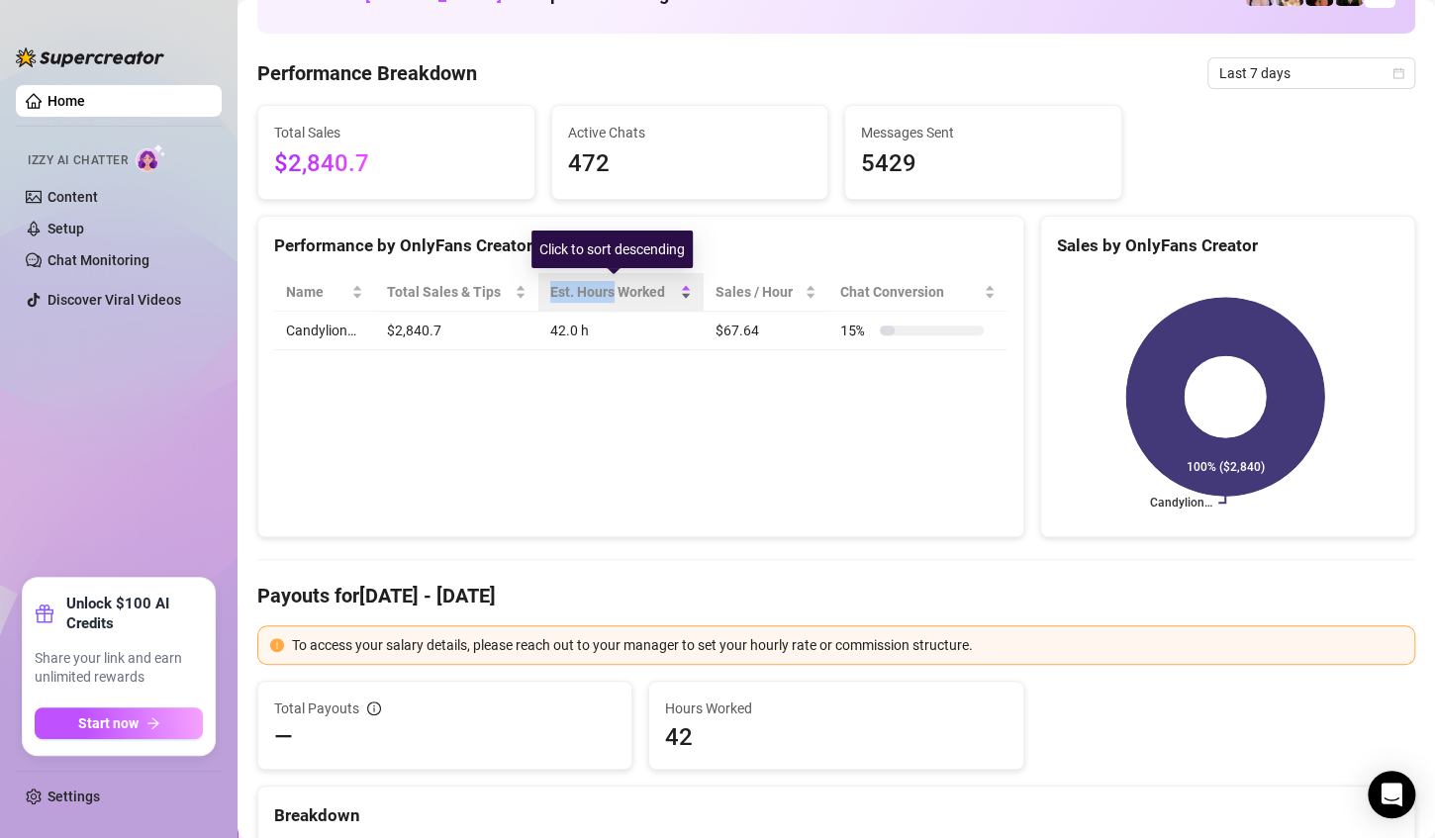
drag, startPoint x: 577, startPoint y: 297, endPoint x: 550, endPoint y: 304, distance: 27.6
click at [550, 302] on div "Est. Hours Worked" at bounding box center [621, 292] width 142 height 22
click at [552, 303] on div "Est. Hours Worked" at bounding box center [621, 292] width 142 height 22
click at [557, 326] on td "42.0 h" at bounding box center [620, 331] width 165 height 39
drag, startPoint x: 557, startPoint y: 326, endPoint x: 664, endPoint y: 345, distance: 108.7
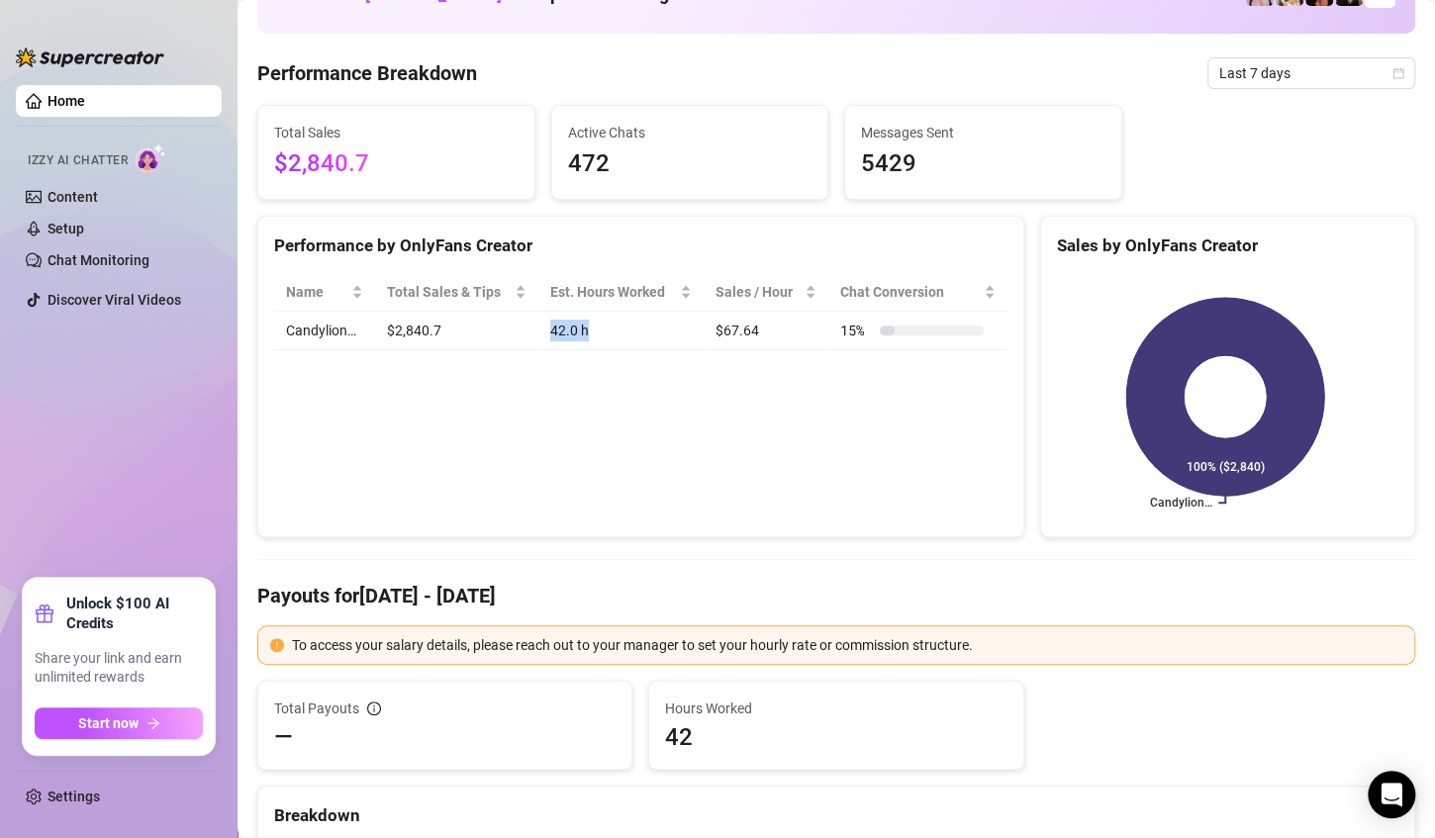
click at [640, 344] on td "42.0 h" at bounding box center [620, 331] width 165 height 39
click at [708, 343] on td "$67.64" at bounding box center [766, 331] width 125 height 39
drag, startPoint x: 708, startPoint y: 343, endPoint x: 732, endPoint y: 331, distance: 27.9
click at [731, 331] on td "$67.64" at bounding box center [766, 331] width 125 height 39
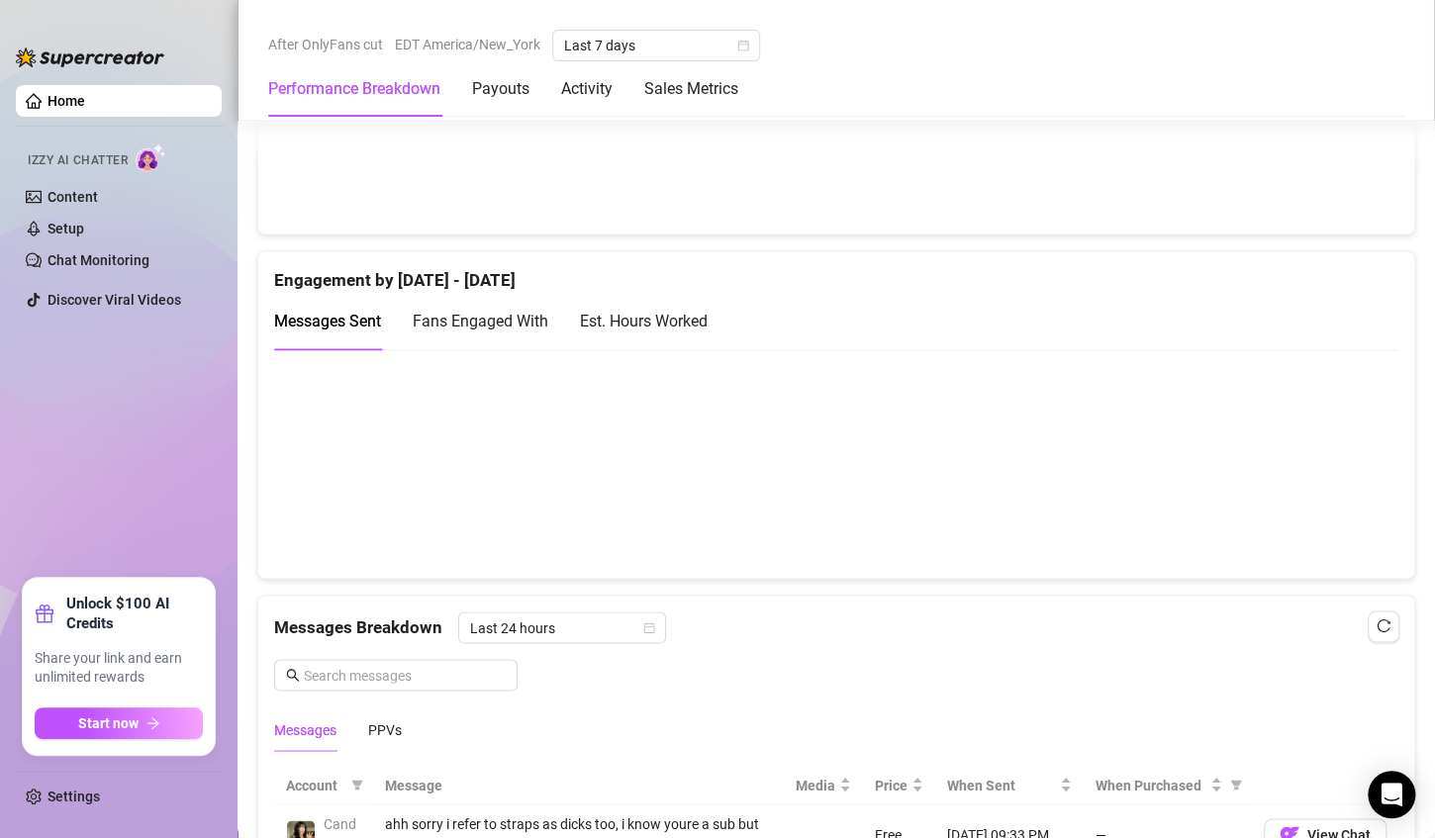
scroll to position [1284, 0]
